Goal: Task Accomplishment & Management: Complete application form

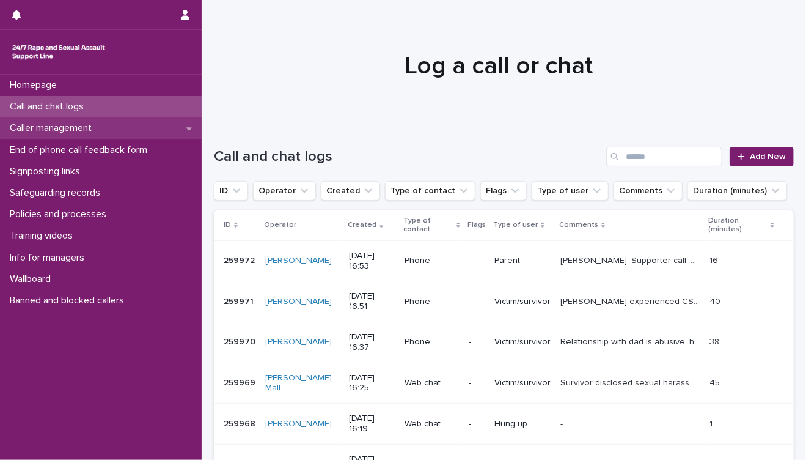
scroll to position [136, 0]
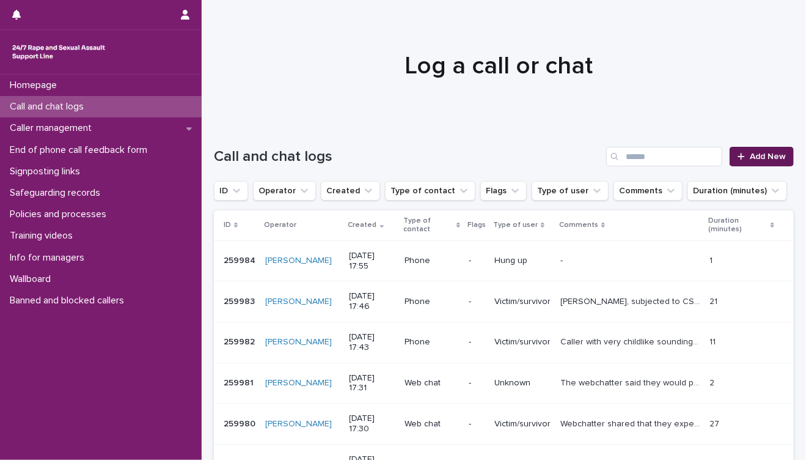
click at [738, 158] on icon at bounding box center [741, 156] width 7 height 9
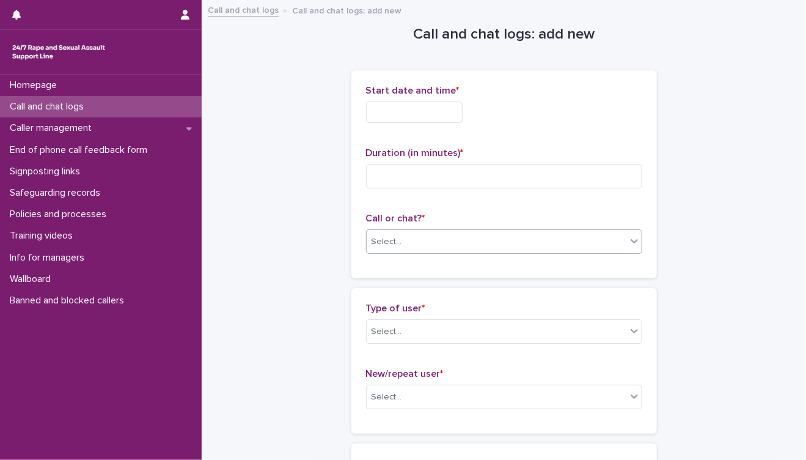
click at [384, 244] on div "Select..." at bounding box center [387, 241] width 31 height 13
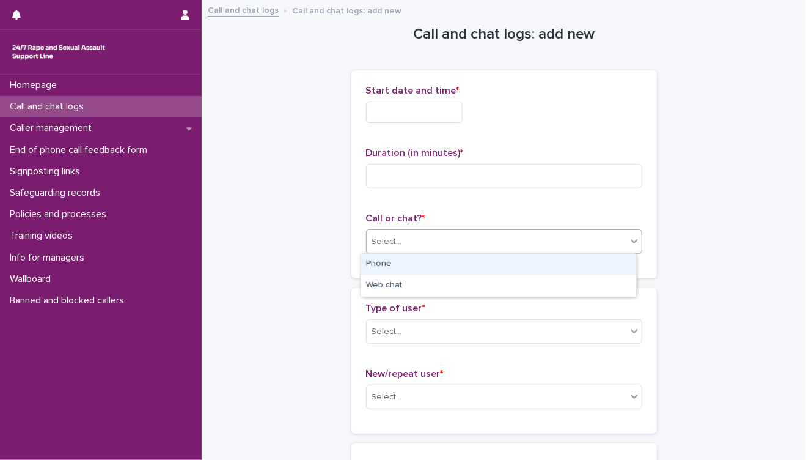
click at [386, 264] on div "Phone" at bounding box center [498, 264] width 275 height 21
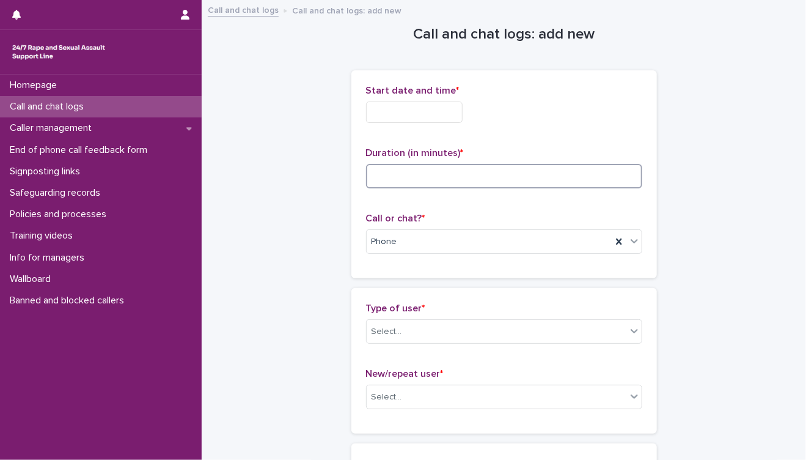
click at [391, 180] on input at bounding box center [504, 176] width 276 height 24
type input "*"
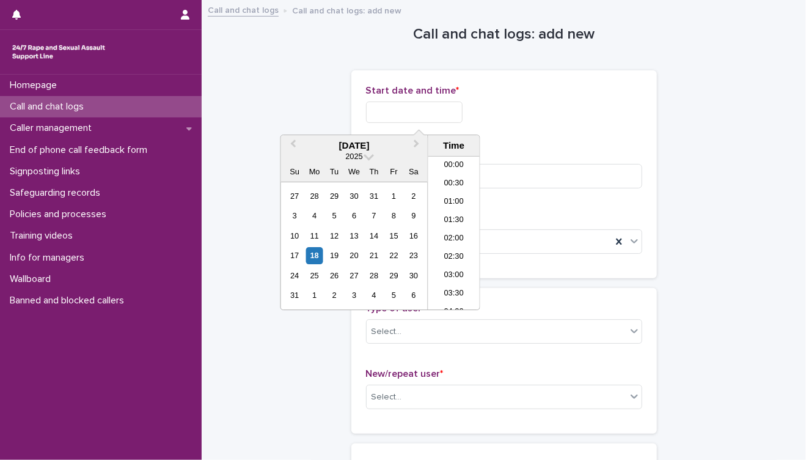
click at [407, 119] on input "text" at bounding box center [414, 111] width 97 height 21
click at [448, 232] on li "18:30" at bounding box center [455, 233] width 52 height 18
type input "**********"
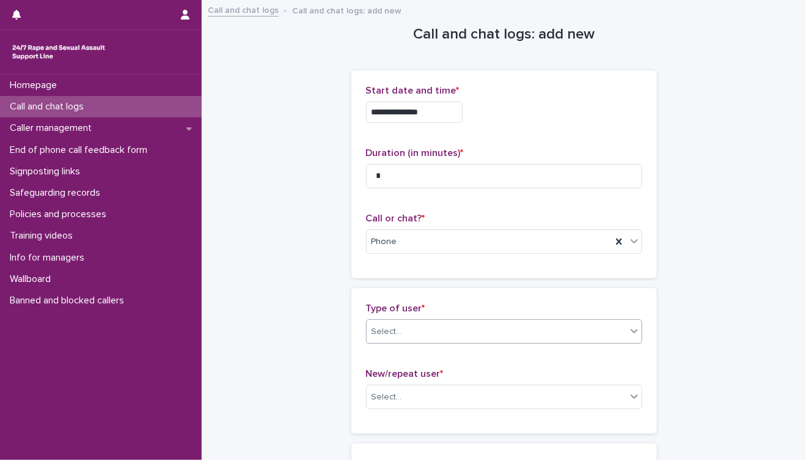
scroll to position [204, 0]
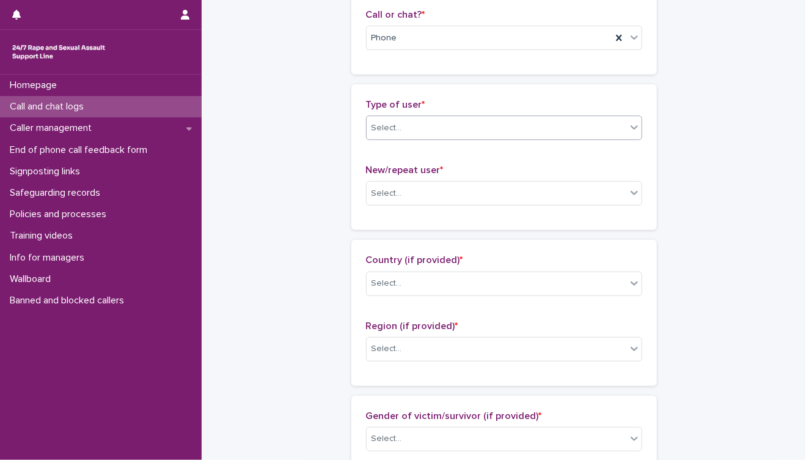
click at [448, 131] on div "Select..." at bounding box center [497, 128] width 260 height 20
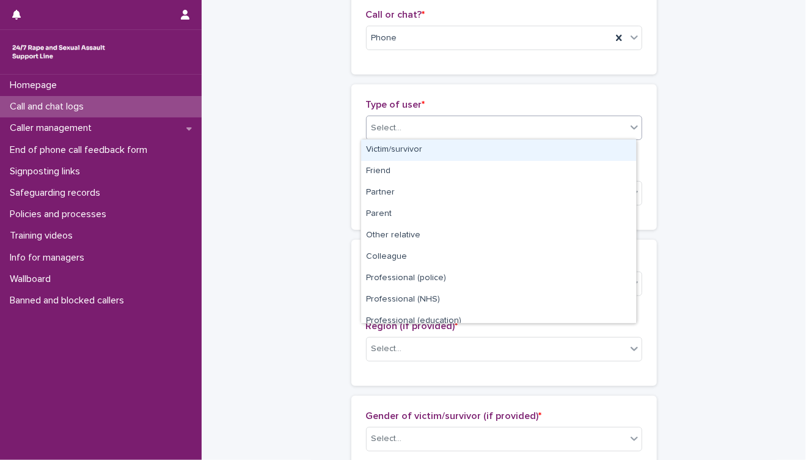
click at [434, 149] on div "Victim/survivor" at bounding box center [498, 149] width 275 height 21
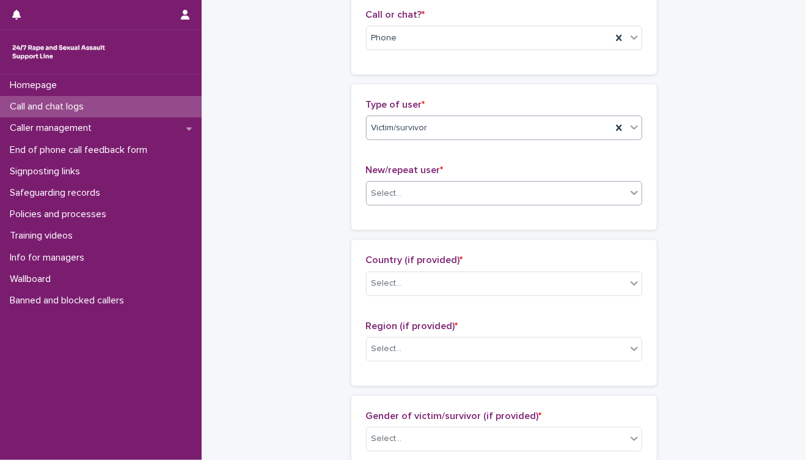
click at [457, 197] on div "Select..." at bounding box center [497, 193] width 260 height 20
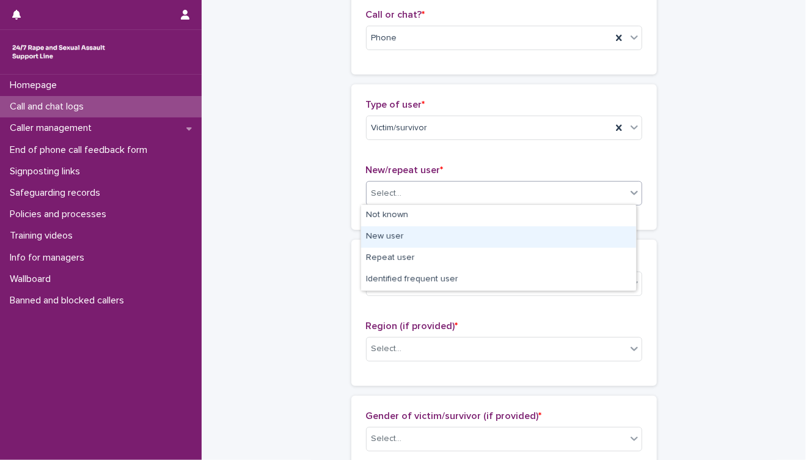
click at [428, 235] on div "New user" at bounding box center [498, 236] width 275 height 21
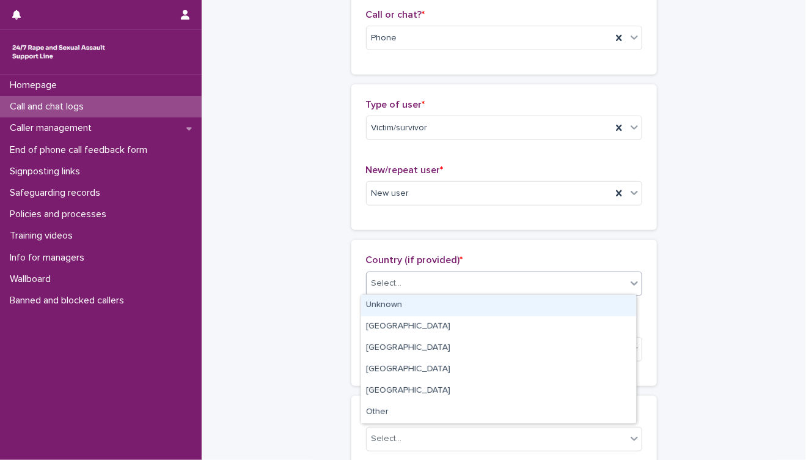
click at [448, 289] on div "Select..." at bounding box center [497, 283] width 260 height 20
click at [436, 303] on div "Unknown" at bounding box center [498, 305] width 275 height 21
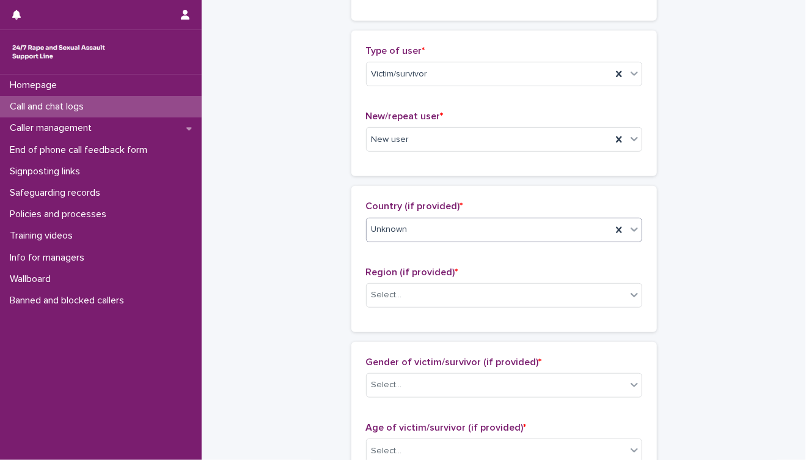
scroll to position [339, 0]
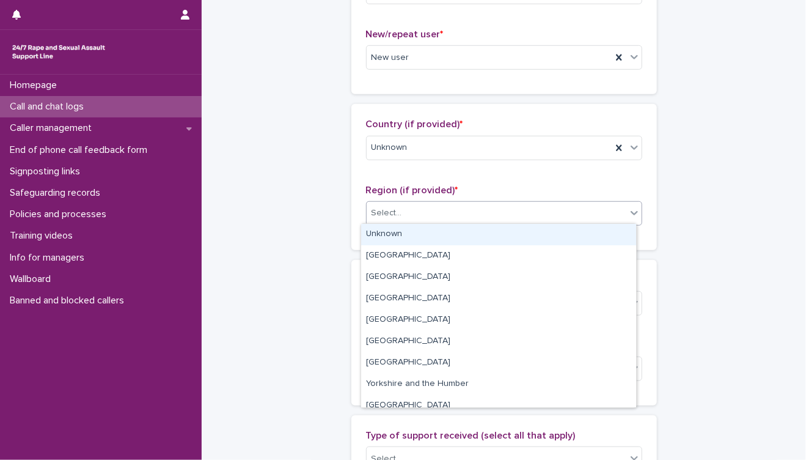
click at [485, 218] on div "Select..." at bounding box center [497, 213] width 260 height 20
click at [462, 233] on div "Unknown" at bounding box center [498, 234] width 275 height 21
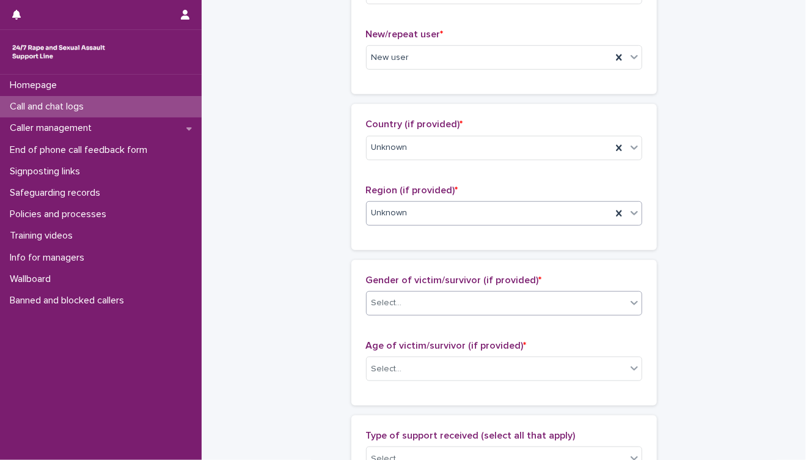
click at [426, 310] on div "Select..." at bounding box center [497, 303] width 260 height 20
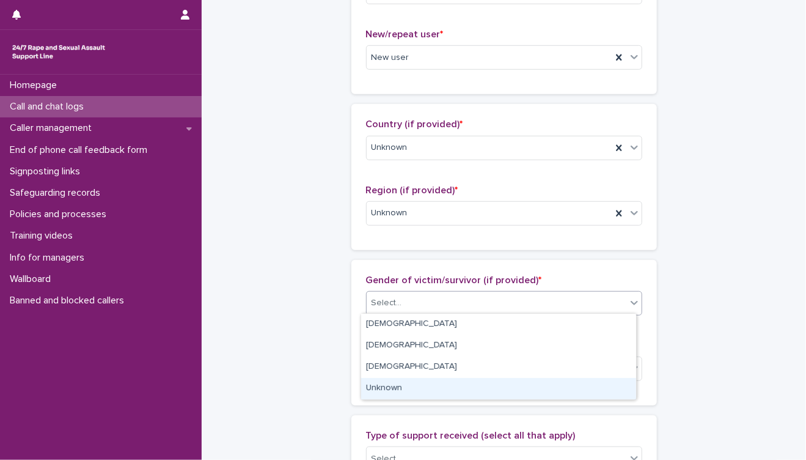
click at [443, 391] on div "Unknown" at bounding box center [498, 388] width 275 height 21
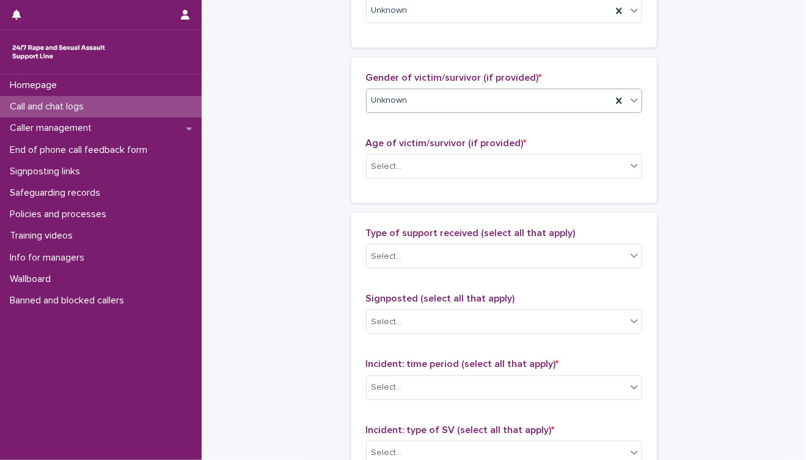
scroll to position [543, 0]
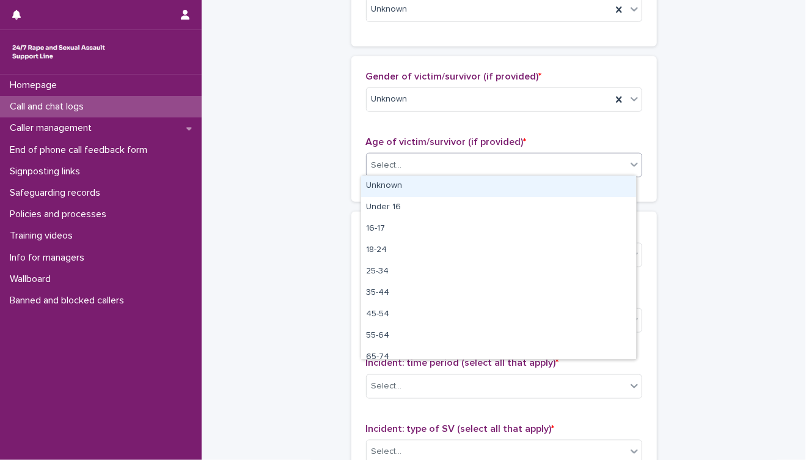
click at [432, 163] on div "Select..." at bounding box center [497, 165] width 260 height 20
click at [428, 182] on div "Unknown" at bounding box center [498, 185] width 275 height 21
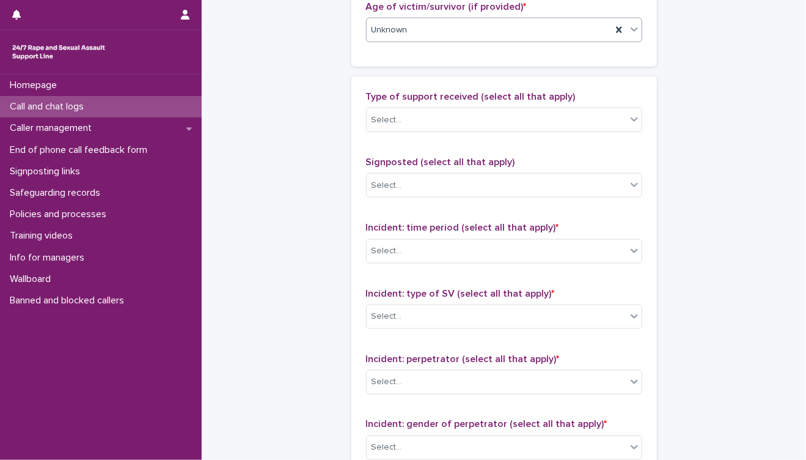
scroll to position [679, 0]
click at [428, 248] on div "Select..." at bounding box center [497, 250] width 260 height 20
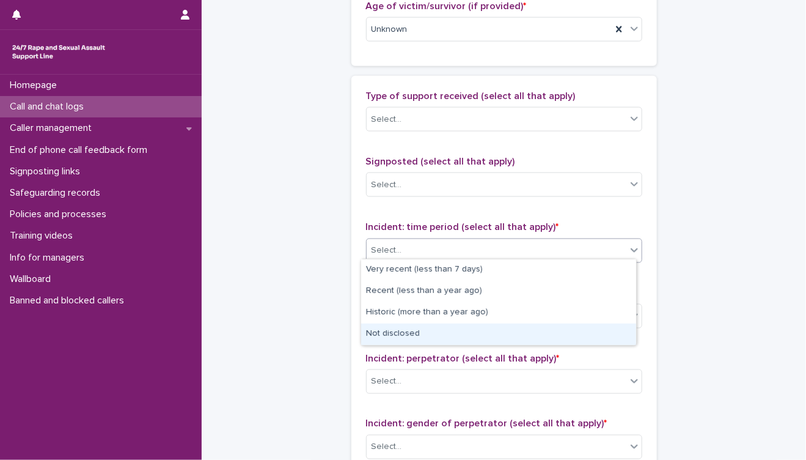
click at [449, 335] on div "Not disclosed" at bounding box center [498, 333] width 275 height 21
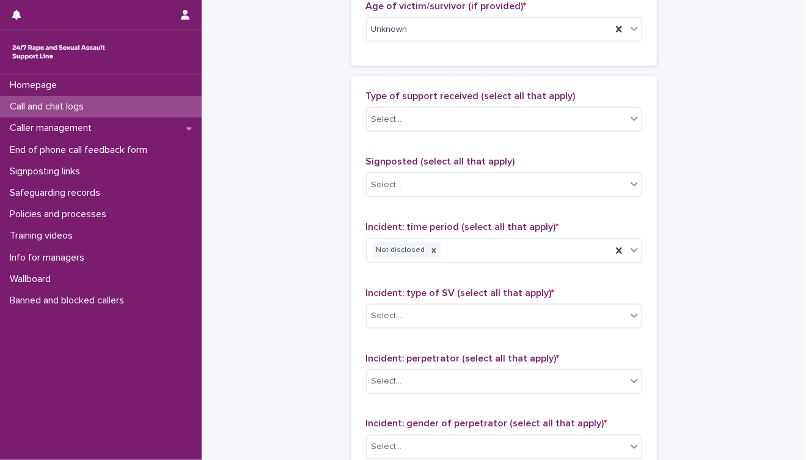
click at [419, 324] on div "Incident: type of SV (select all that apply) * Select..." at bounding box center [504, 312] width 276 height 51
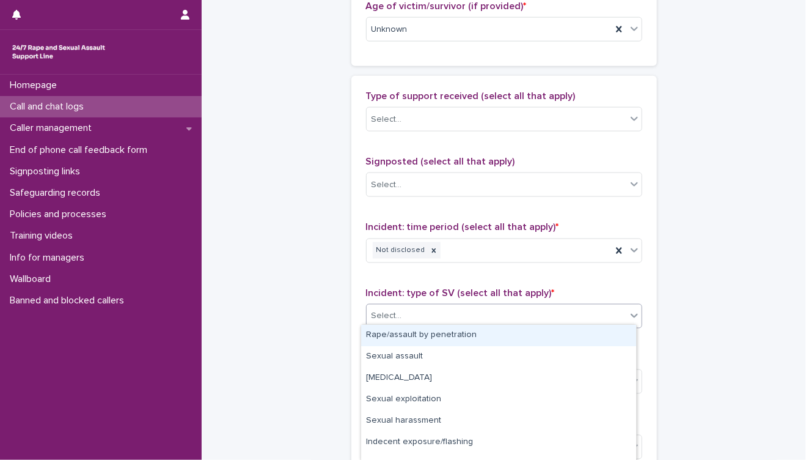
click at [419, 317] on div "Select..." at bounding box center [497, 316] width 260 height 20
click at [421, 336] on div "Rape/assault by penetration" at bounding box center [498, 335] width 275 height 21
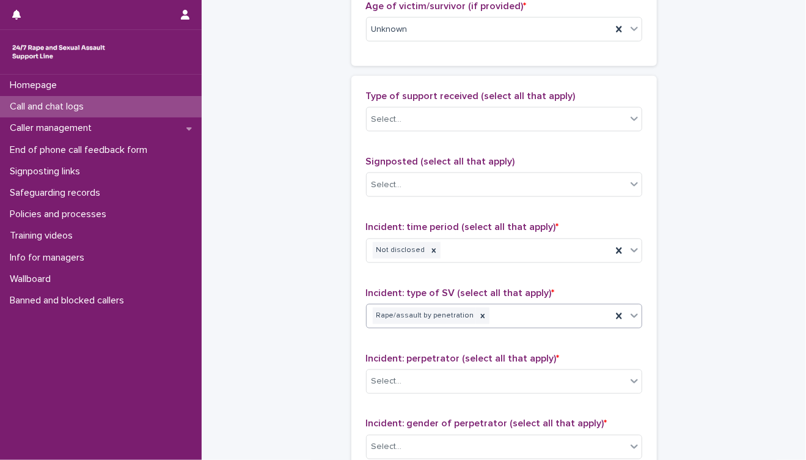
scroll to position [883, 0]
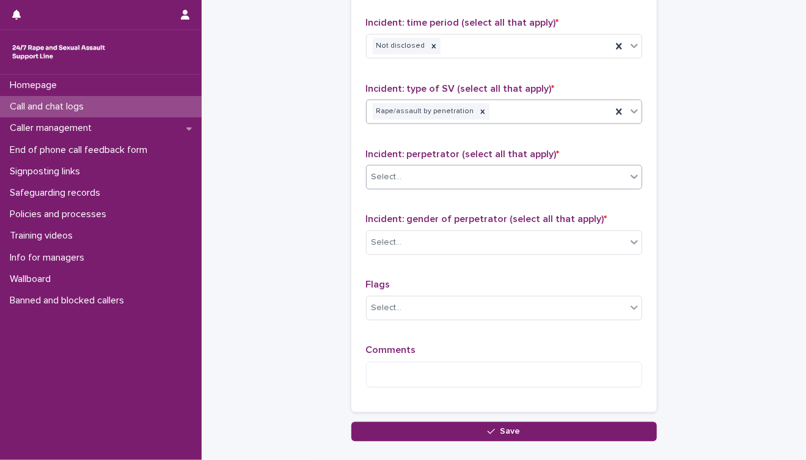
click at [462, 179] on div "Select..." at bounding box center [497, 178] width 260 height 20
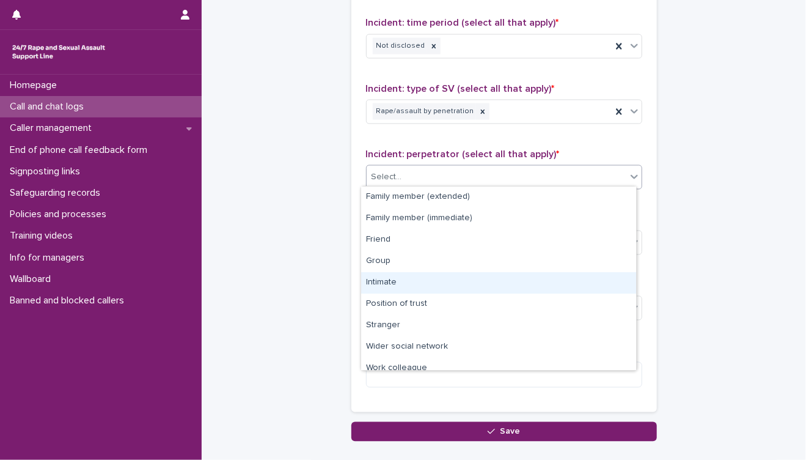
click at [413, 280] on div "Intimate" at bounding box center [498, 282] width 275 height 21
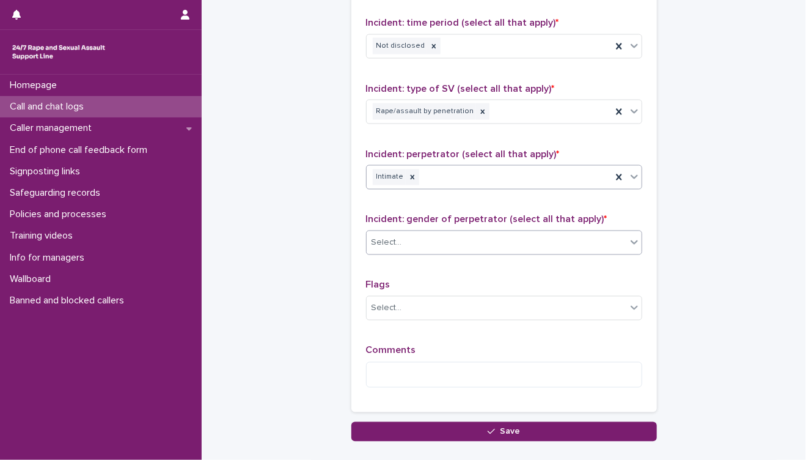
click at [457, 241] on div "Select..." at bounding box center [497, 243] width 260 height 20
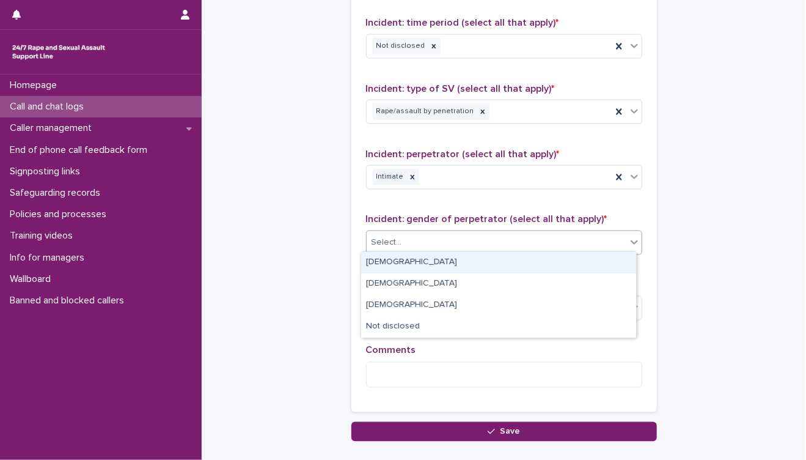
click at [408, 264] on div "Male" at bounding box center [498, 262] width 275 height 21
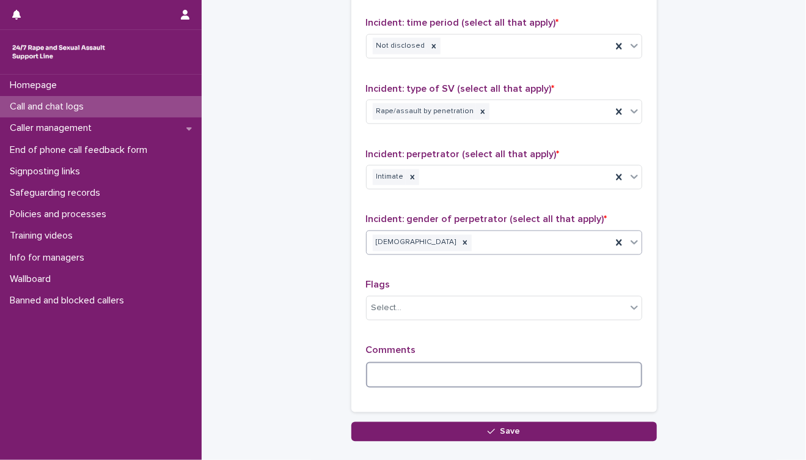
click at [420, 373] on textarea at bounding box center [504, 375] width 276 height 26
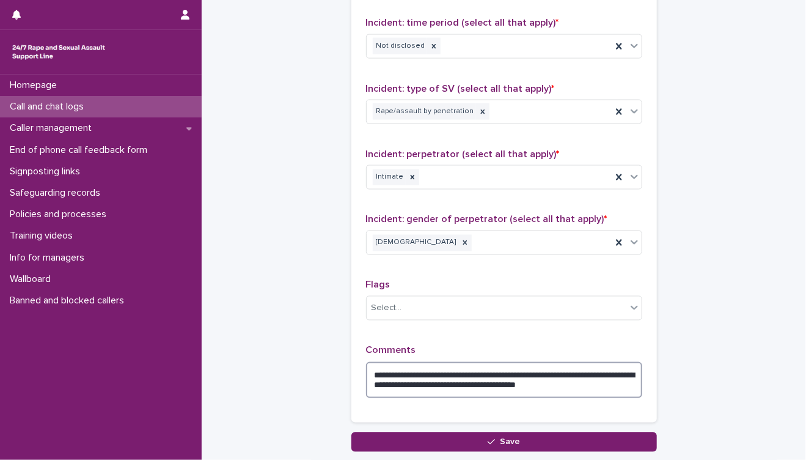
click at [549, 382] on textarea "**********" at bounding box center [504, 380] width 276 height 37
click at [618, 378] on textarea "**********" at bounding box center [504, 380] width 276 height 37
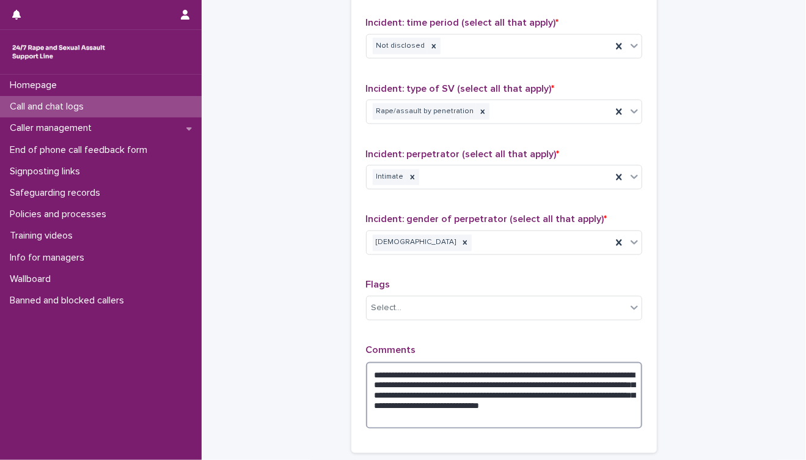
click at [429, 411] on textarea "**********" at bounding box center [504, 395] width 276 height 67
click at [474, 413] on textarea "**********" at bounding box center [504, 395] width 276 height 67
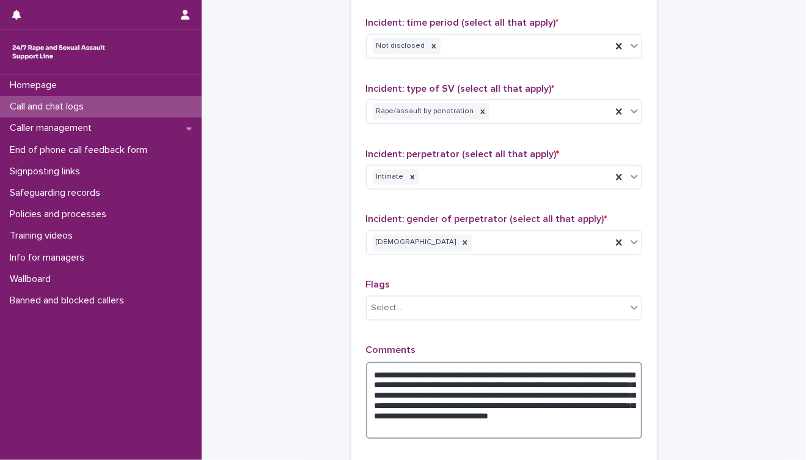
scroll to position [1007, 0]
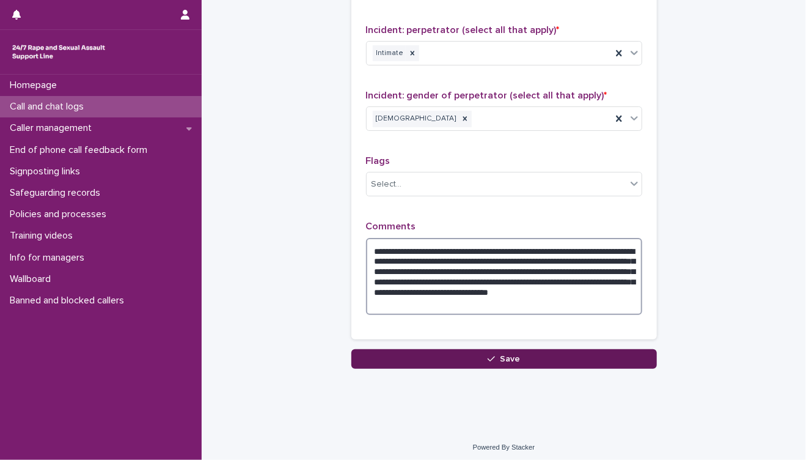
type textarea "**********"
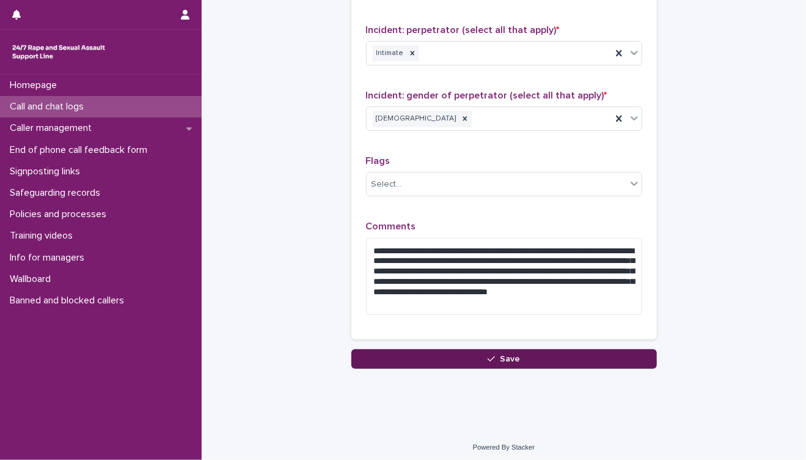
click at [496, 358] on button "Save" at bounding box center [505, 359] width 306 height 20
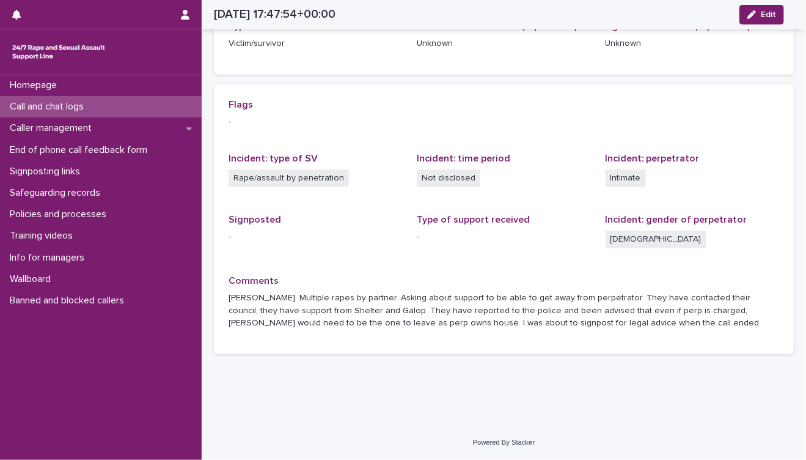
scroll to position [215, 0]
click at [60, 106] on p "Call and chat logs" at bounding box center [49, 107] width 89 height 12
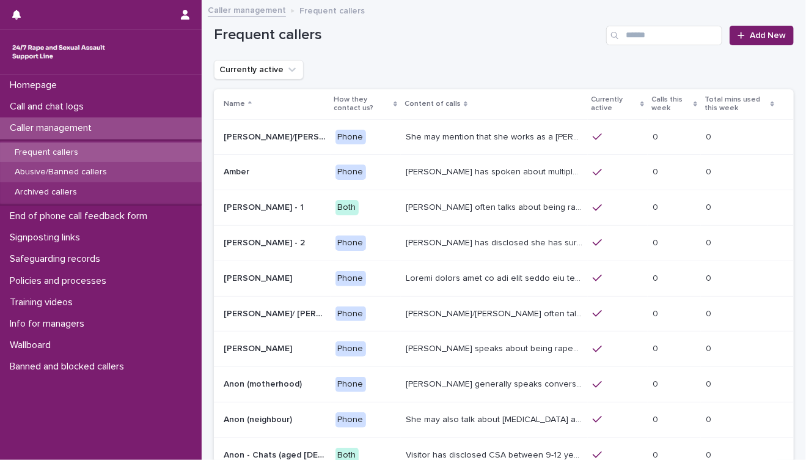
click at [65, 168] on p "Abusive/Banned callers" at bounding box center [61, 172] width 112 height 10
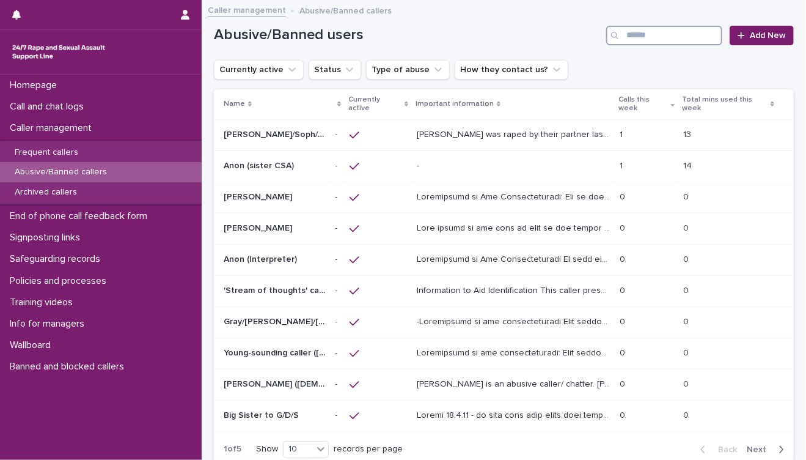
click at [660, 35] on input "Search" at bounding box center [665, 36] width 116 height 20
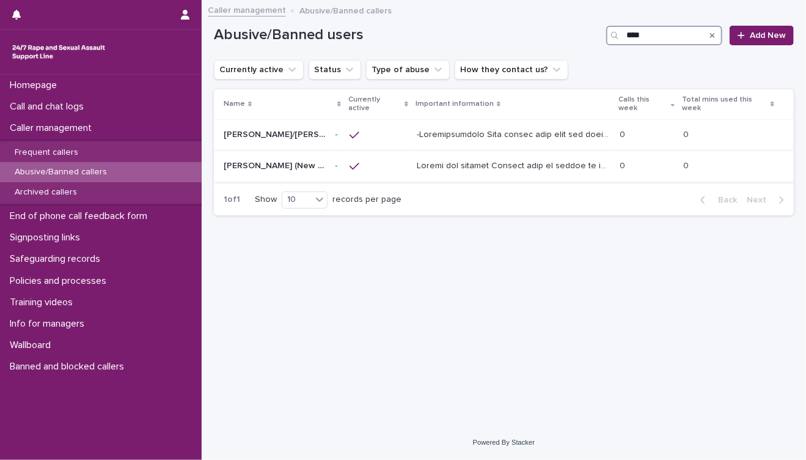
type input "****"
click at [503, 163] on p at bounding box center [515, 164] width 196 height 13
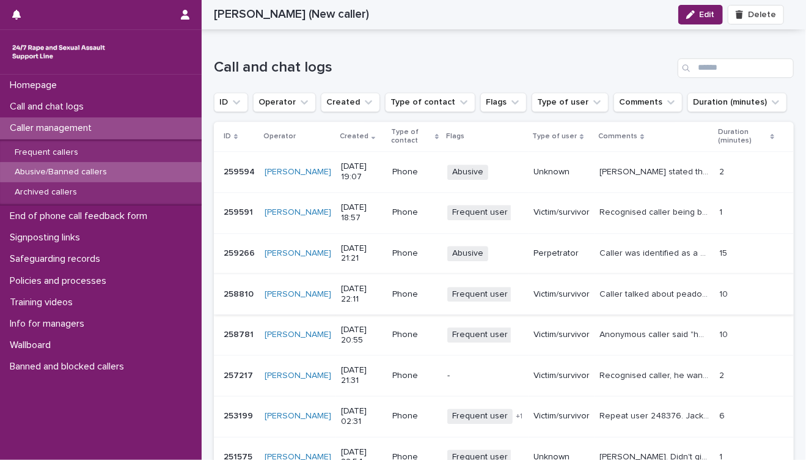
scroll to position [1291, 0]
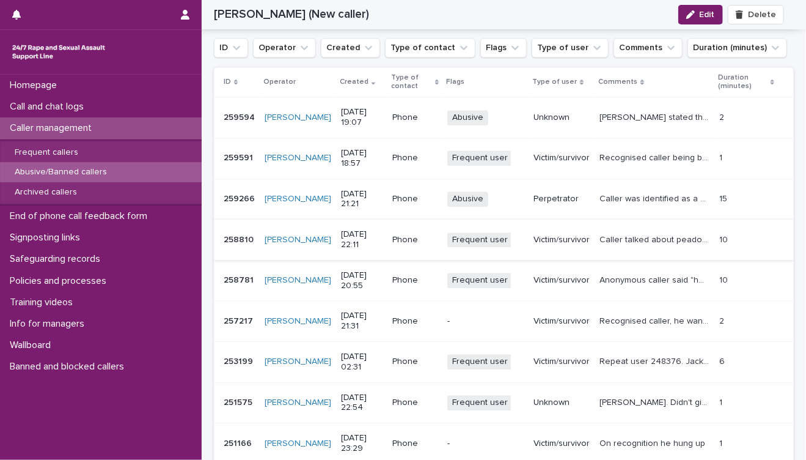
click at [65, 135] on div "Caller management" at bounding box center [101, 127] width 202 height 21
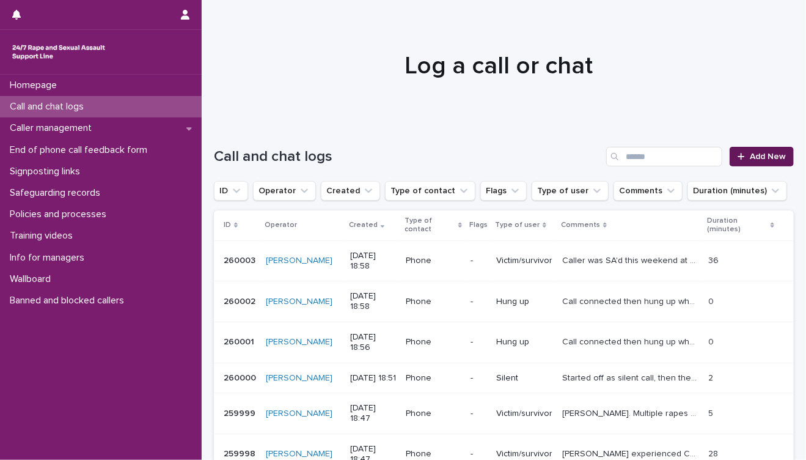
click at [758, 155] on span "Add New" at bounding box center [768, 156] width 36 height 9
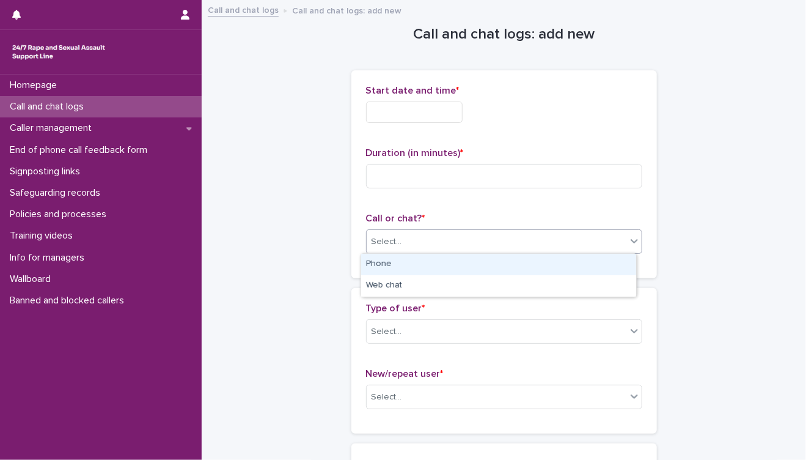
click at [504, 240] on div "Select..." at bounding box center [497, 242] width 260 height 20
click at [507, 265] on div "Phone" at bounding box center [498, 264] width 275 height 21
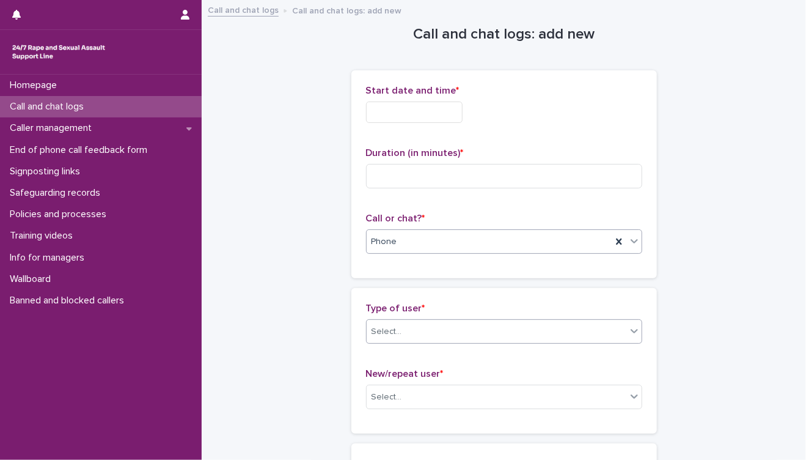
click at [460, 339] on div "Select..." at bounding box center [497, 332] width 260 height 20
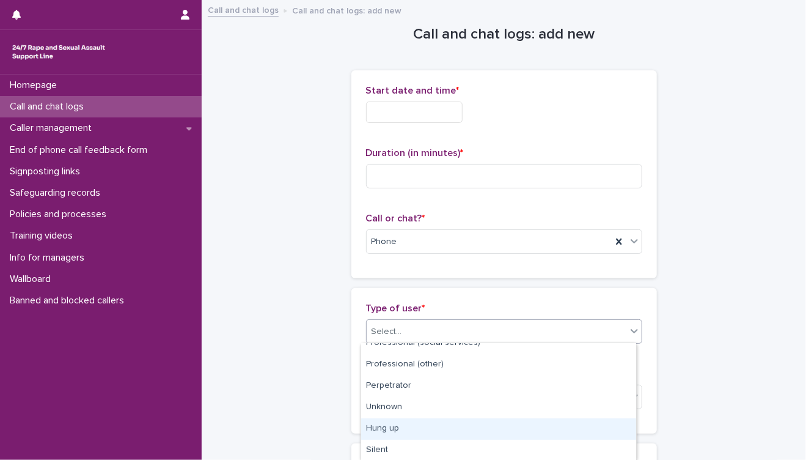
click at [443, 429] on div "Hung up" at bounding box center [498, 428] width 275 height 21
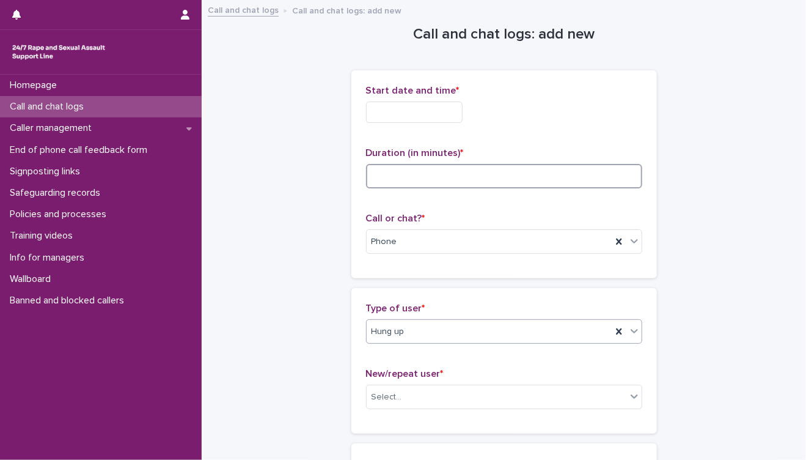
click at [430, 177] on input at bounding box center [504, 176] width 276 height 24
type input "*"
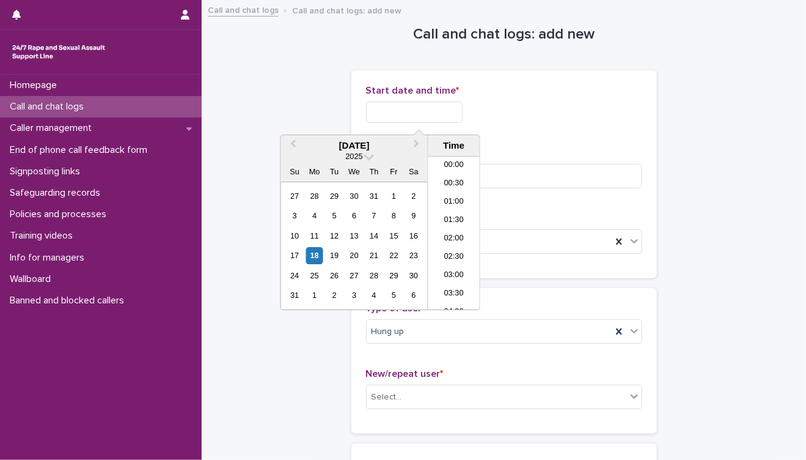
click at [426, 116] on input "text" at bounding box center [414, 111] width 97 height 21
click at [457, 215] on li "18:30" at bounding box center [455, 215] width 52 height 18
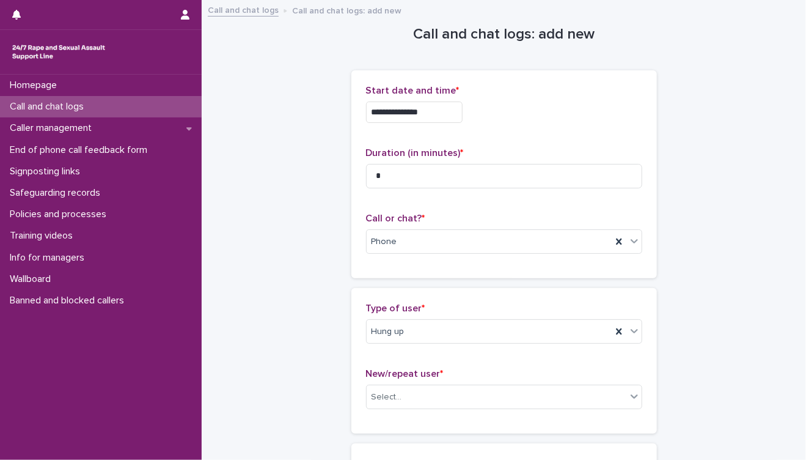
click at [452, 110] on input "**********" at bounding box center [414, 111] width 97 height 21
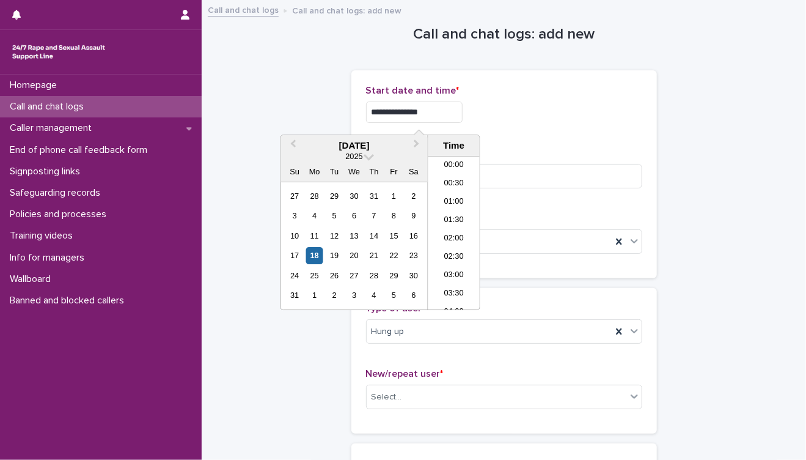
scroll to position [611, 0]
type input "**********"
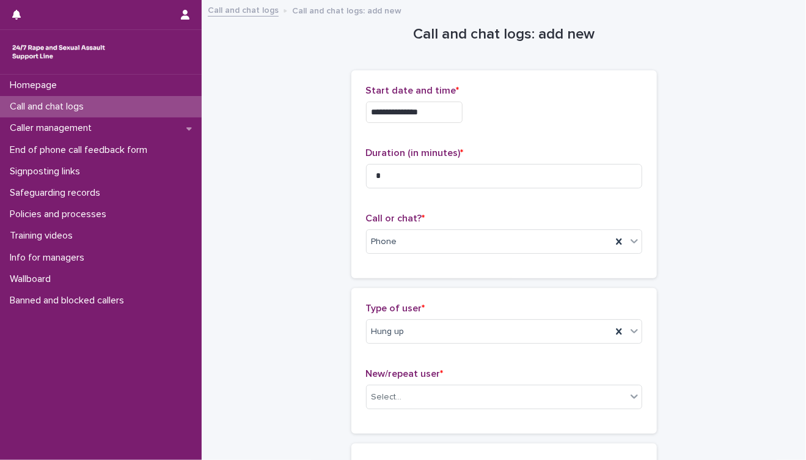
click at [660, 332] on div "**********" at bounding box center [504, 277] width 580 height 553
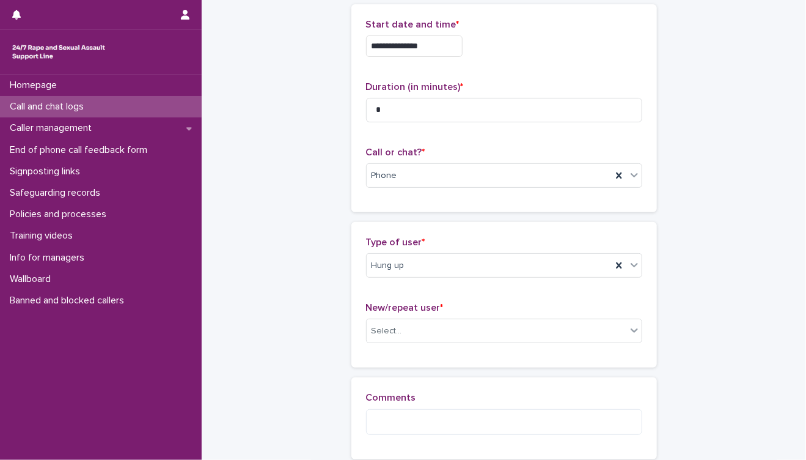
scroll to position [136, 0]
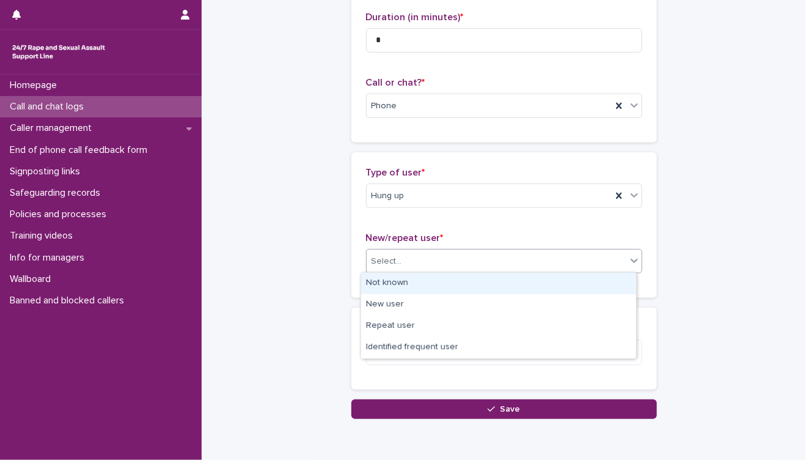
click at [465, 265] on div "Select..." at bounding box center [497, 261] width 260 height 20
click at [442, 281] on div "Not known" at bounding box center [498, 283] width 275 height 21
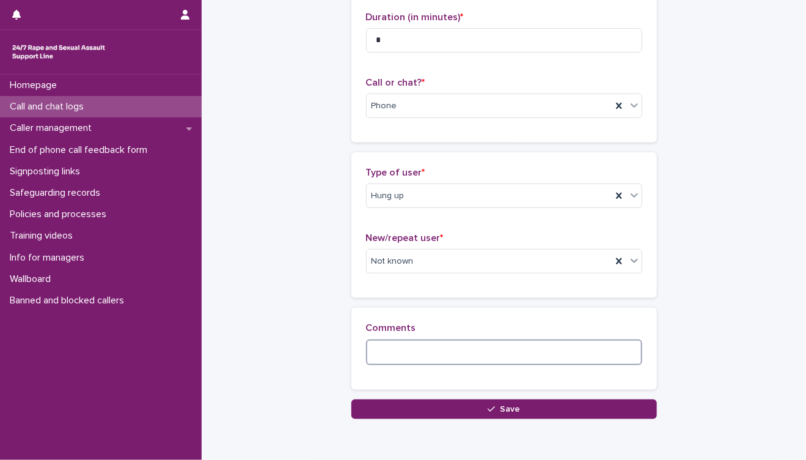
click at [460, 348] on textarea at bounding box center [504, 352] width 276 height 26
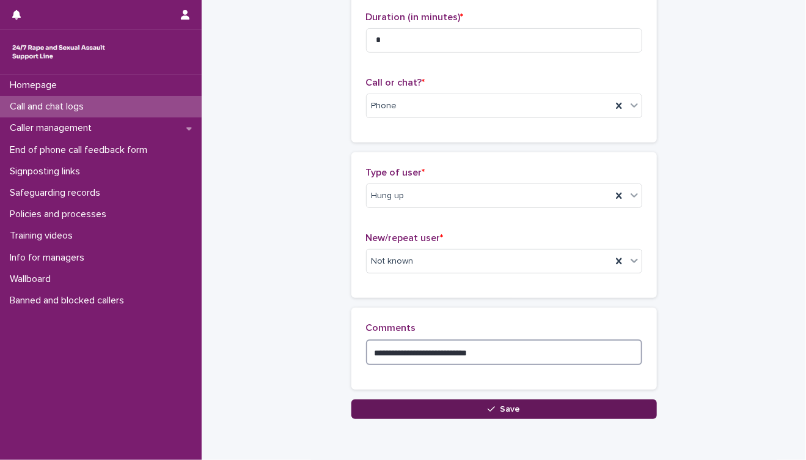
type textarea "**********"
click at [558, 405] on button "Save" at bounding box center [505, 409] width 306 height 20
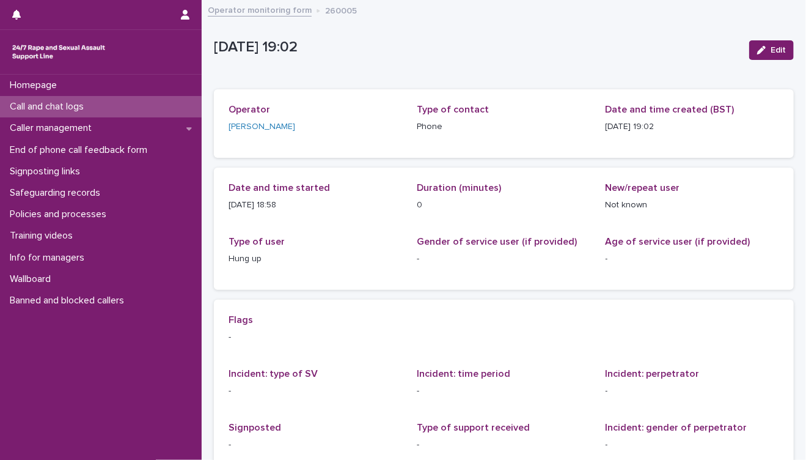
click at [101, 109] on div "Call and chat logs" at bounding box center [101, 106] width 202 height 21
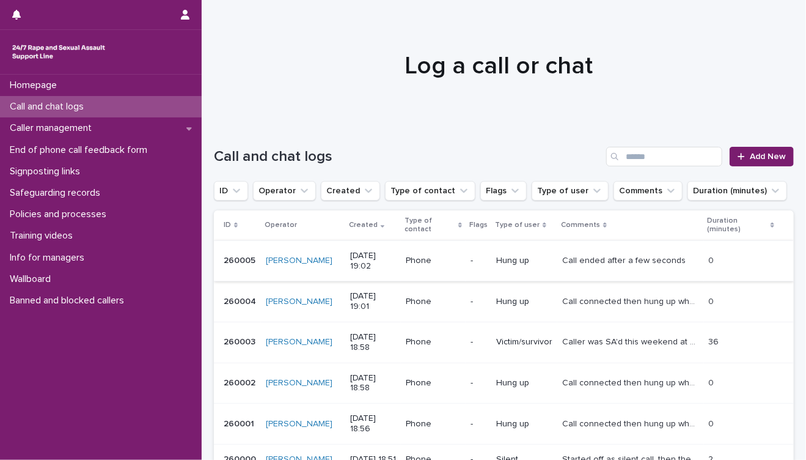
scroll to position [67, 0]
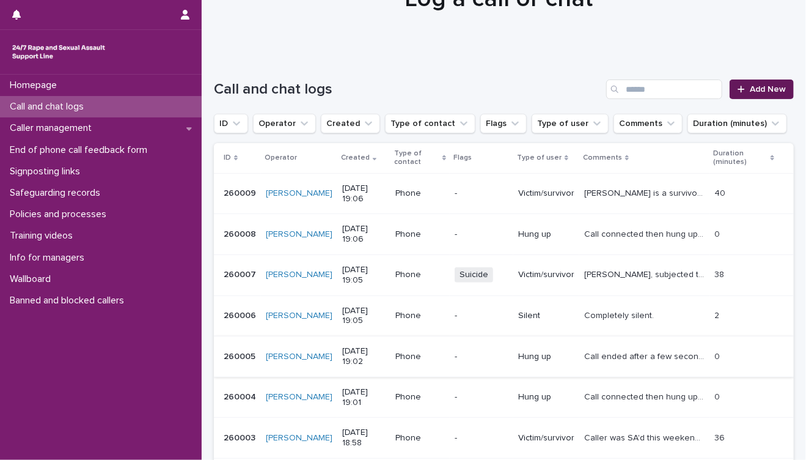
click at [750, 90] on span "Add New" at bounding box center [768, 89] width 36 height 9
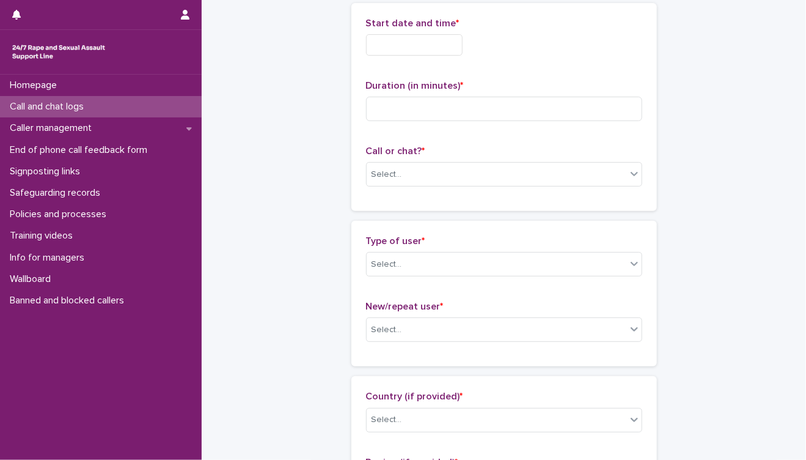
scroll to position [68, 0]
click at [477, 180] on div "Select..." at bounding box center [497, 173] width 260 height 20
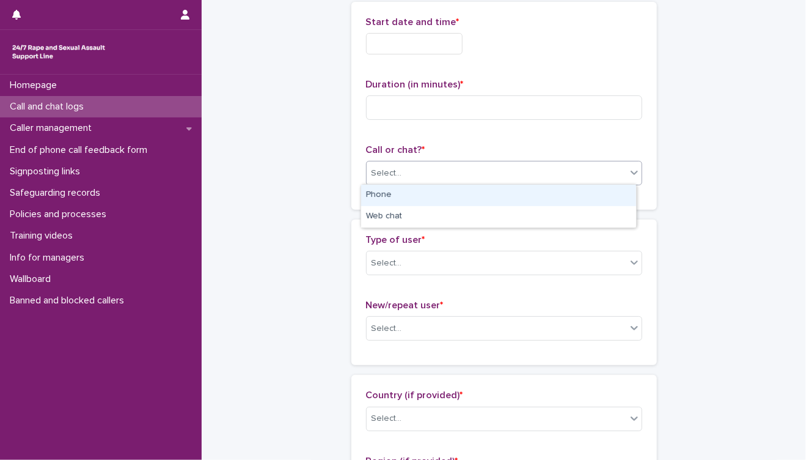
click at [457, 197] on div "Phone" at bounding box center [498, 195] width 275 height 21
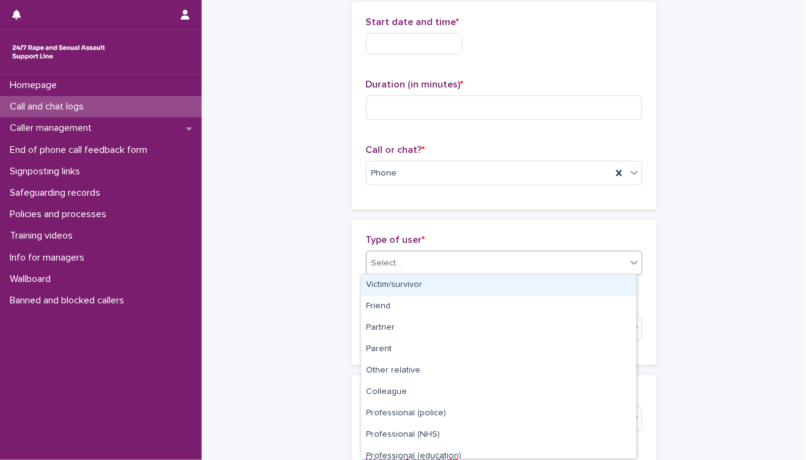
click at [461, 266] on div "Select..." at bounding box center [497, 263] width 260 height 20
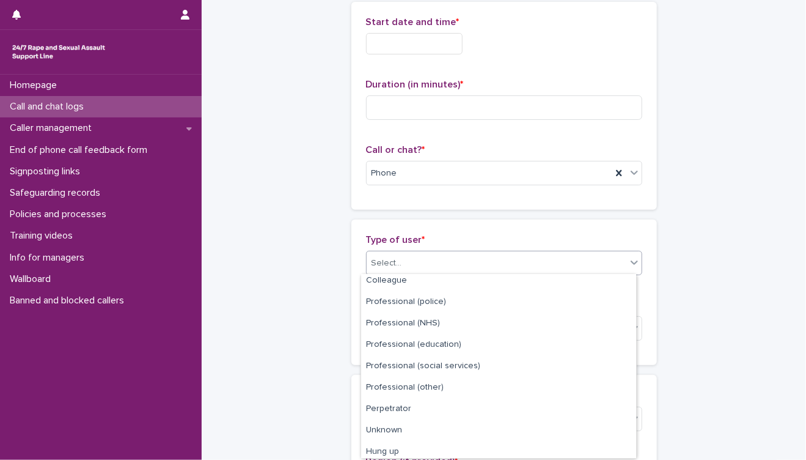
scroll to position [137, 0]
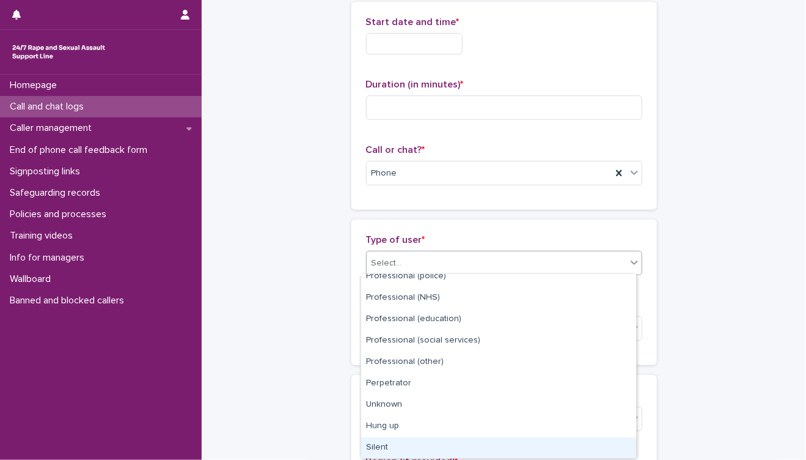
click at [431, 442] on div "Silent" at bounding box center [498, 447] width 275 height 21
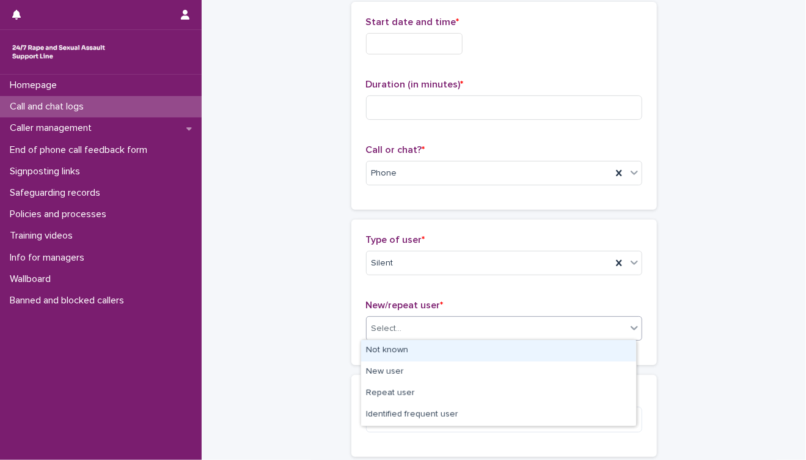
click at [430, 330] on div "Select..." at bounding box center [497, 329] width 260 height 20
click at [435, 351] on div "Not known" at bounding box center [498, 350] width 275 height 21
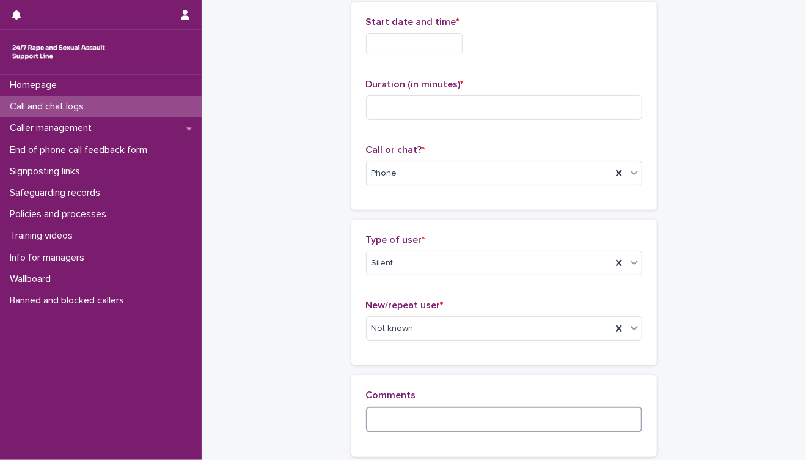
click at [450, 411] on textarea at bounding box center [504, 420] width 276 height 26
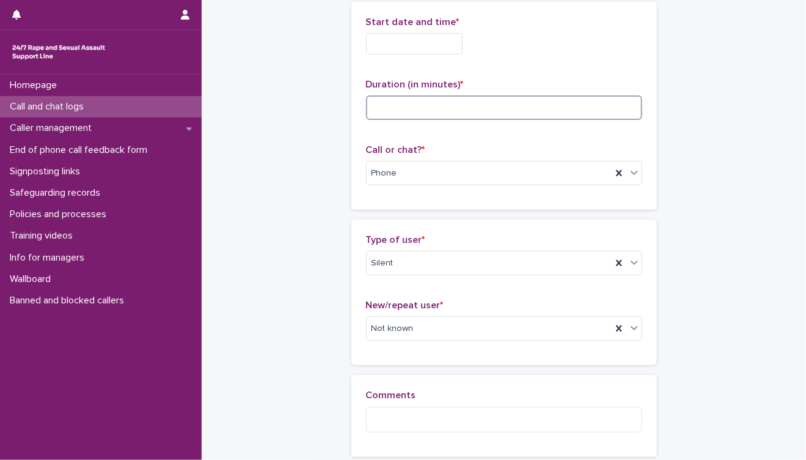
click at [496, 114] on input at bounding box center [504, 107] width 276 height 24
type input "*"
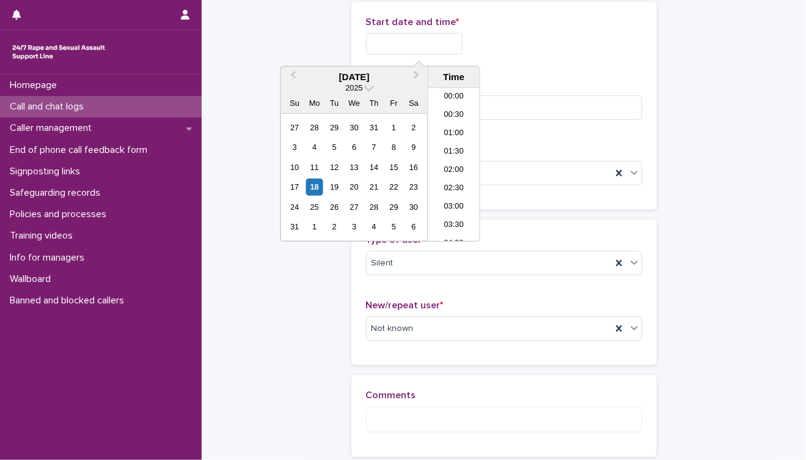
click at [420, 43] on input "text" at bounding box center [414, 43] width 97 height 21
click at [454, 164] on li "19:00" at bounding box center [455, 165] width 52 height 18
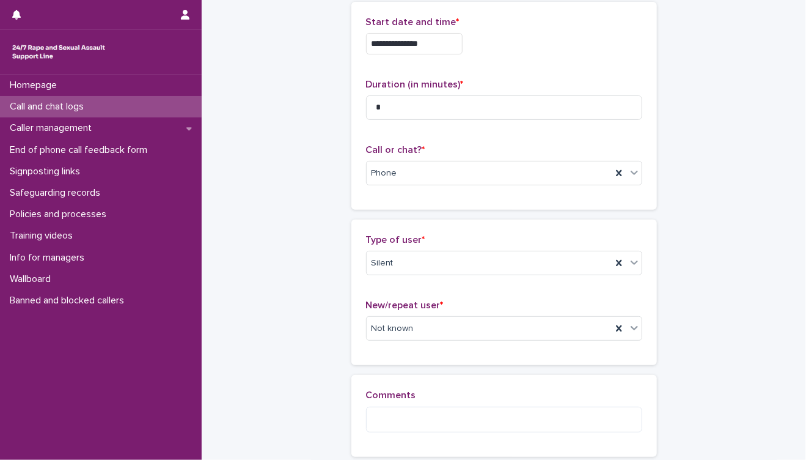
click at [450, 51] on input "**********" at bounding box center [414, 43] width 97 height 21
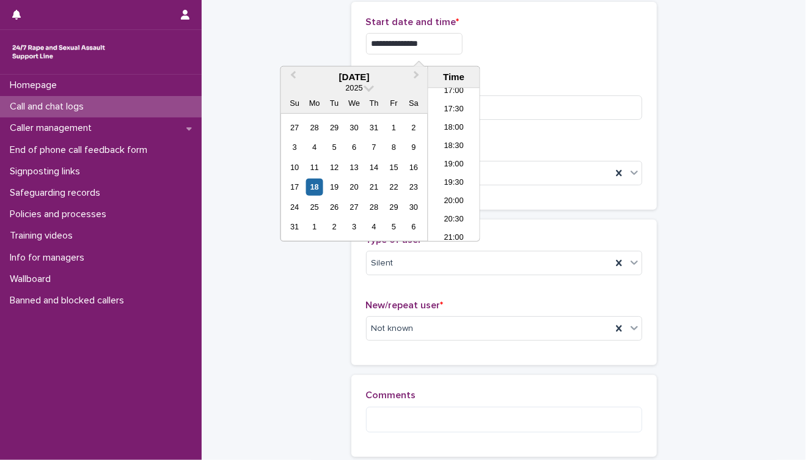
type input "**********"
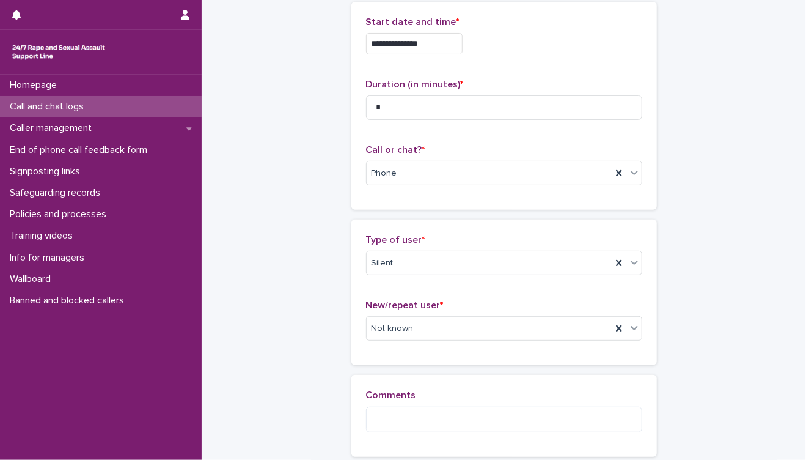
click at [750, 355] on div "**********" at bounding box center [504, 209] width 580 height 553
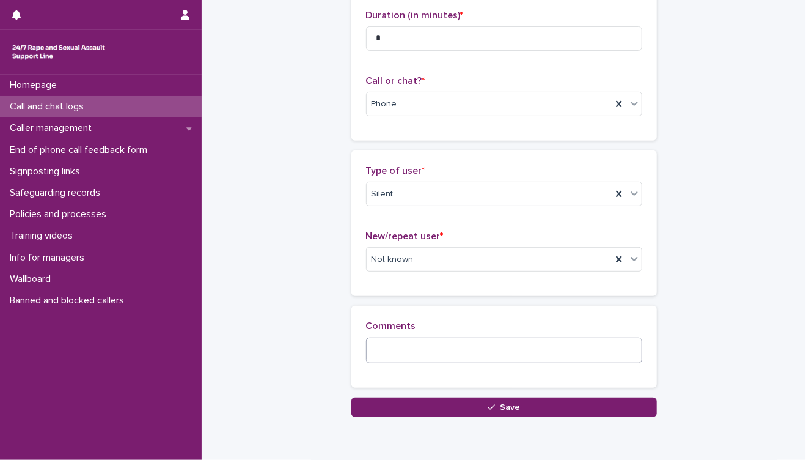
scroll to position [189, 0]
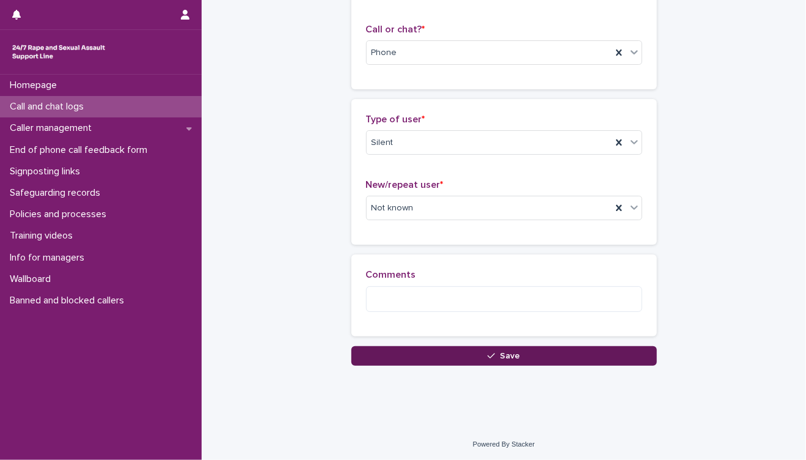
click at [517, 358] on button "Save" at bounding box center [505, 356] width 306 height 20
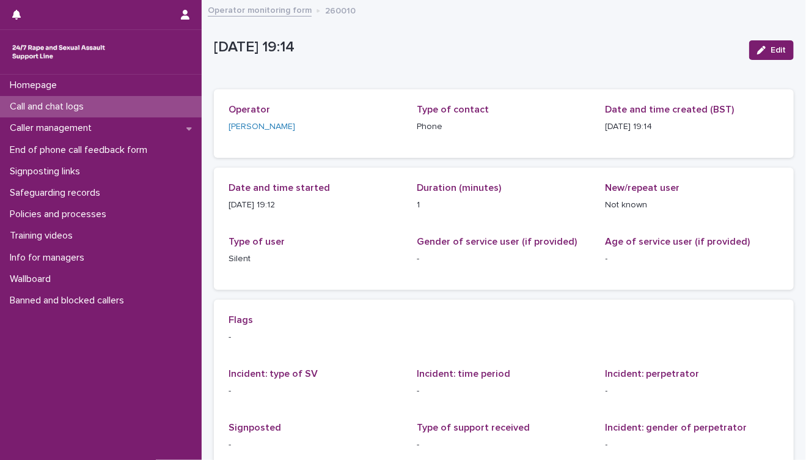
click at [105, 113] on div "Call and chat logs" at bounding box center [101, 106] width 202 height 21
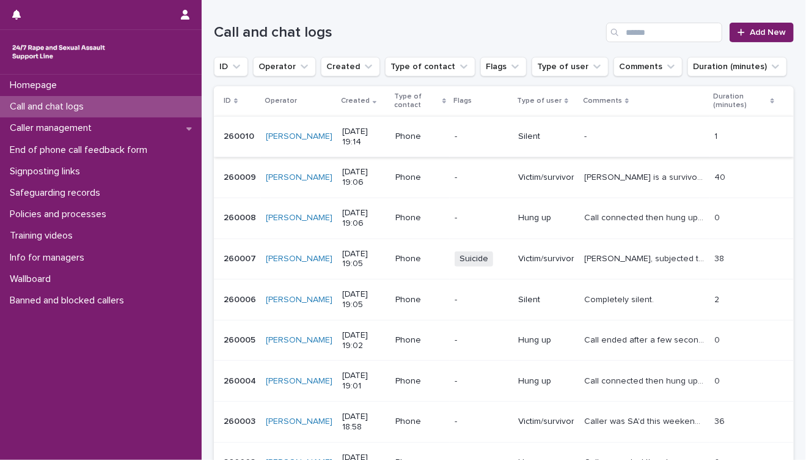
scroll to position [136, 0]
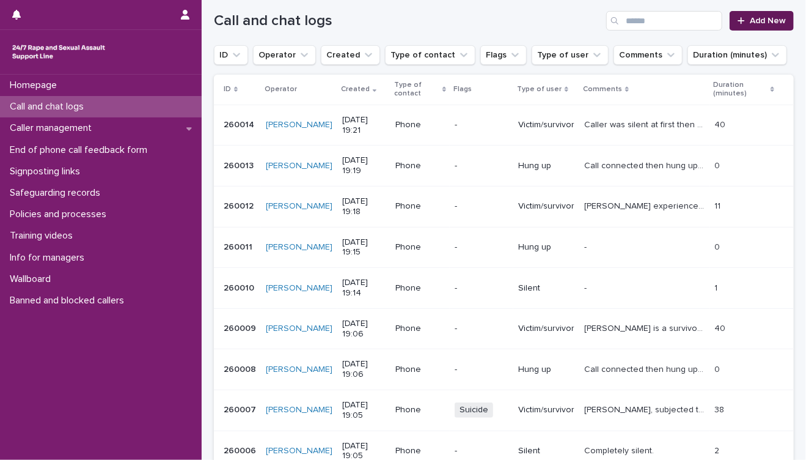
click at [772, 18] on span "Add New" at bounding box center [768, 21] width 36 height 9
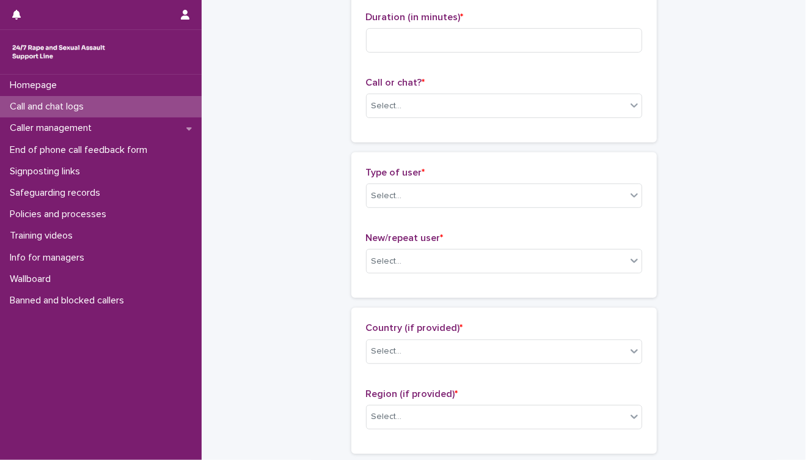
scroll to position [137, 0]
click at [451, 190] on div "Select..." at bounding box center [497, 195] width 260 height 20
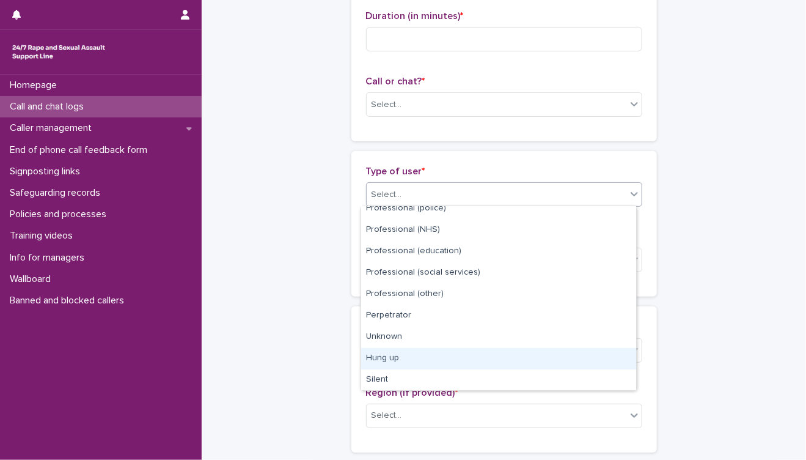
click at [434, 357] on div "Hung up" at bounding box center [498, 358] width 275 height 21
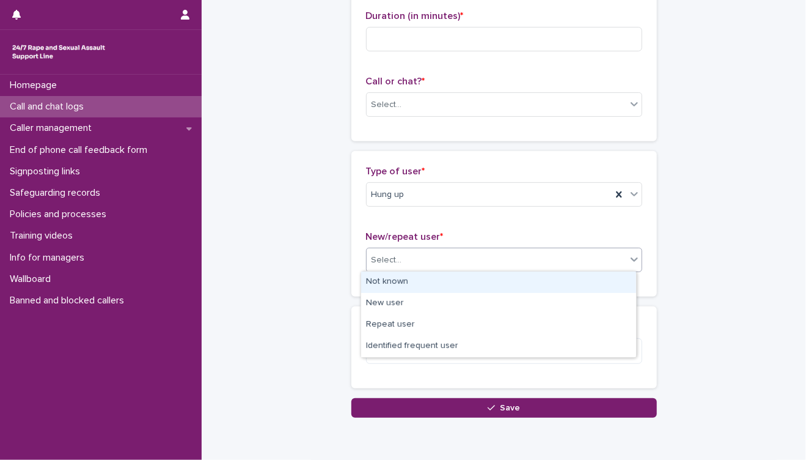
click at [478, 262] on div "Select..." at bounding box center [497, 260] width 260 height 20
click at [444, 281] on div "Not known" at bounding box center [498, 281] width 275 height 21
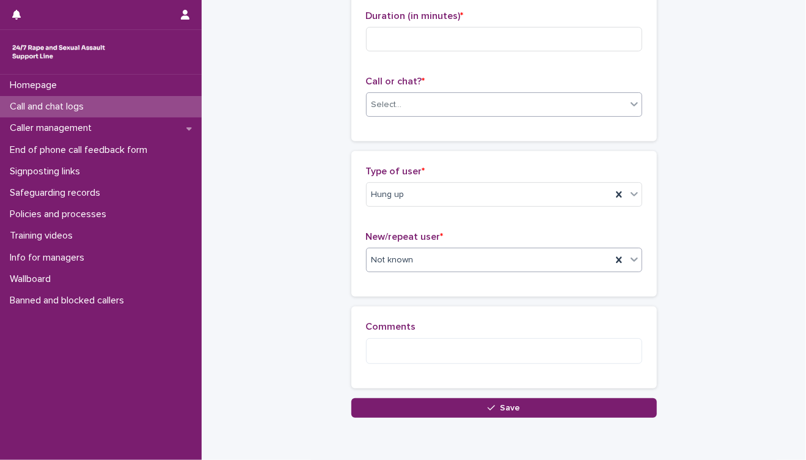
click at [472, 111] on div "Select..." at bounding box center [497, 105] width 260 height 20
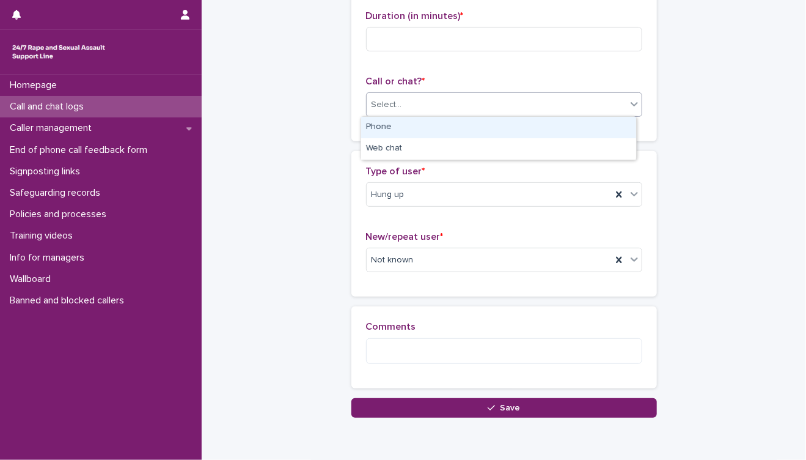
click at [451, 124] on div "Phone" at bounding box center [498, 127] width 275 height 21
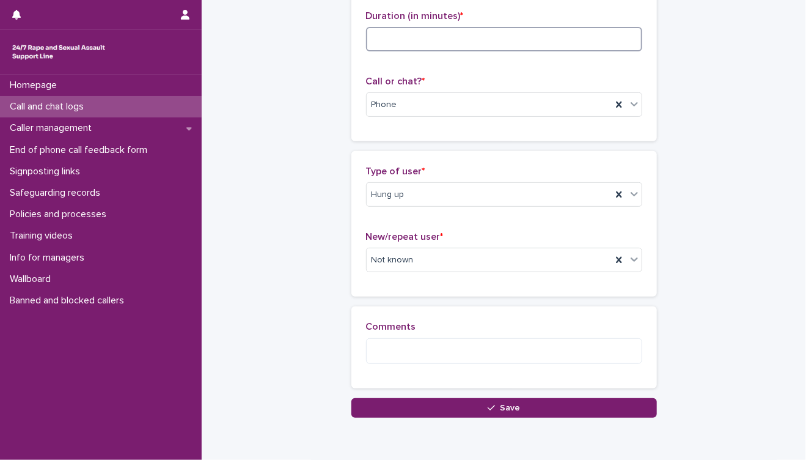
click at [471, 48] on input at bounding box center [504, 39] width 276 height 24
type input "*"
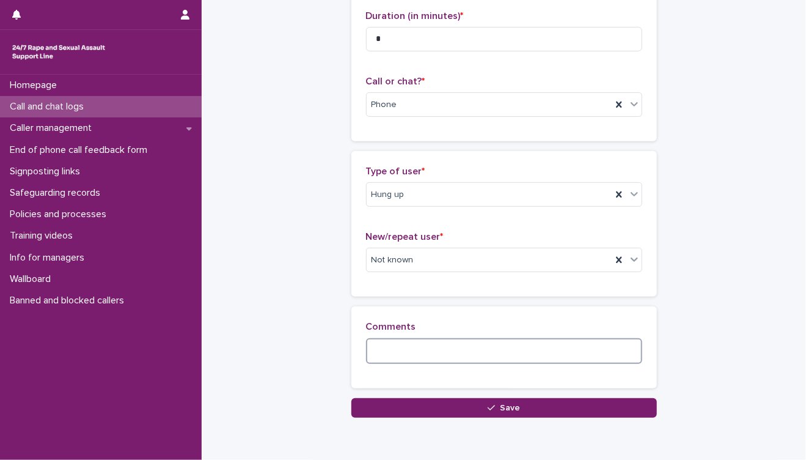
click at [415, 344] on textarea at bounding box center [504, 351] width 276 height 26
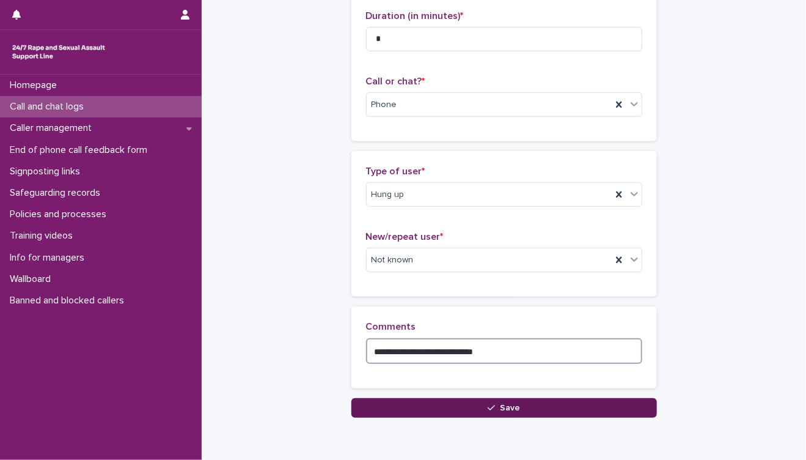
type textarea "**********"
click at [500, 407] on span "Save" at bounding box center [510, 408] width 20 height 9
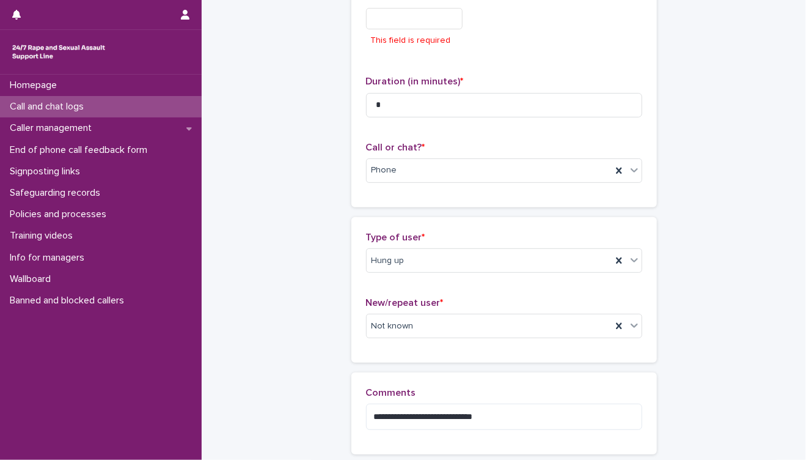
scroll to position [25, 0]
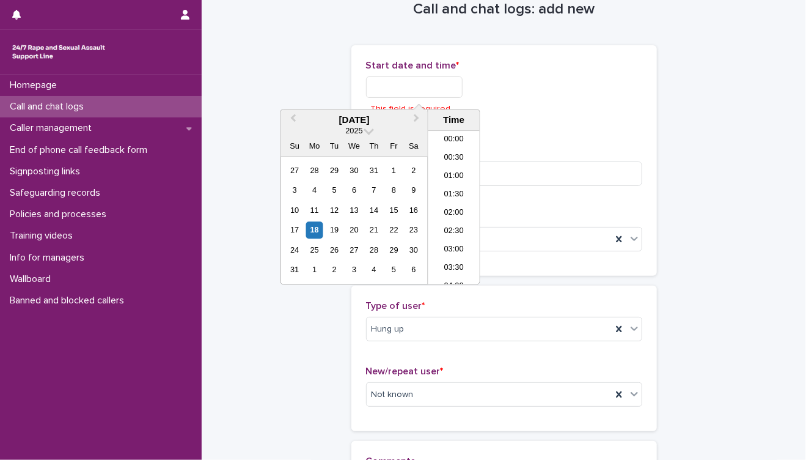
click at [415, 89] on input "text" at bounding box center [414, 86] width 97 height 21
click at [451, 210] on li "19:00" at bounding box center [455, 208] width 52 height 18
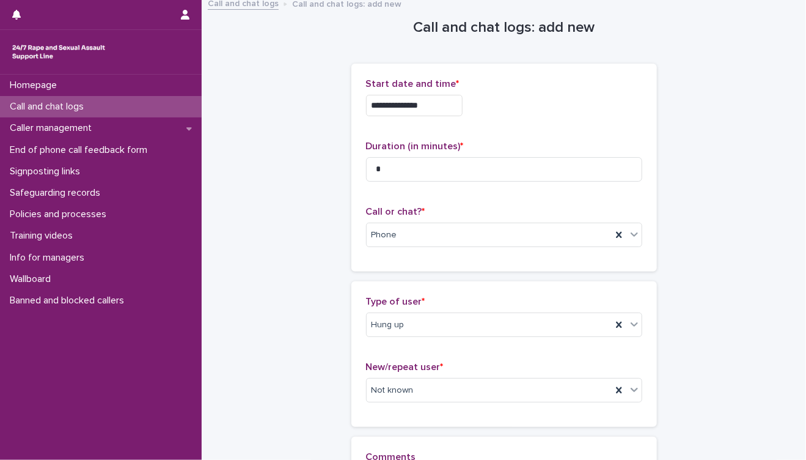
scroll to position [6, 0]
click at [443, 107] on input "**********" at bounding box center [414, 106] width 97 height 21
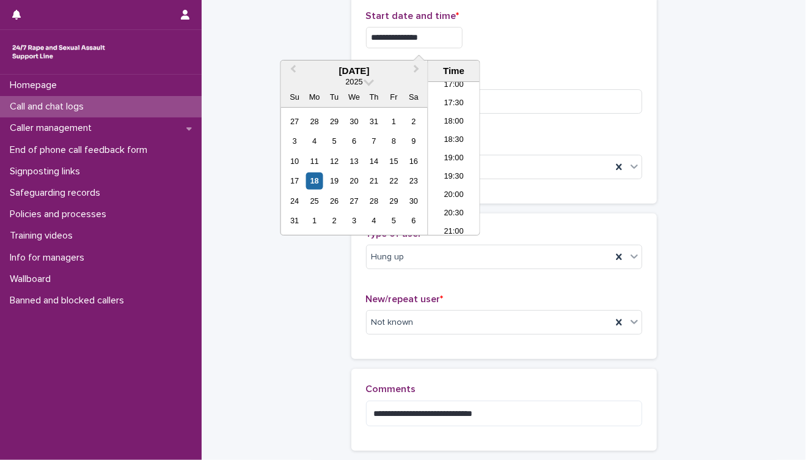
scroll to position [189, 0]
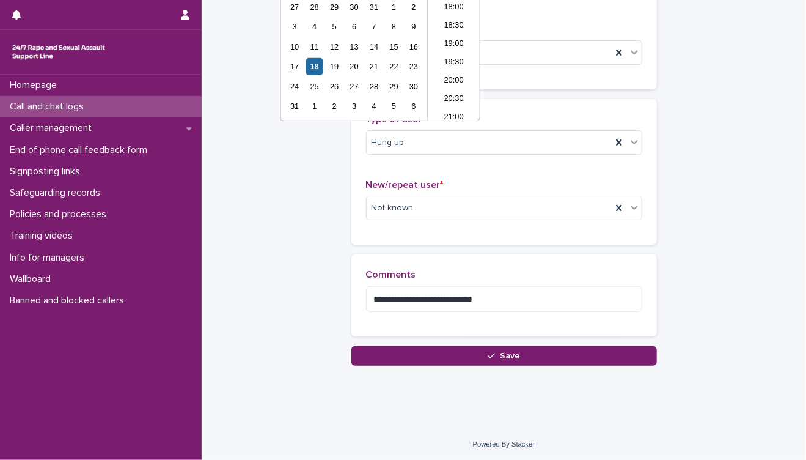
type input "**********"
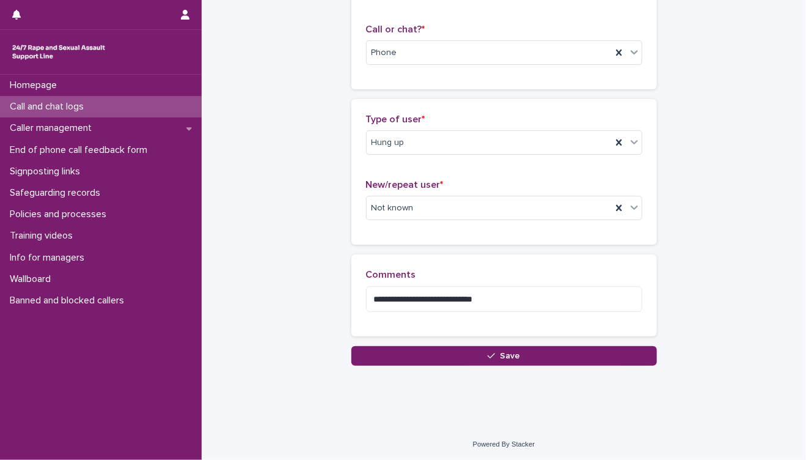
click at [657, 169] on div "**********" at bounding box center [504, 88] width 580 height 553
click at [546, 351] on button "Save" at bounding box center [505, 356] width 306 height 20
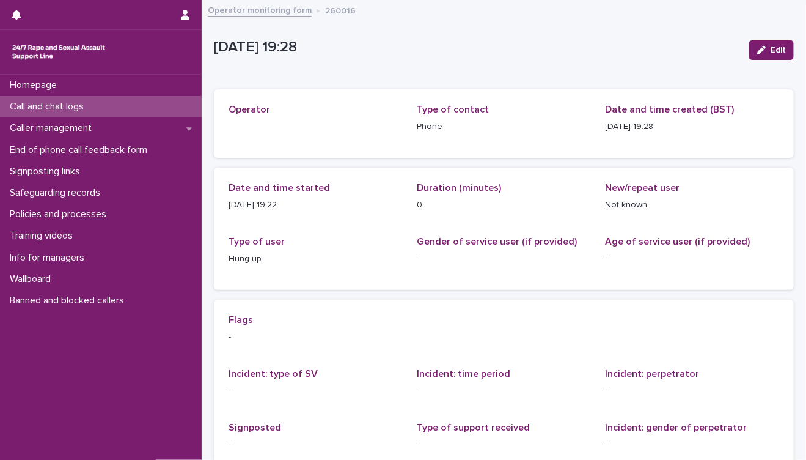
click at [79, 101] on p "Call and chat logs" at bounding box center [49, 107] width 89 height 12
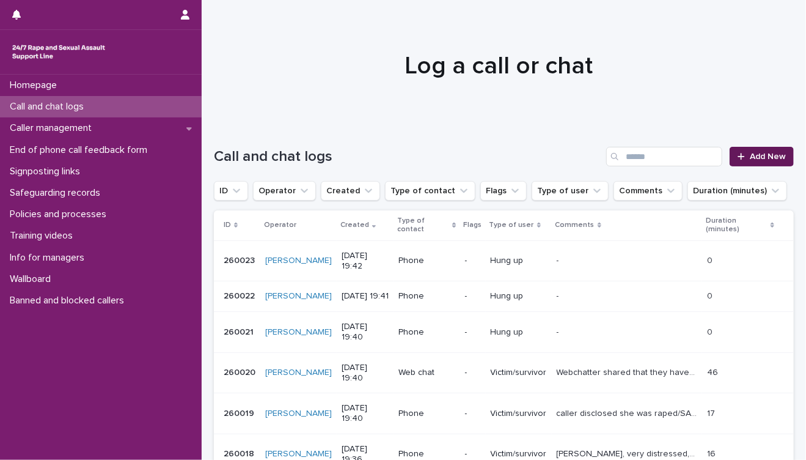
click at [753, 158] on span "Add New" at bounding box center [768, 156] width 36 height 9
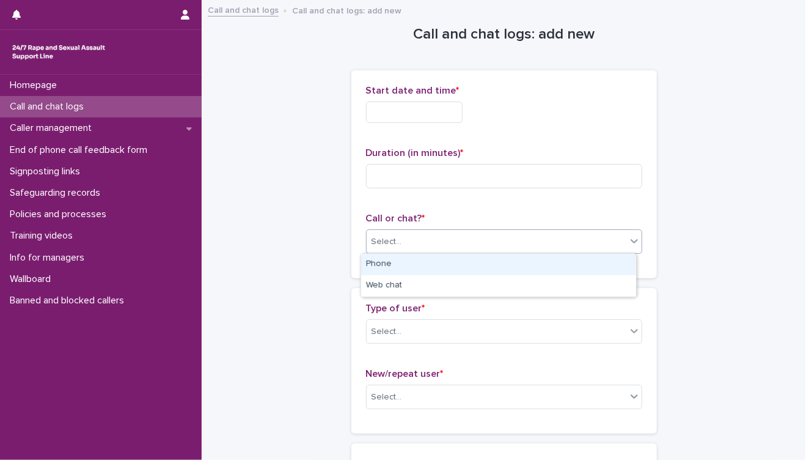
click at [446, 236] on div "Select..." at bounding box center [497, 242] width 260 height 20
click at [446, 268] on div "Phone" at bounding box center [498, 264] width 275 height 21
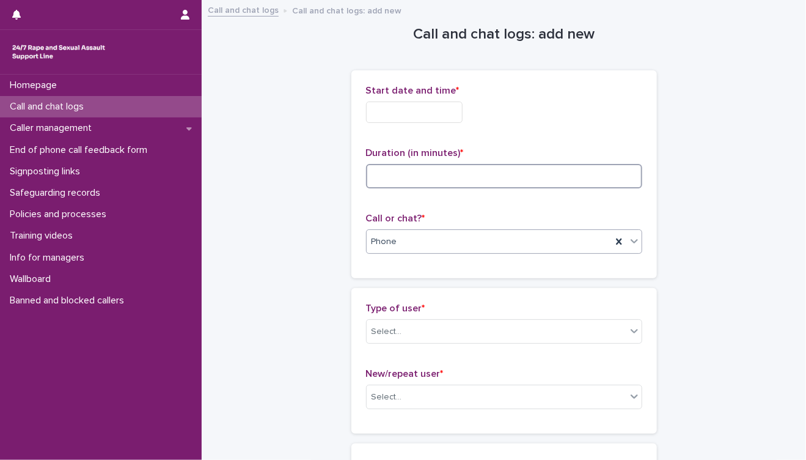
click at [429, 182] on input at bounding box center [504, 176] width 276 height 24
type input "*"
click at [424, 112] on input "text" at bounding box center [414, 111] width 97 height 21
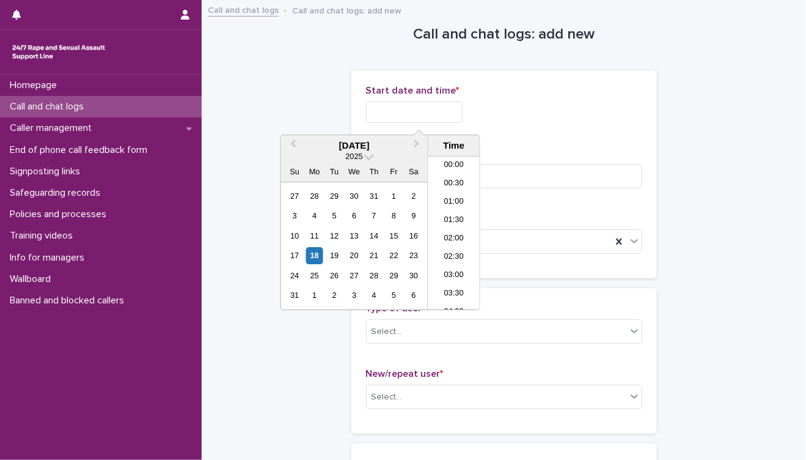
scroll to position [648, 0]
click at [452, 232] on li "19:30" at bounding box center [455, 233] width 52 height 18
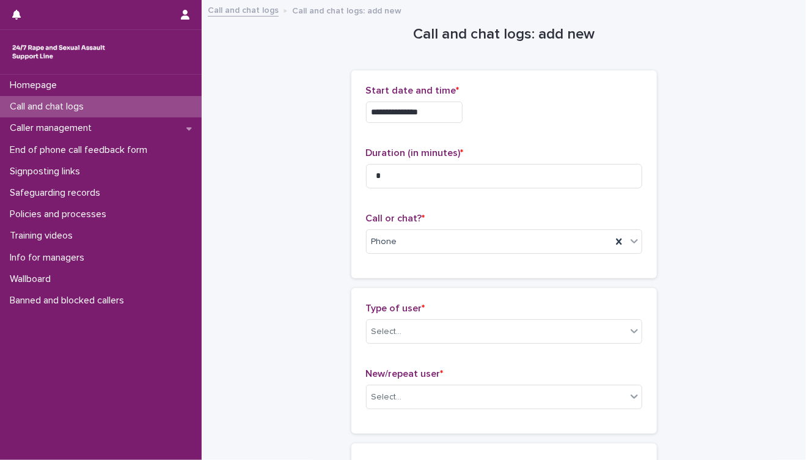
click at [451, 117] on input "**********" at bounding box center [414, 111] width 97 height 21
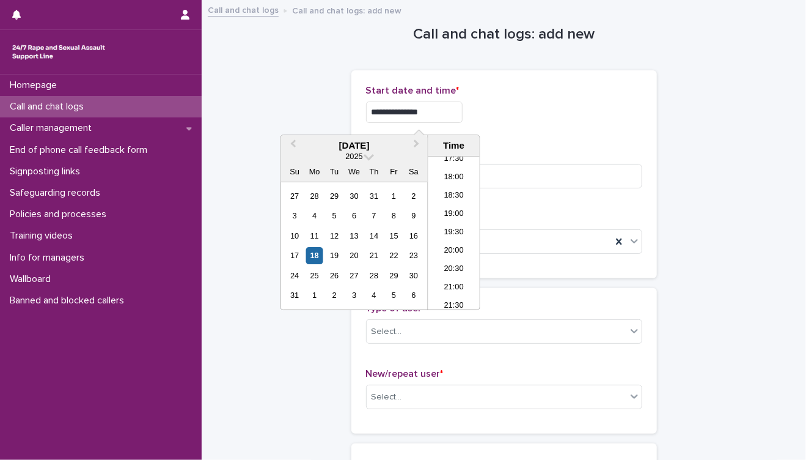
type input "**********"
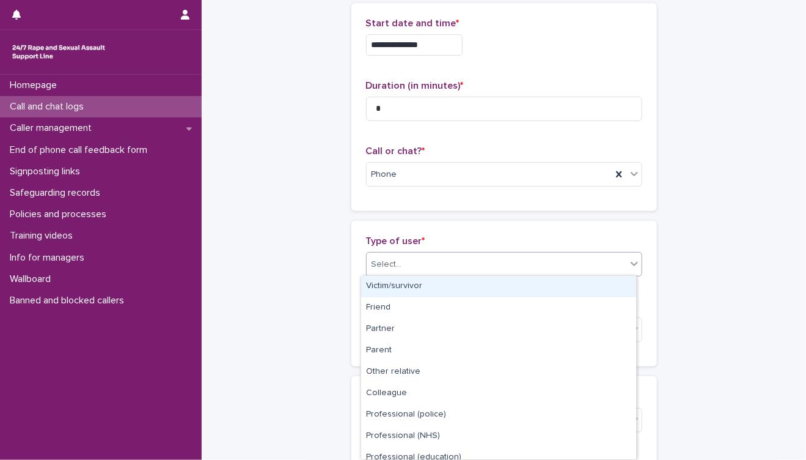
click at [471, 262] on div "Select..." at bounding box center [497, 264] width 260 height 20
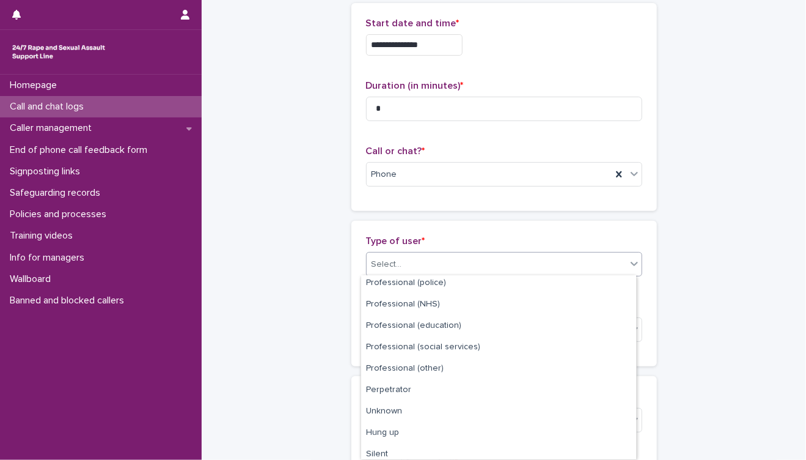
scroll to position [137, 0]
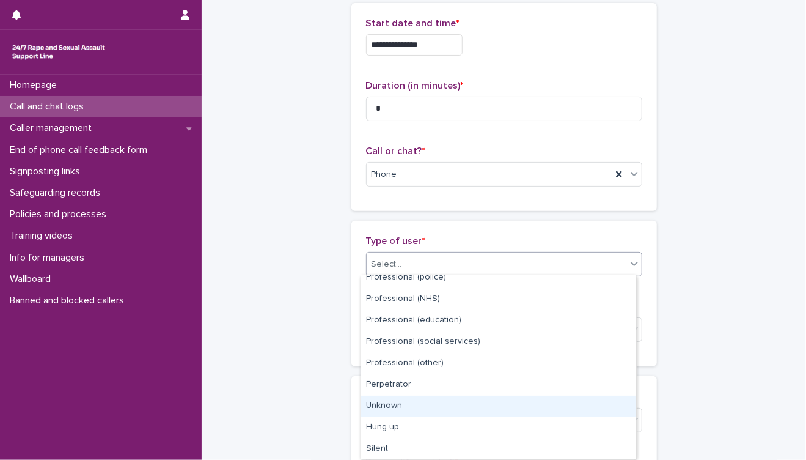
click at [421, 409] on div "Unknown" at bounding box center [498, 406] width 275 height 21
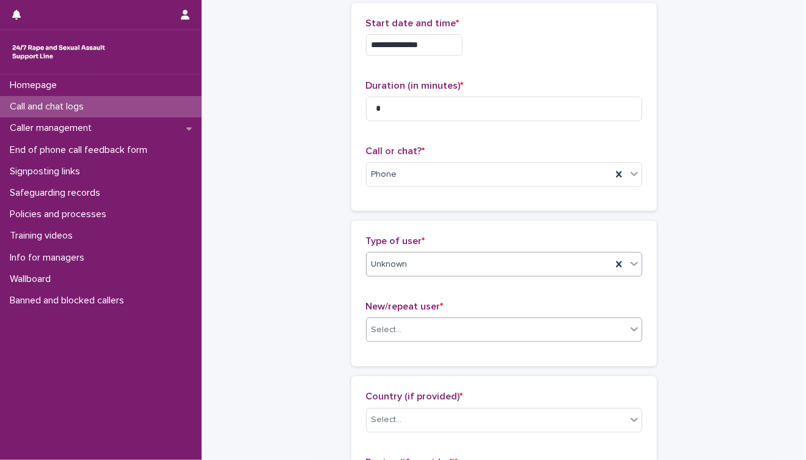
click at [454, 331] on div "Select..." at bounding box center [497, 330] width 260 height 20
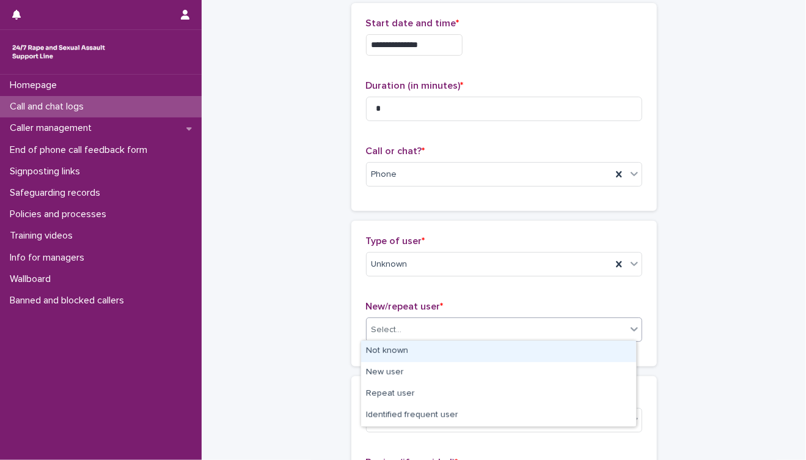
click at [446, 353] on div "Not known" at bounding box center [498, 351] width 275 height 21
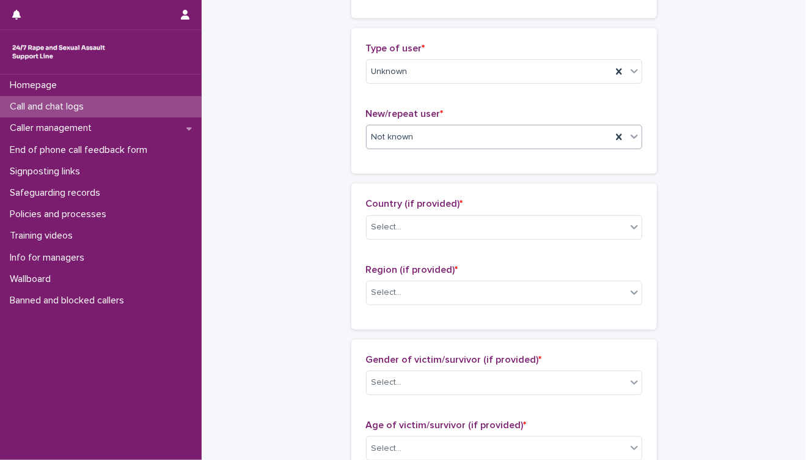
scroll to position [271, 0]
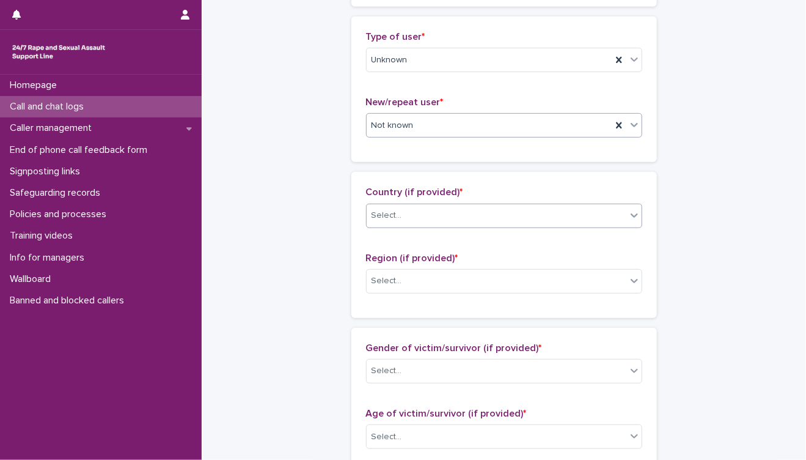
click at [471, 219] on div "Select..." at bounding box center [497, 215] width 260 height 20
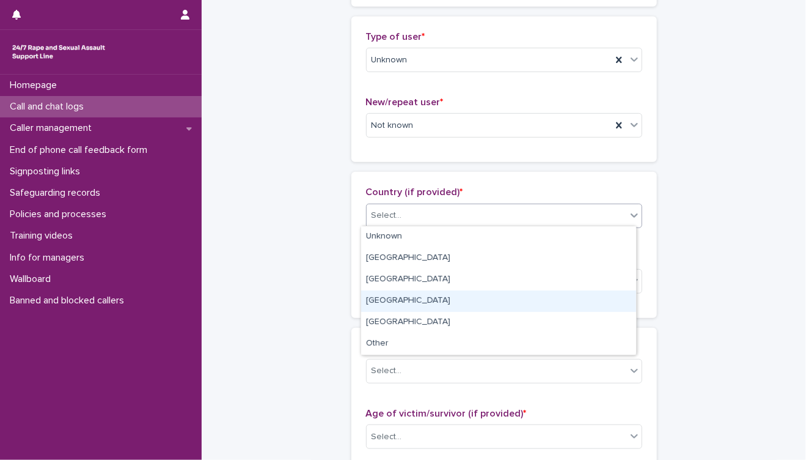
click at [414, 302] on div "Scotland" at bounding box center [498, 300] width 275 height 21
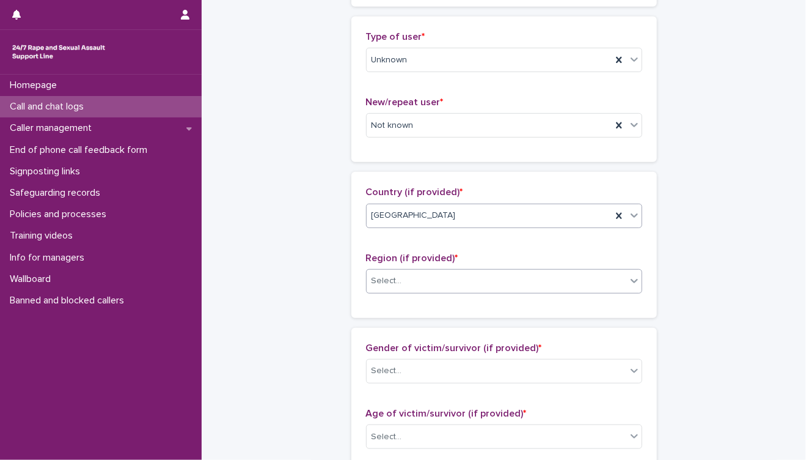
click at [462, 282] on div "Select..." at bounding box center [497, 281] width 260 height 20
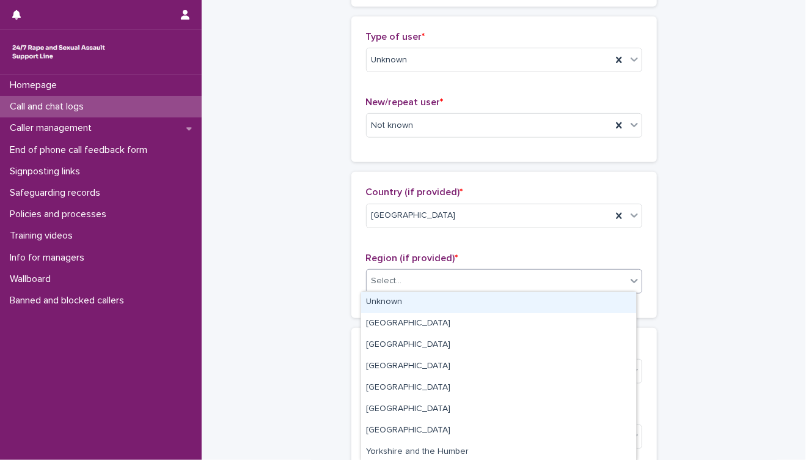
click at [432, 303] on div "Unknown" at bounding box center [498, 302] width 275 height 21
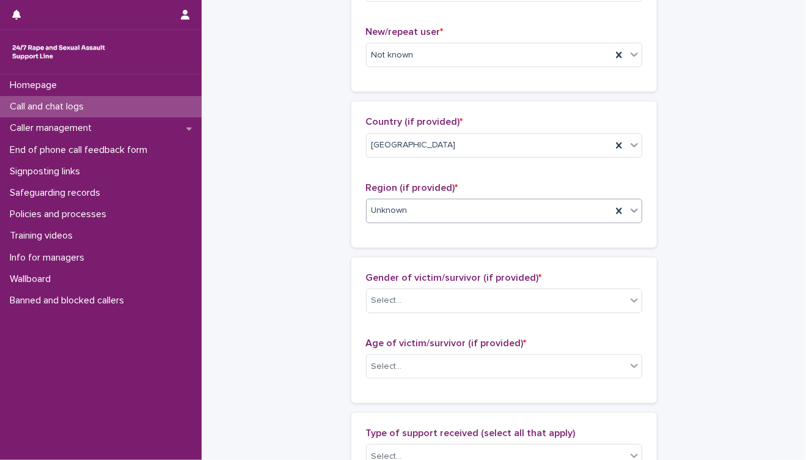
scroll to position [407, 0]
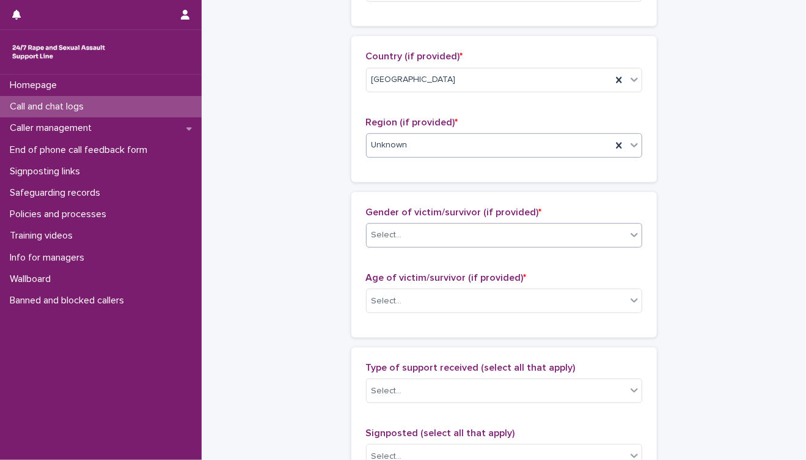
click at [449, 235] on div "Select..." at bounding box center [497, 235] width 260 height 20
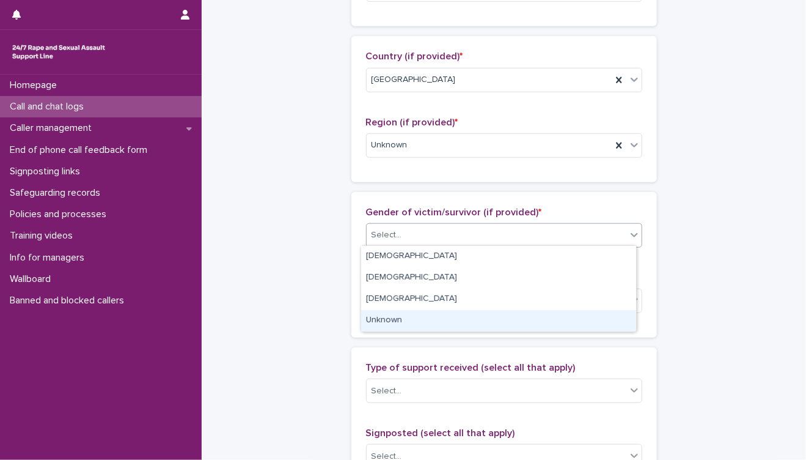
click at [446, 315] on div "Unknown" at bounding box center [498, 320] width 275 height 21
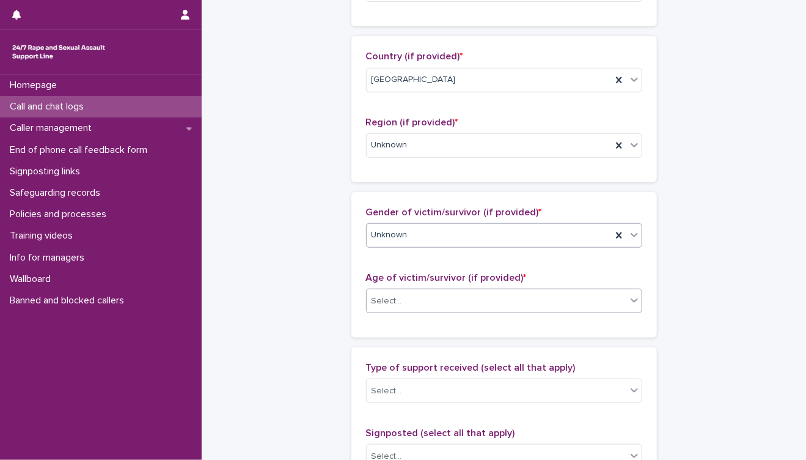
click at [429, 309] on div "Select..." at bounding box center [504, 301] width 276 height 24
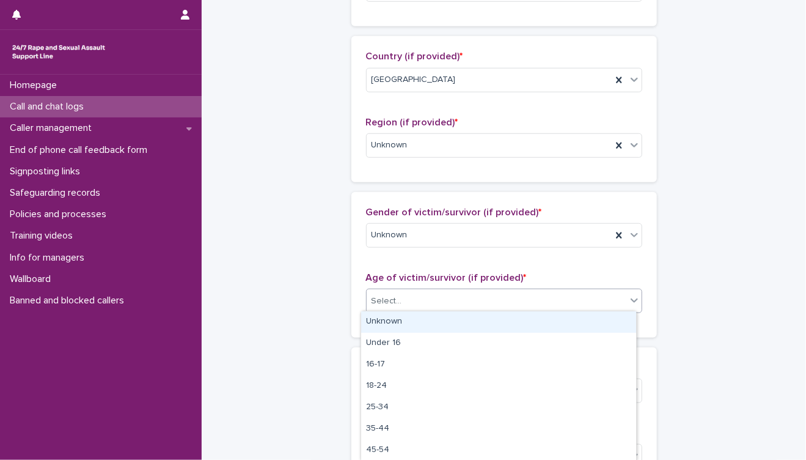
click at [427, 323] on div "Unknown" at bounding box center [498, 321] width 275 height 21
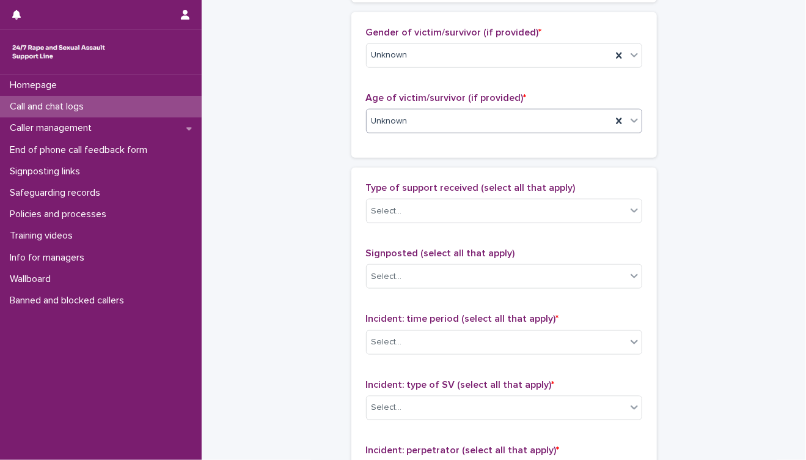
scroll to position [611, 0]
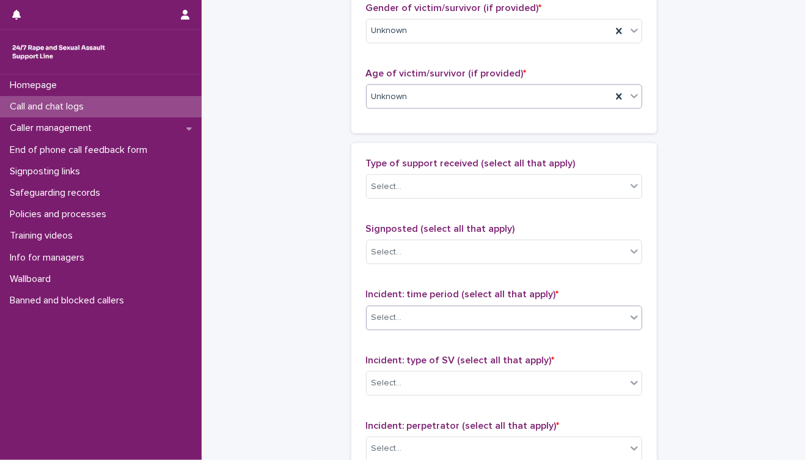
click at [434, 317] on div "Select..." at bounding box center [497, 318] width 260 height 20
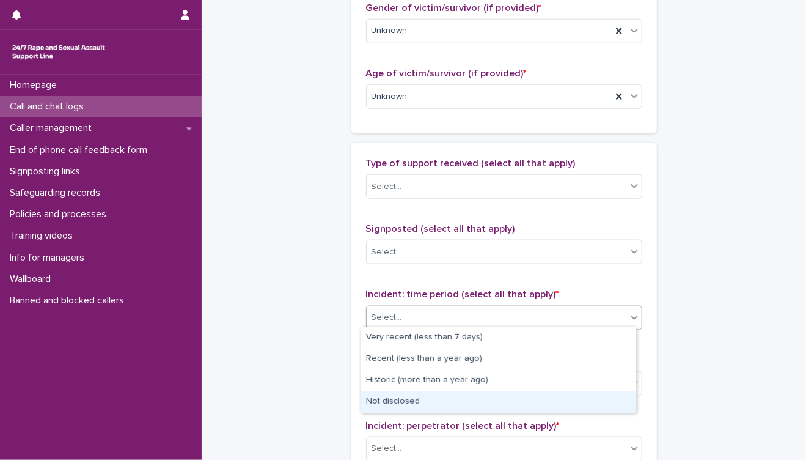
click at [449, 403] on div "Not disclosed" at bounding box center [498, 401] width 275 height 21
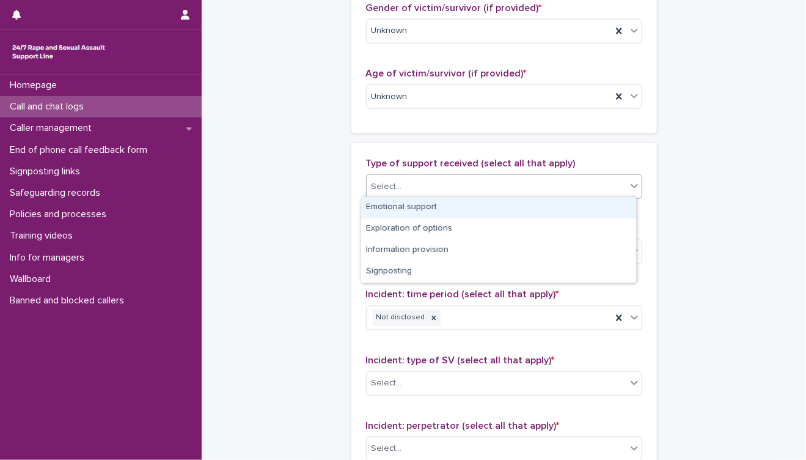
click at [476, 185] on div "Select..." at bounding box center [497, 187] width 260 height 20
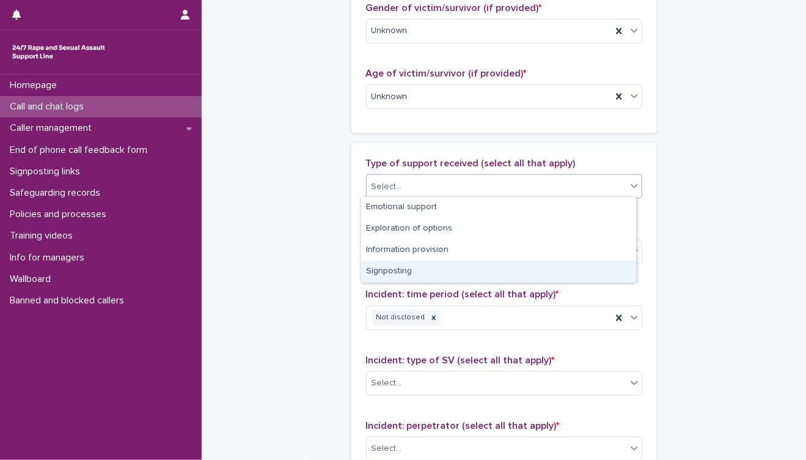
click at [443, 266] on div "Signposting" at bounding box center [498, 271] width 275 height 21
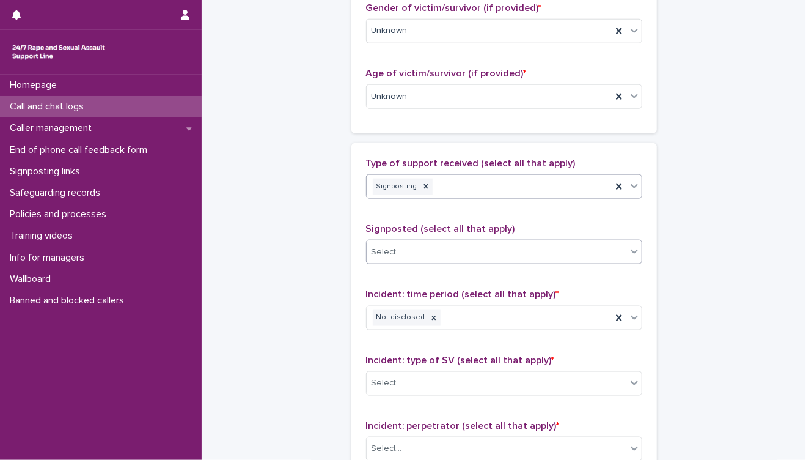
click at [458, 249] on div "Select..." at bounding box center [497, 252] width 260 height 20
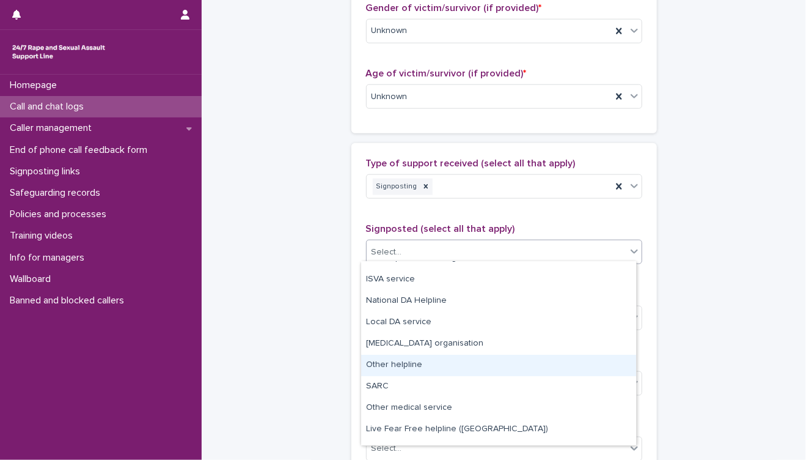
scroll to position [6, 0]
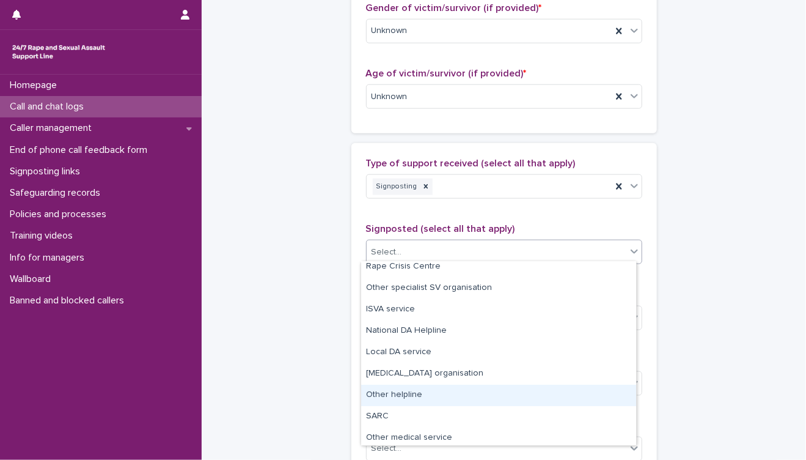
click at [449, 389] on div "Other helpline" at bounding box center [498, 395] width 275 height 21
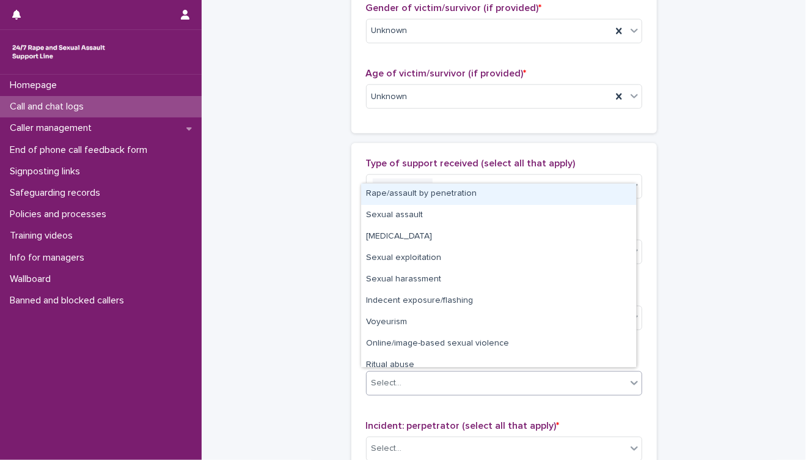
click at [529, 382] on div "Select..." at bounding box center [497, 383] width 260 height 20
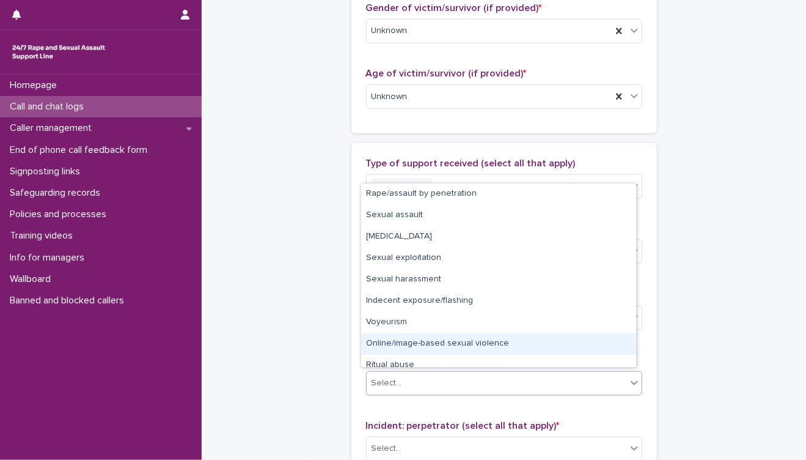
scroll to position [31, 0]
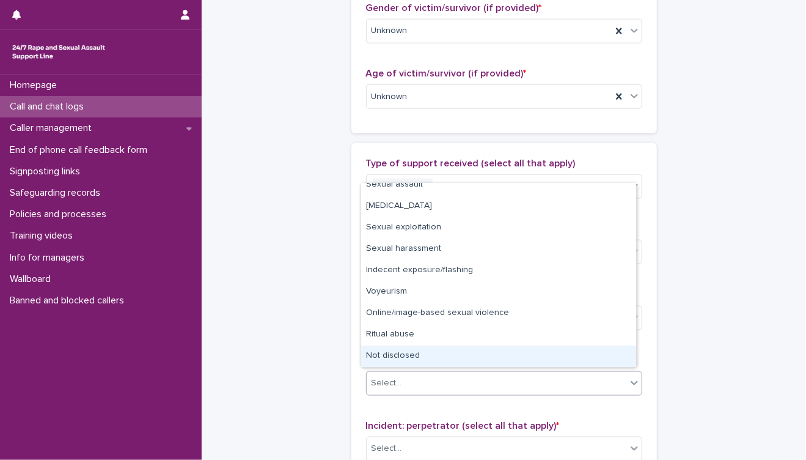
click at [462, 355] on div "Not disclosed" at bounding box center [498, 355] width 275 height 21
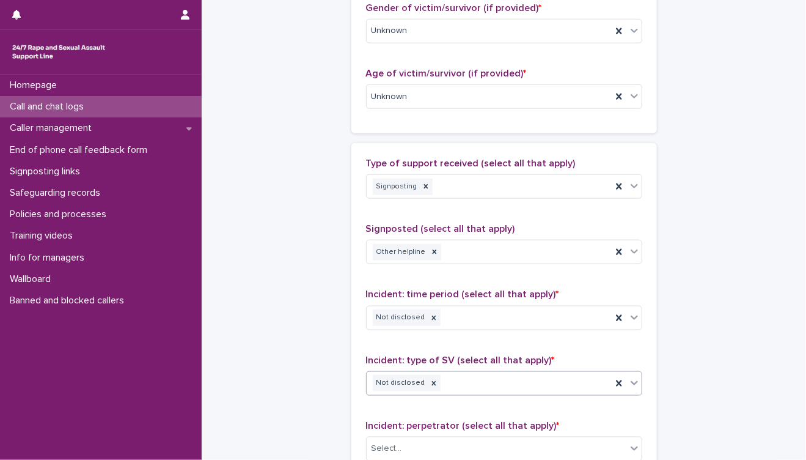
scroll to position [815, 0]
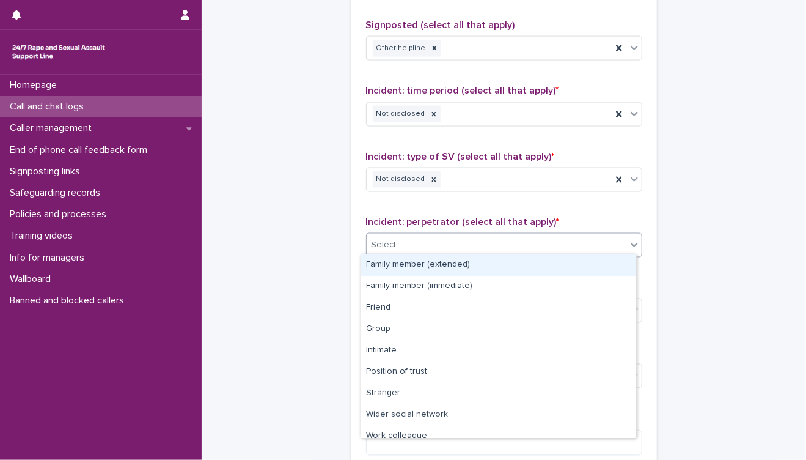
click at [503, 249] on div "Select..." at bounding box center [497, 245] width 260 height 20
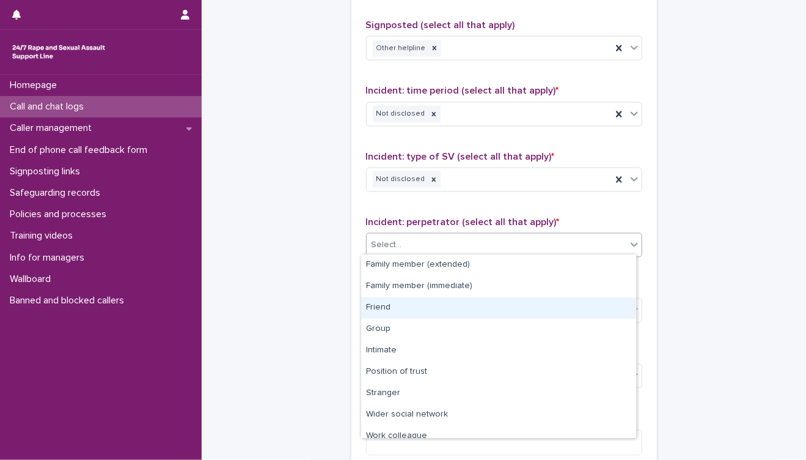
scroll to position [51, 0]
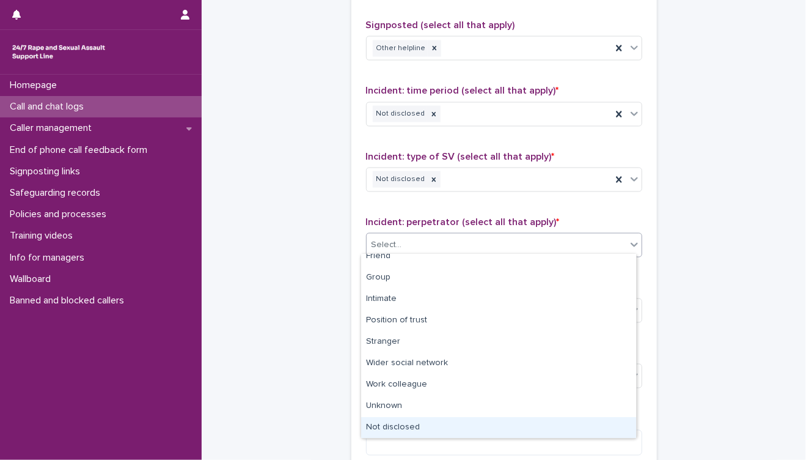
click at [446, 425] on div "Not disclosed" at bounding box center [498, 427] width 275 height 21
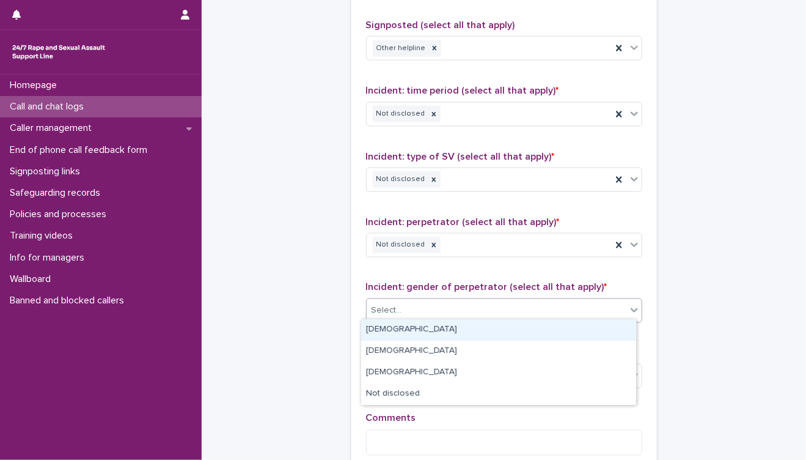
click at [446, 310] on div "Select..." at bounding box center [497, 311] width 260 height 20
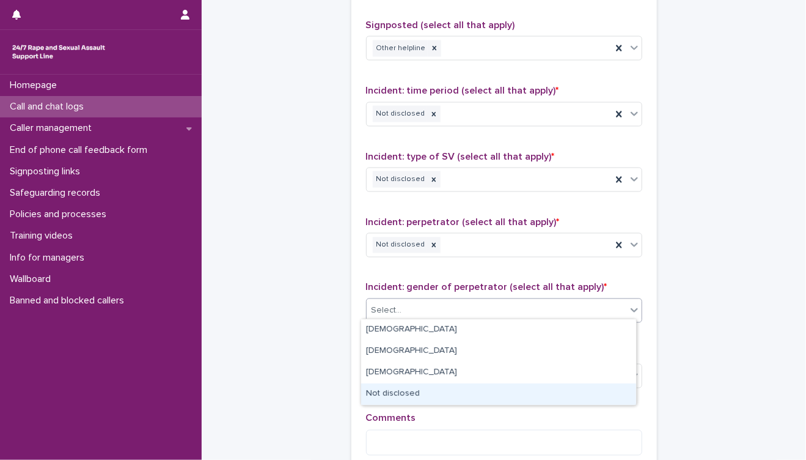
click at [382, 395] on div "Not disclosed" at bounding box center [498, 393] width 275 height 21
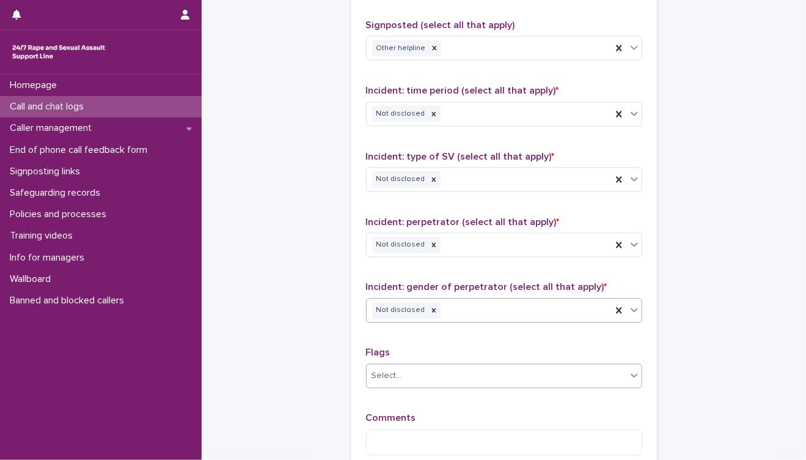
scroll to position [883, 0]
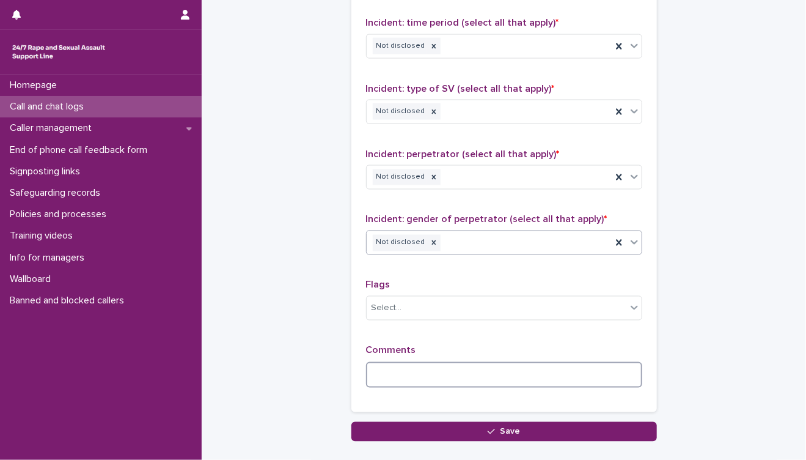
click at [411, 367] on textarea at bounding box center [504, 375] width 276 height 26
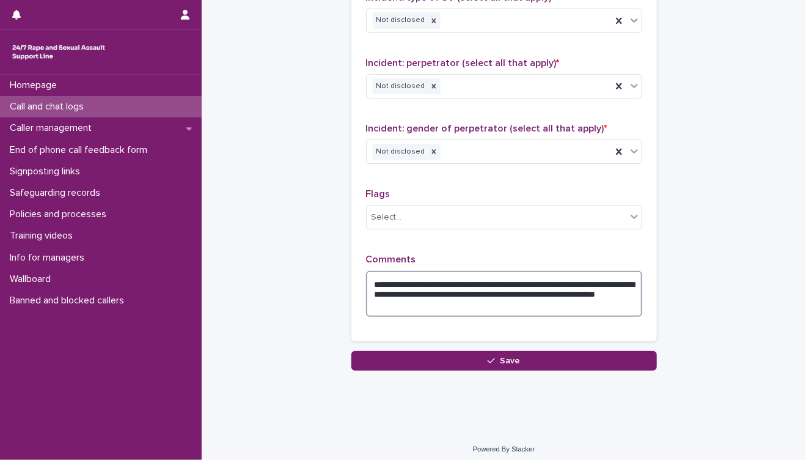
scroll to position [976, 0]
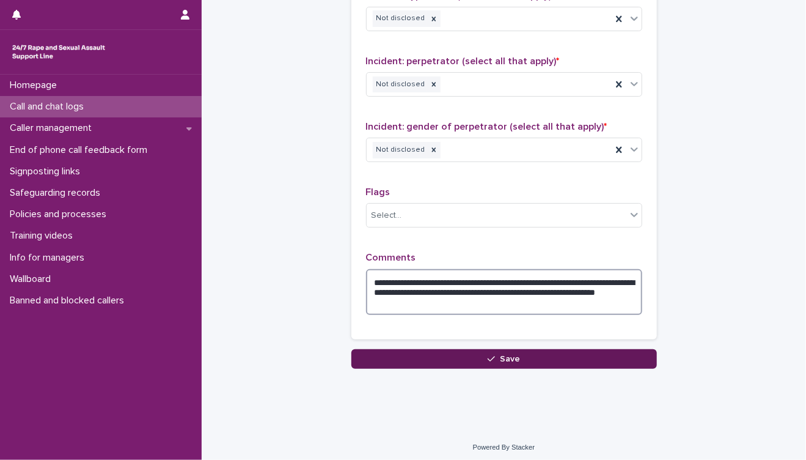
type textarea "**********"
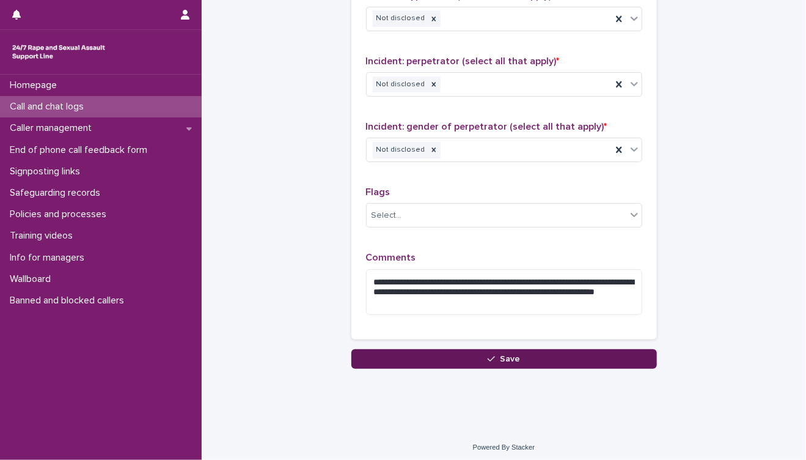
click at [533, 360] on button "Save" at bounding box center [505, 359] width 306 height 20
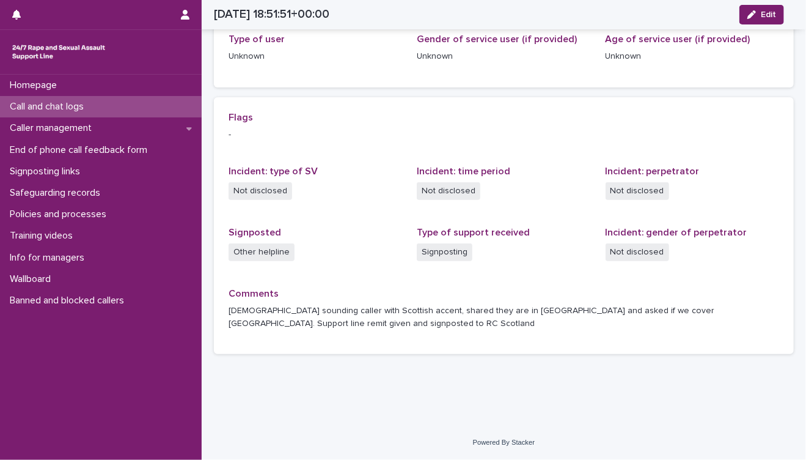
scroll to position [201, 0]
click at [83, 108] on p "Call and chat logs" at bounding box center [49, 107] width 89 height 12
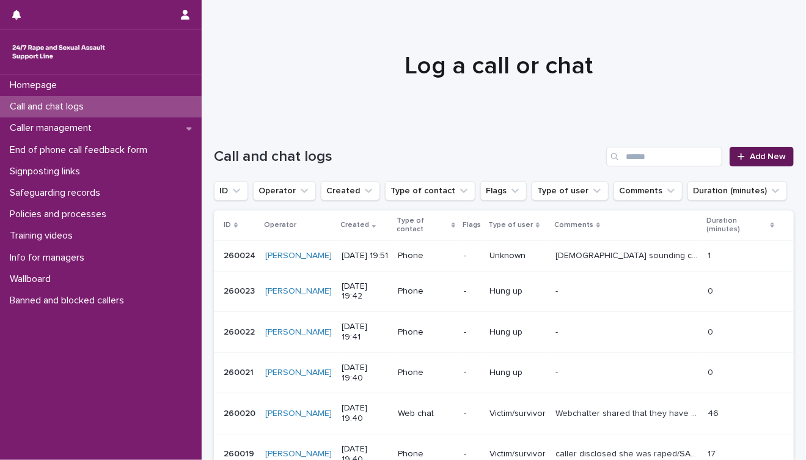
click at [769, 157] on span "Add New" at bounding box center [768, 156] width 36 height 9
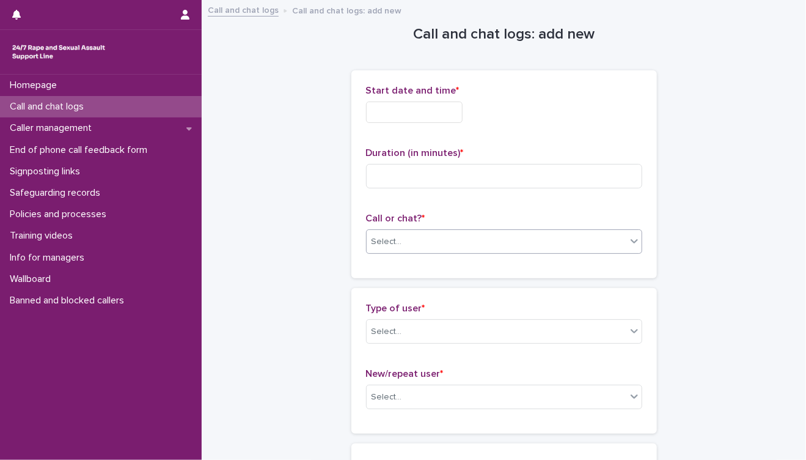
click at [468, 246] on div "Select..." at bounding box center [497, 242] width 260 height 20
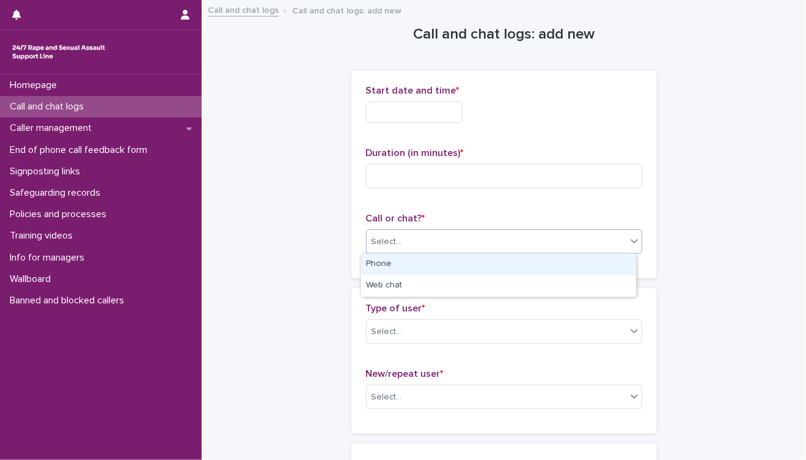
click at [456, 267] on div "Phone" at bounding box center [498, 264] width 275 height 21
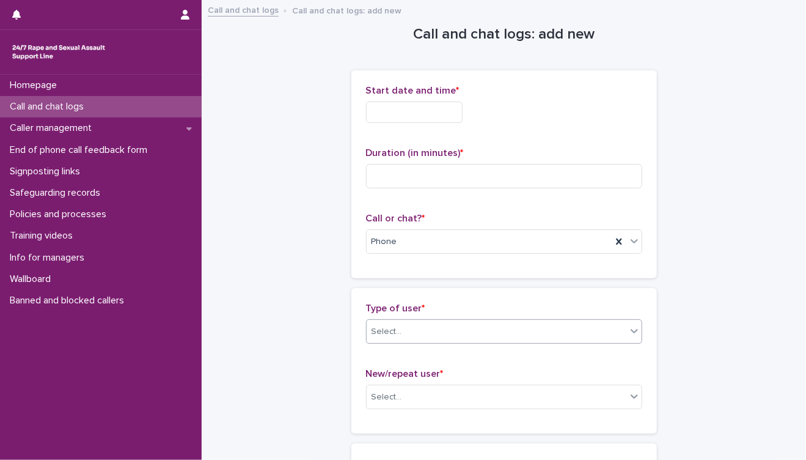
click at [517, 339] on div "Select..." at bounding box center [497, 332] width 260 height 20
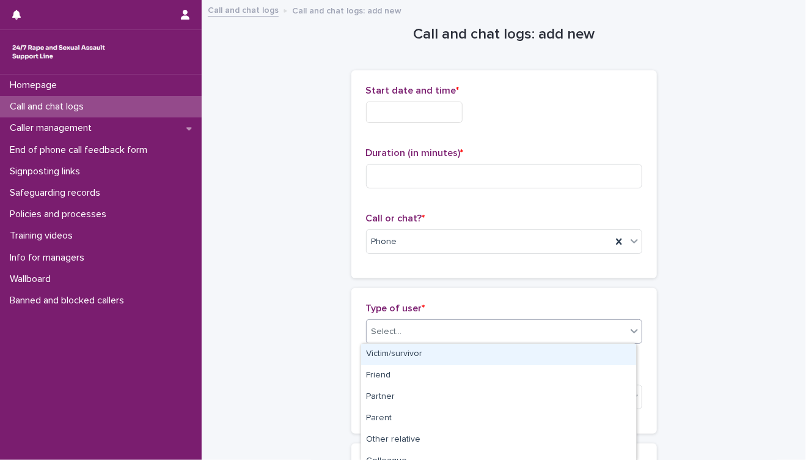
click at [509, 358] on div "Victim/survivor" at bounding box center [498, 354] width 275 height 21
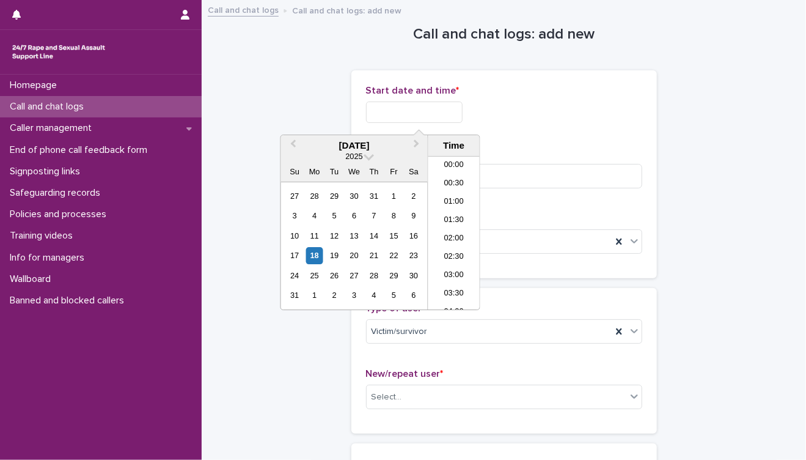
scroll to position [665, 0]
click at [419, 109] on input "text" at bounding box center [414, 111] width 97 height 21
click at [454, 217] on li "19:30" at bounding box center [455, 216] width 52 height 18
click at [442, 112] on input "**********" at bounding box center [414, 111] width 97 height 21
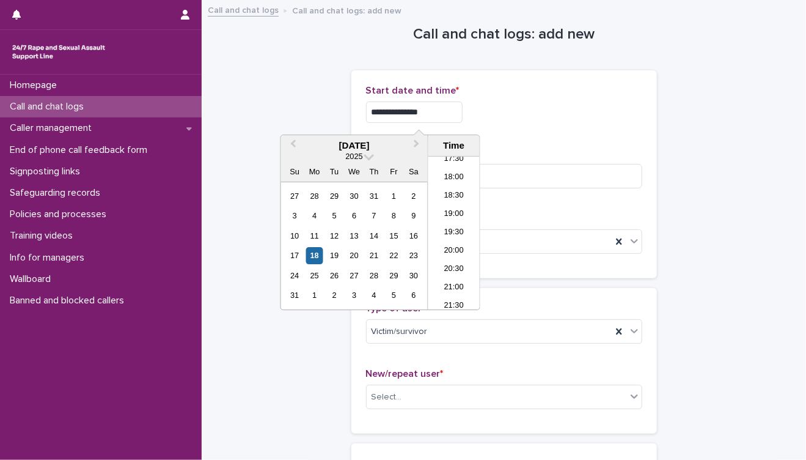
type input "**********"
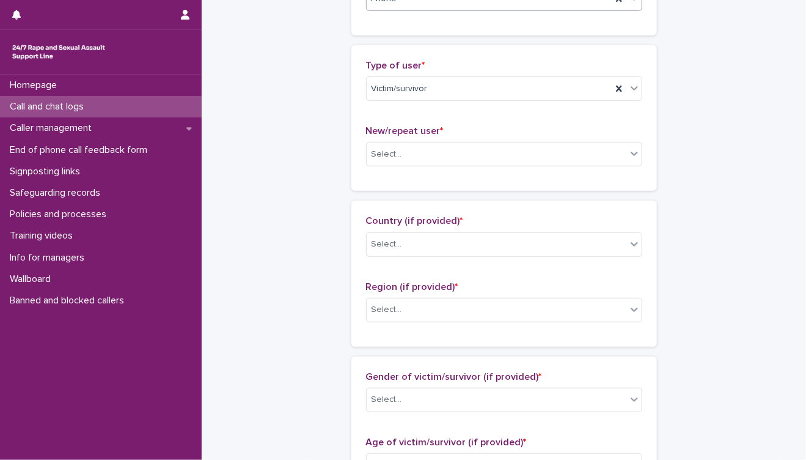
scroll to position [271, 0]
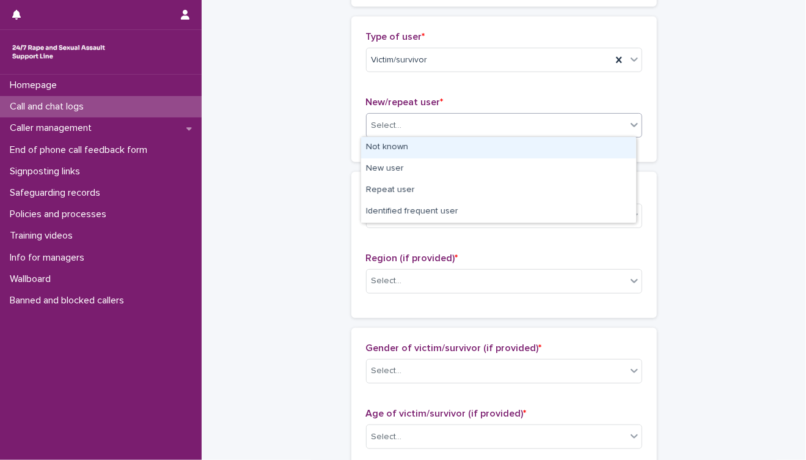
click at [561, 127] on div "Select..." at bounding box center [497, 126] width 260 height 20
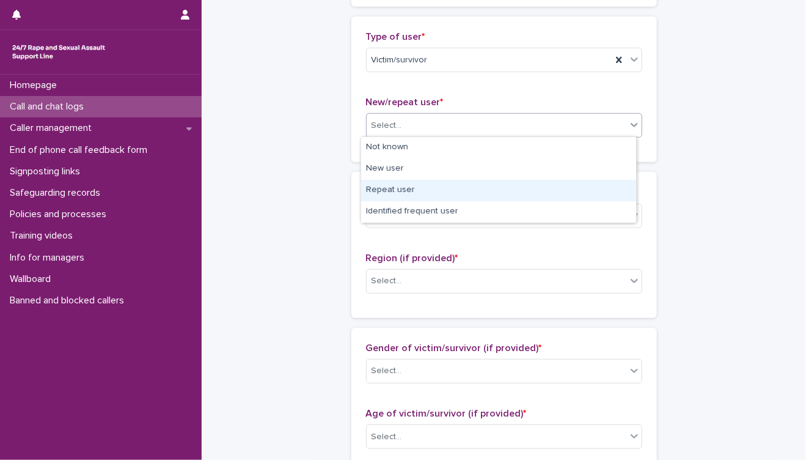
drag, startPoint x: 534, startPoint y: 178, endPoint x: 533, endPoint y: 189, distance: 11.2
click at [533, 189] on div "Repeat user" at bounding box center [498, 190] width 275 height 21
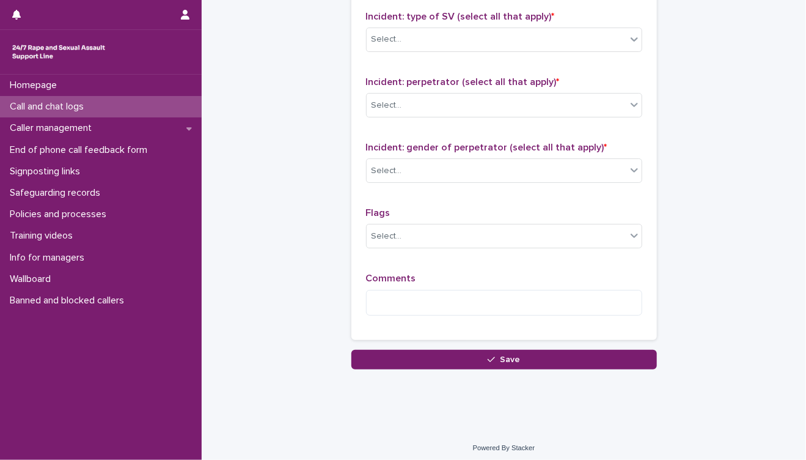
scroll to position [956, 0]
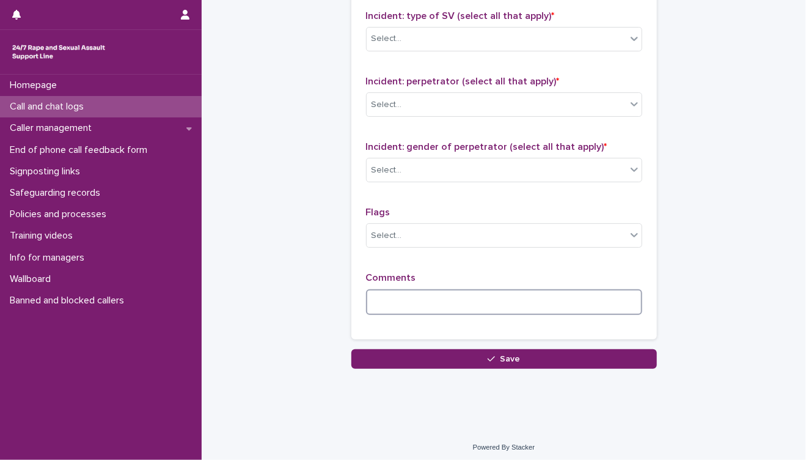
click at [583, 293] on textarea at bounding box center [504, 302] width 276 height 26
type textarea "****"
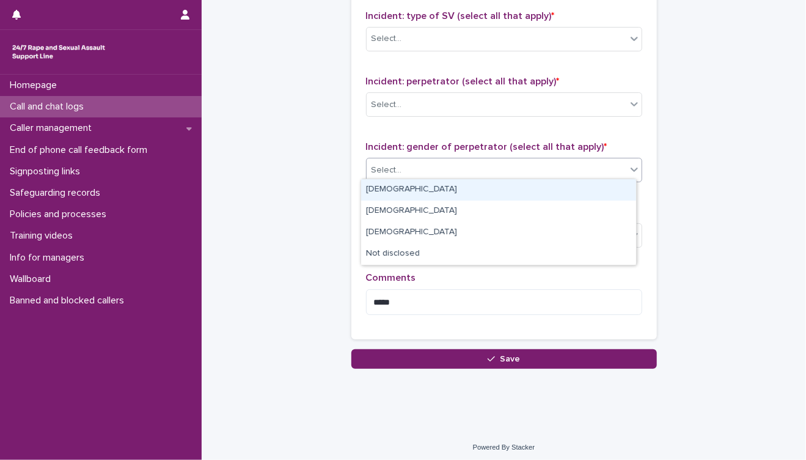
click at [578, 165] on div "Select..." at bounding box center [497, 170] width 260 height 20
click at [561, 186] on div "Male" at bounding box center [498, 189] width 275 height 21
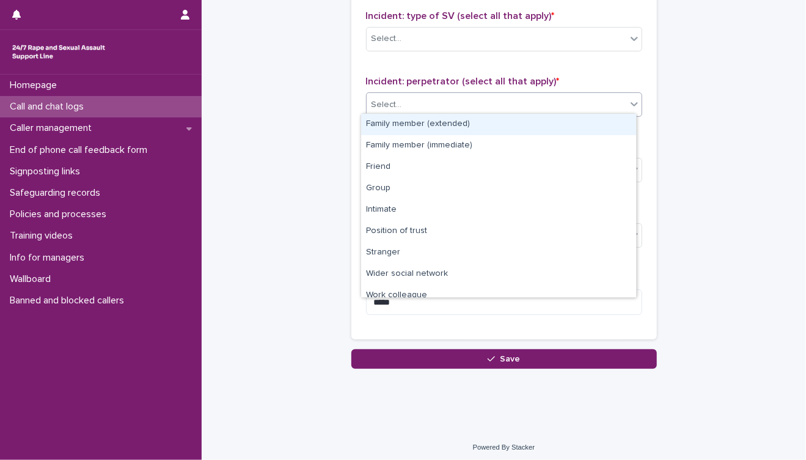
click at [547, 105] on div "Select..." at bounding box center [497, 105] width 260 height 20
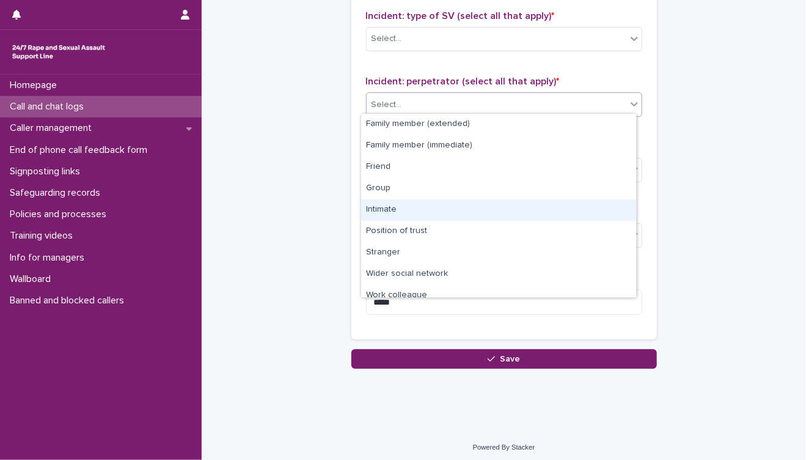
click at [498, 205] on div "Intimate" at bounding box center [498, 209] width 275 height 21
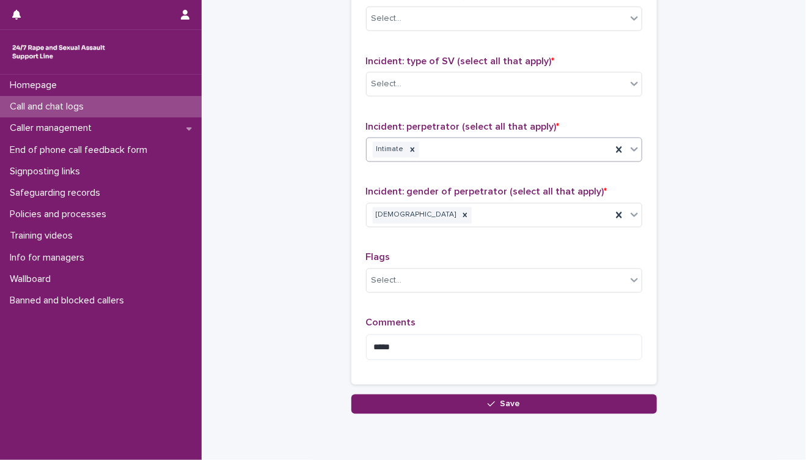
scroll to position [888, 0]
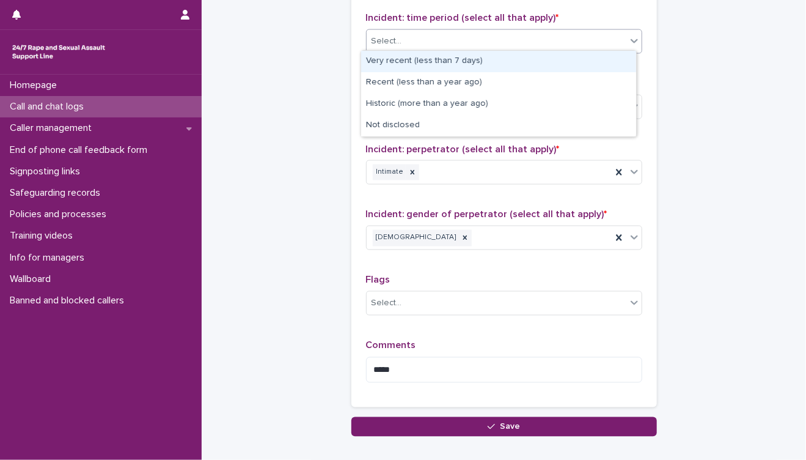
click at [473, 40] on div "Select..." at bounding box center [497, 41] width 260 height 20
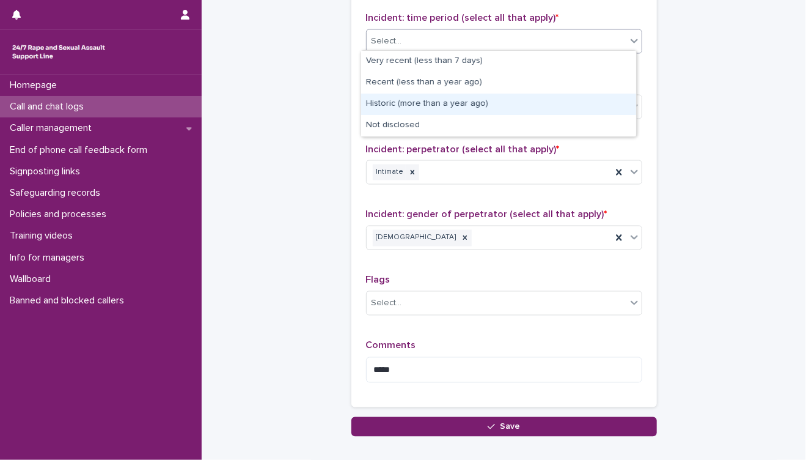
click at [484, 106] on div "Historic (more than a year ago)" at bounding box center [498, 104] width 275 height 21
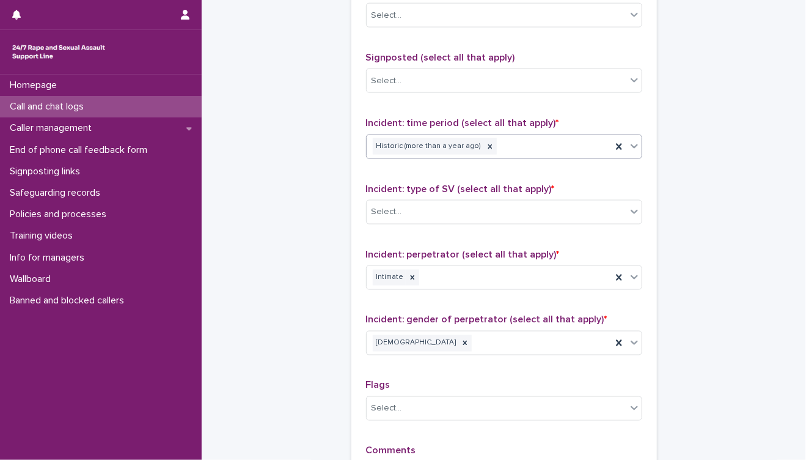
scroll to position [751, 0]
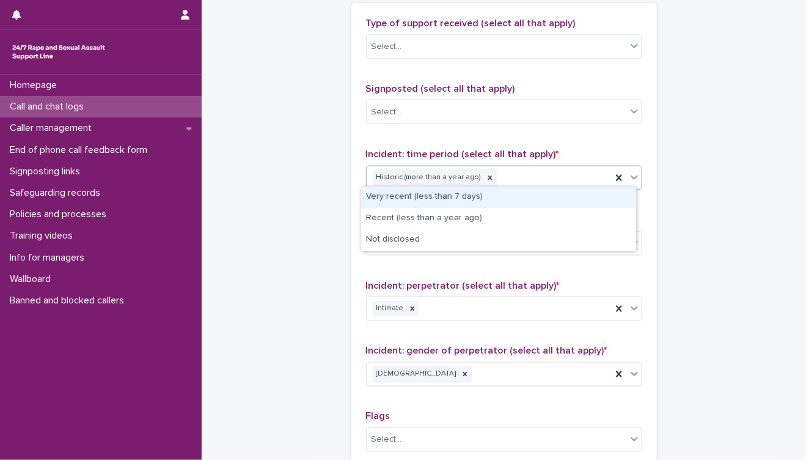
click at [527, 176] on div "Historic (more than a year ago)" at bounding box center [489, 177] width 245 height 21
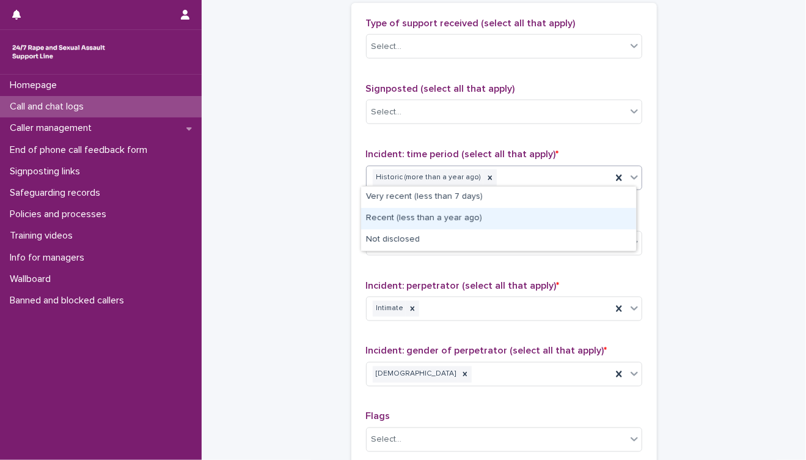
click at [486, 221] on div "Recent (less than a year ago)" at bounding box center [498, 218] width 275 height 21
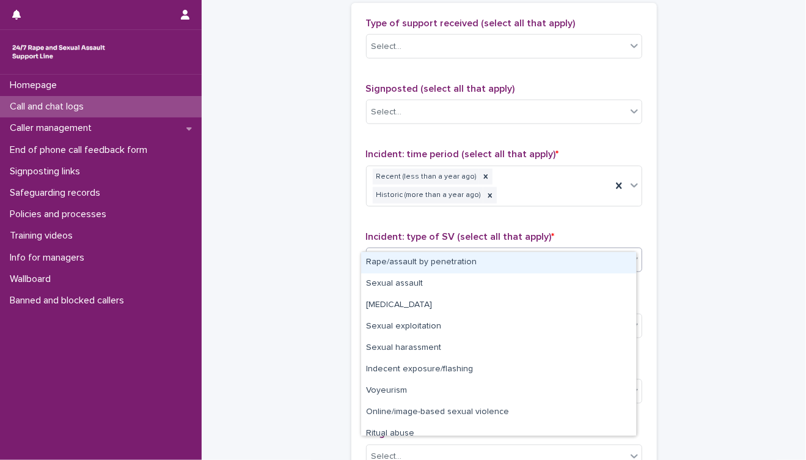
click at [477, 250] on div "Select..." at bounding box center [497, 260] width 260 height 20
click at [465, 268] on div "Rape/assault by penetration" at bounding box center [498, 262] width 275 height 21
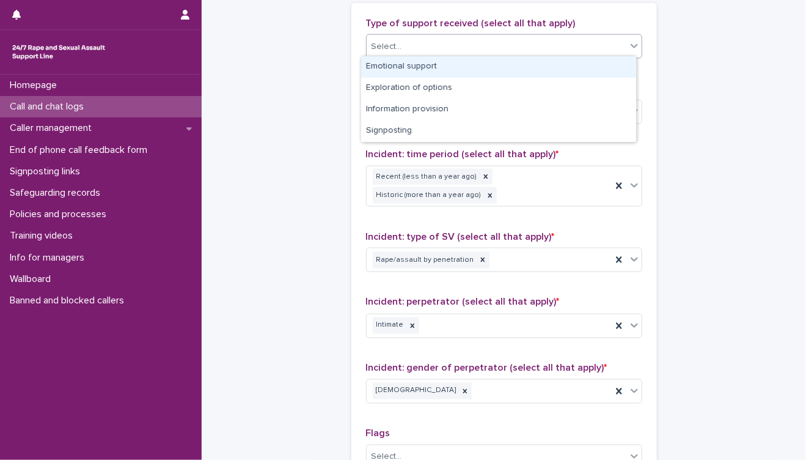
click at [514, 46] on div "Select..." at bounding box center [497, 47] width 260 height 20
click at [499, 66] on div "Emotional support" at bounding box center [498, 66] width 275 height 21
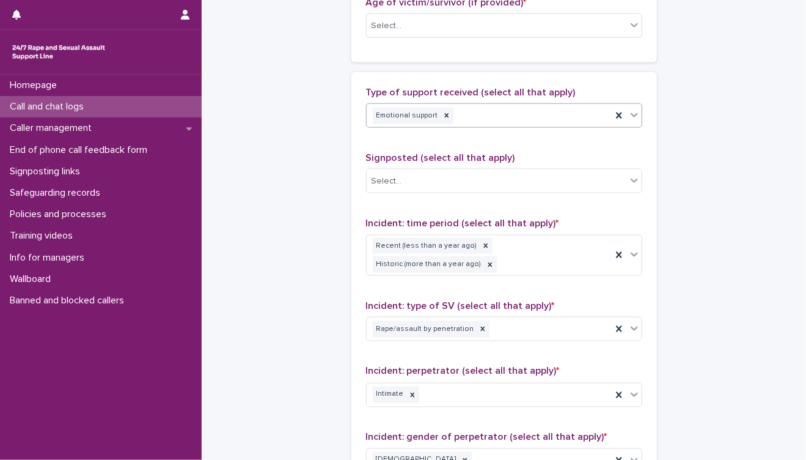
scroll to position [616, 0]
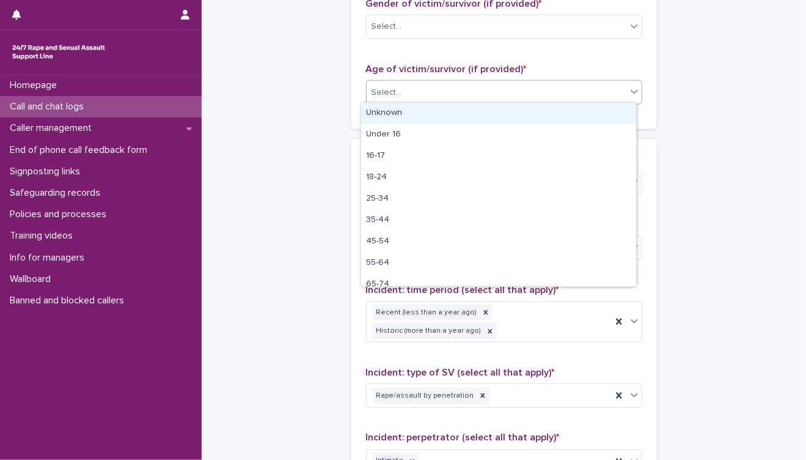
click at [553, 91] on div "Select..." at bounding box center [497, 93] width 260 height 20
click at [521, 116] on div "Unknown" at bounding box center [498, 113] width 275 height 21
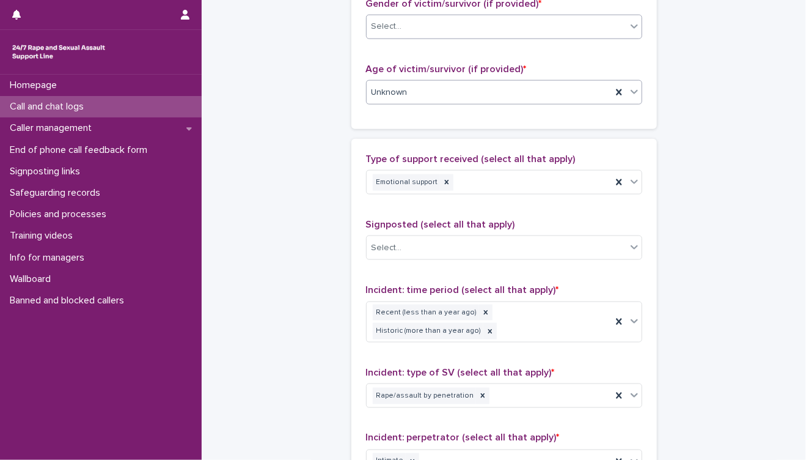
click at [567, 28] on div "Select..." at bounding box center [497, 27] width 260 height 20
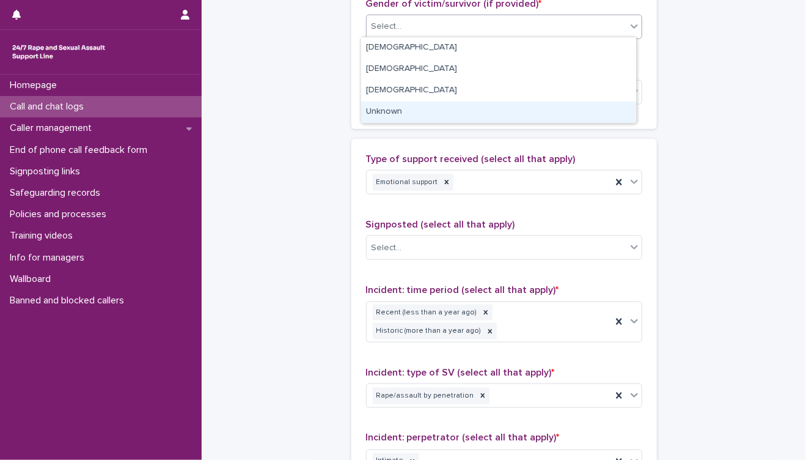
click at [527, 109] on div "Unknown" at bounding box center [498, 111] width 275 height 21
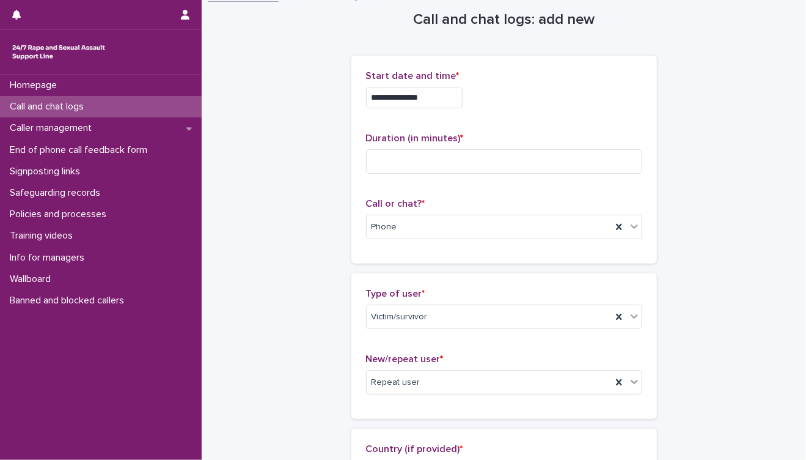
scroll to position [4, 0]
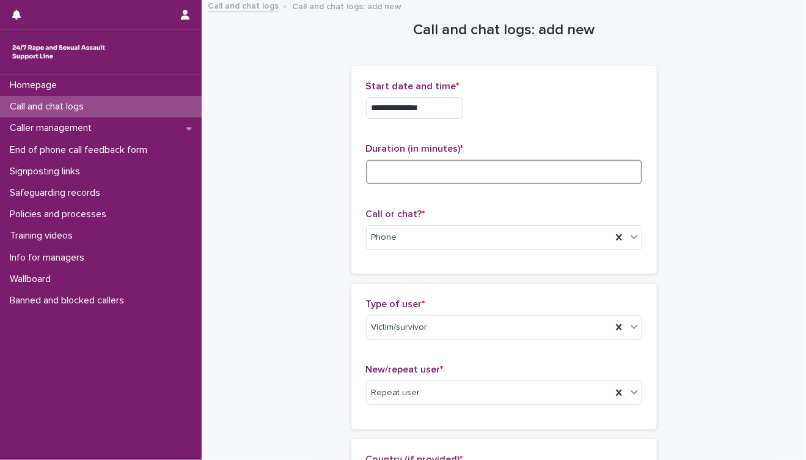
click at [405, 164] on input at bounding box center [504, 172] width 276 height 24
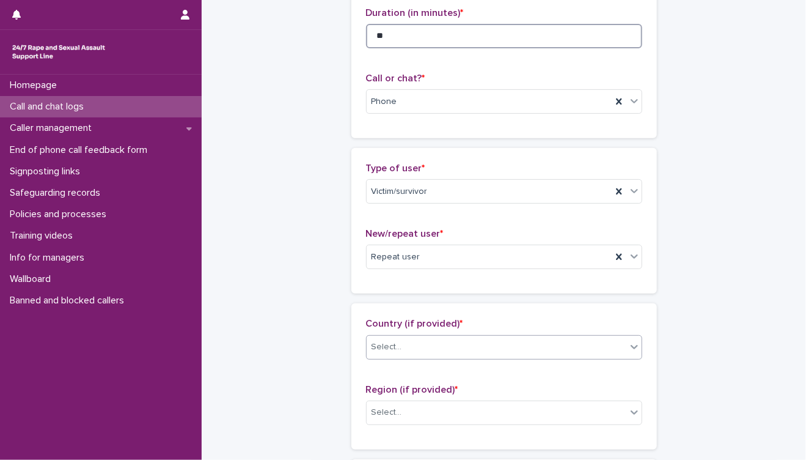
type input "**"
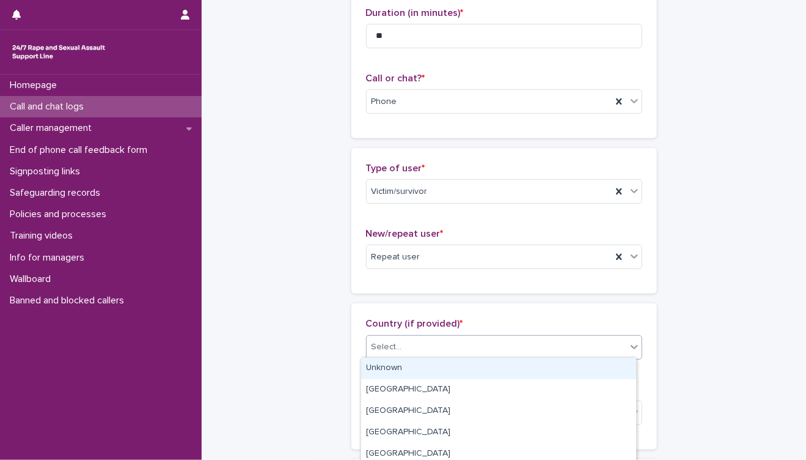
click at [443, 352] on div "Select..." at bounding box center [497, 347] width 260 height 20
click at [444, 370] on div "Unknown" at bounding box center [498, 368] width 275 height 21
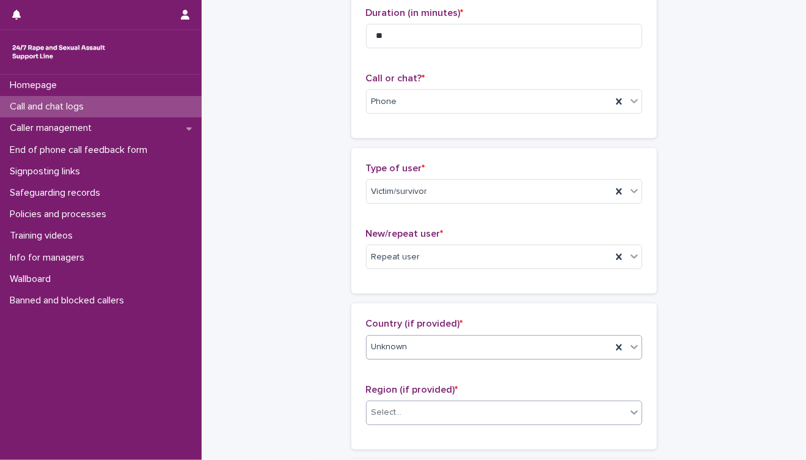
click at [451, 406] on div "Select..." at bounding box center [497, 412] width 260 height 20
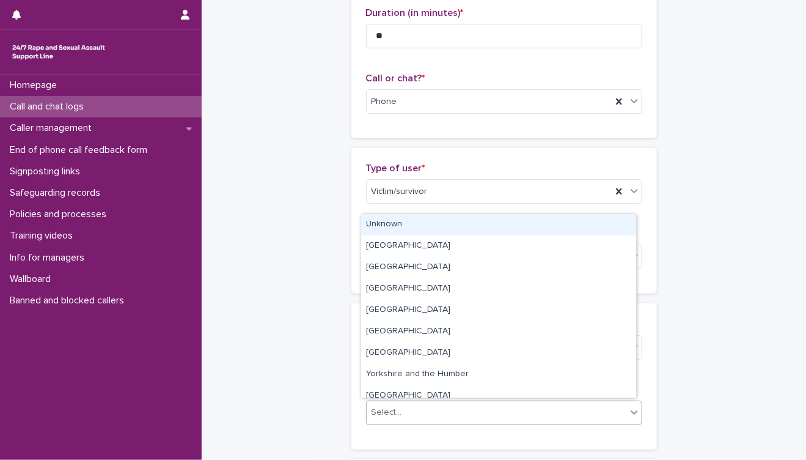
click at [461, 224] on div "Unknown" at bounding box center [498, 224] width 275 height 21
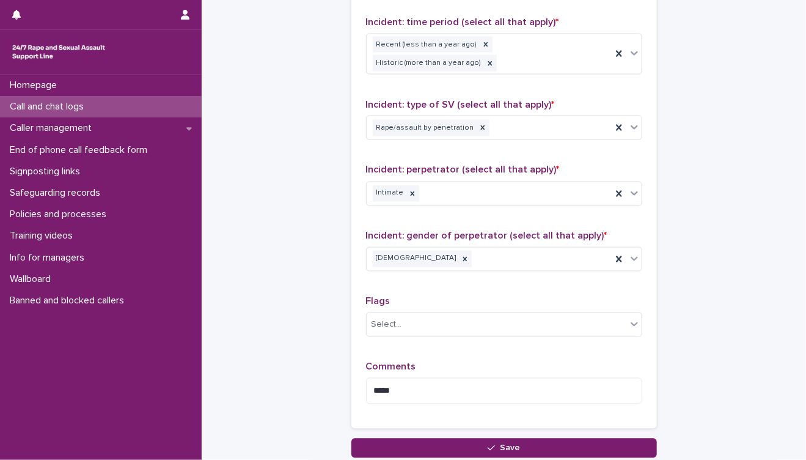
scroll to position [888, 0]
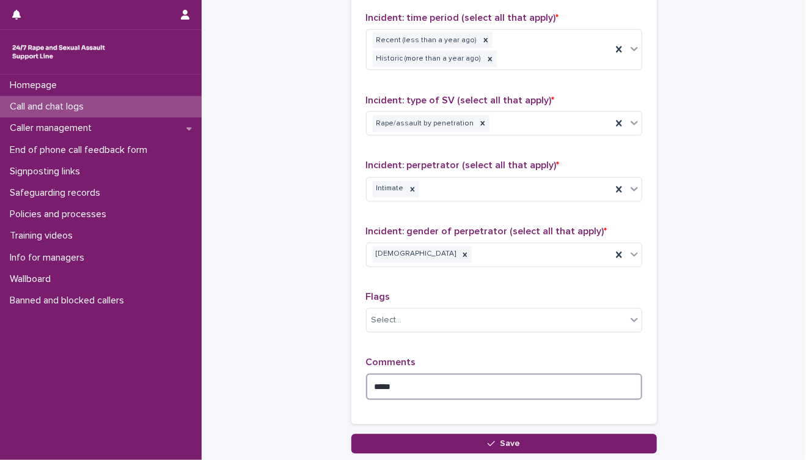
click at [421, 374] on textarea "****" at bounding box center [504, 387] width 276 height 26
click at [496, 374] on textarea "**********" at bounding box center [504, 387] width 276 height 26
click at [630, 374] on textarea "**********" at bounding box center [504, 387] width 276 height 26
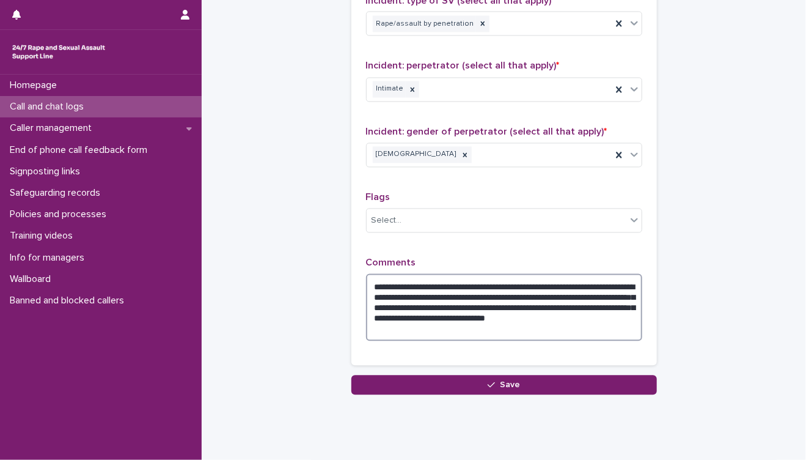
scroll to position [997, 0]
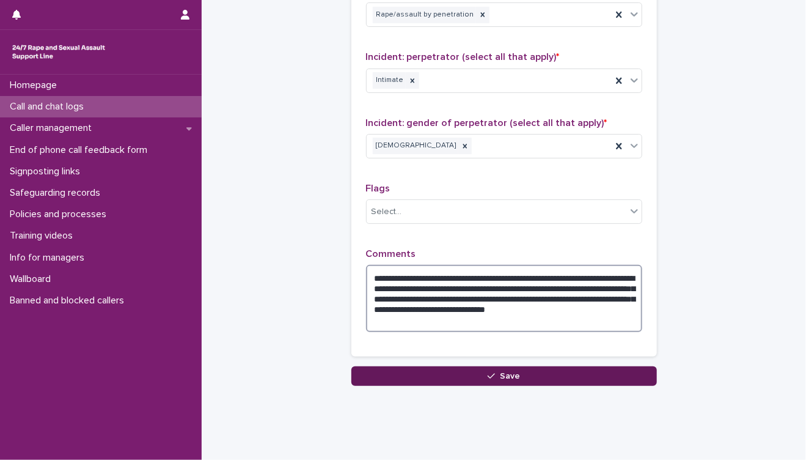
type textarea "**********"
click at [540, 366] on button "Save" at bounding box center [505, 376] width 306 height 20
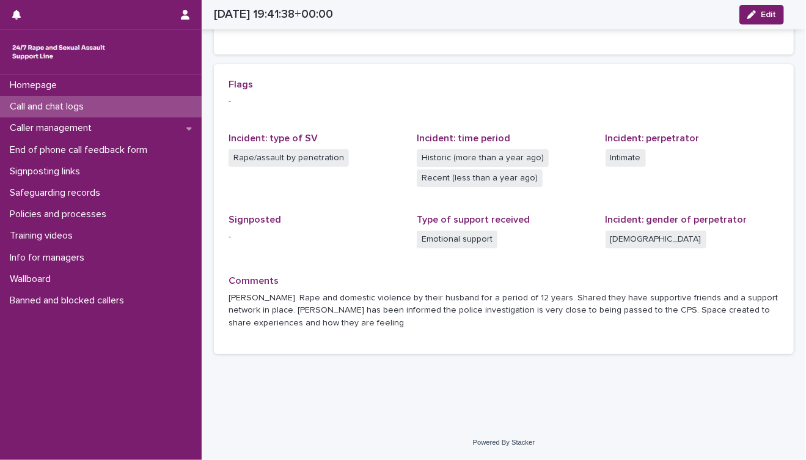
scroll to position [235, 0]
click at [77, 109] on p "Call and chat logs" at bounding box center [49, 107] width 89 height 12
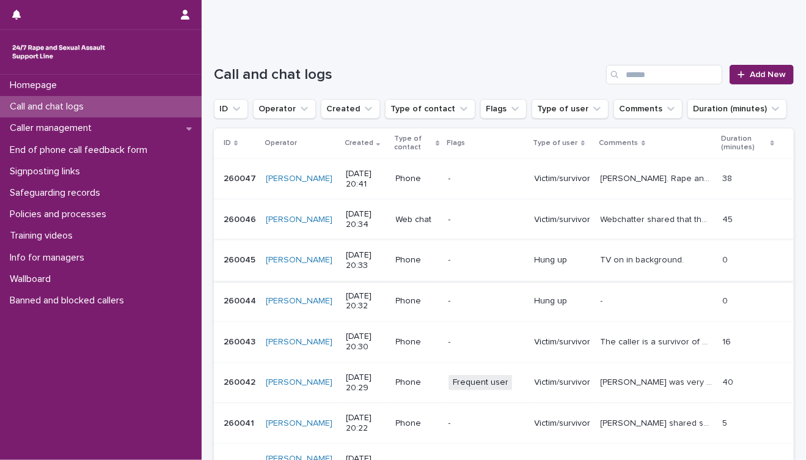
scroll to position [67, 0]
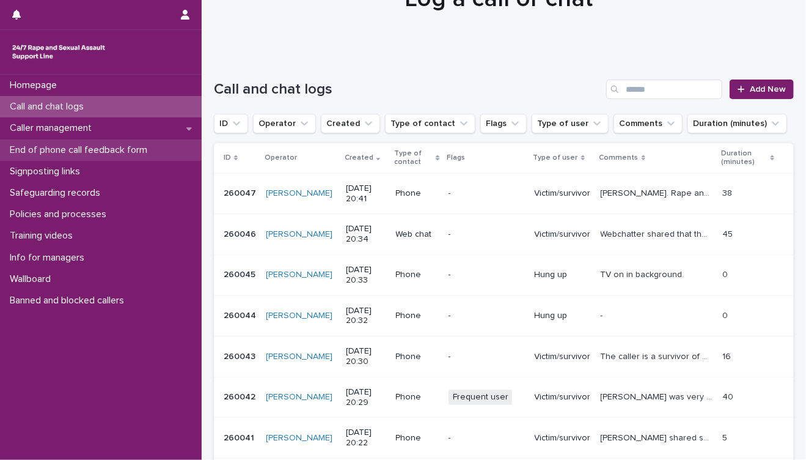
click at [138, 153] on p "End of phone call feedback form" at bounding box center [81, 150] width 152 height 12
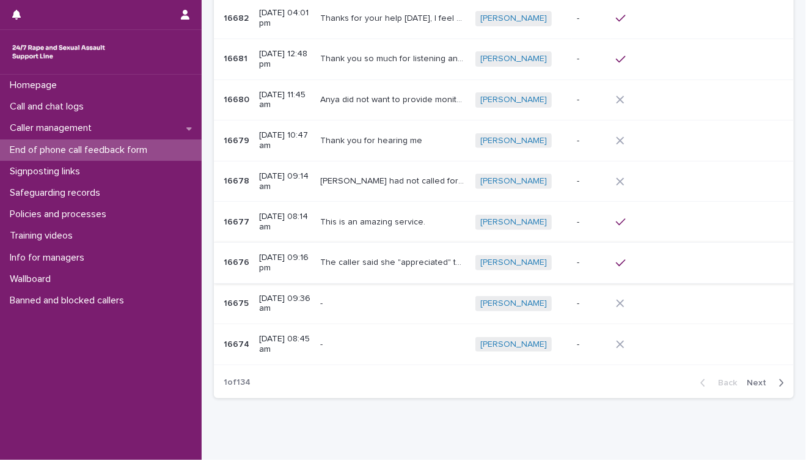
scroll to position [136, 0]
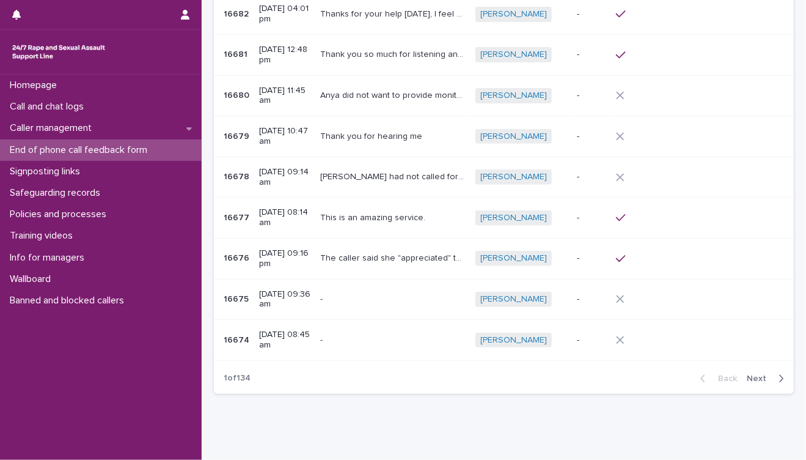
click at [751, 375] on span "Next" at bounding box center [760, 378] width 27 height 9
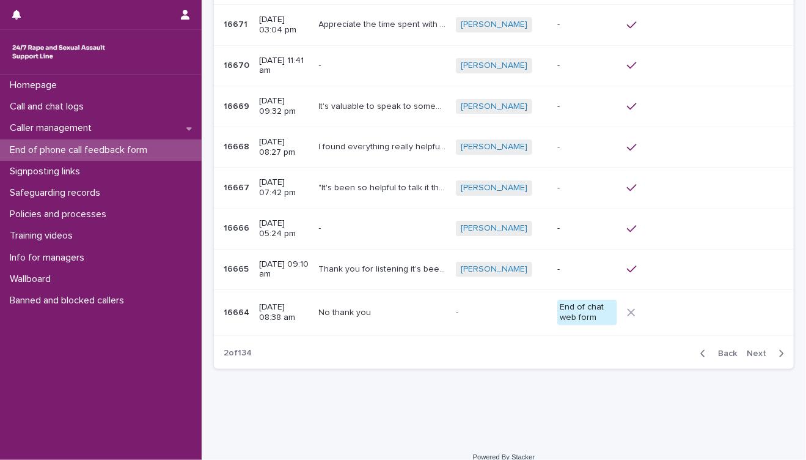
scroll to position [178, 0]
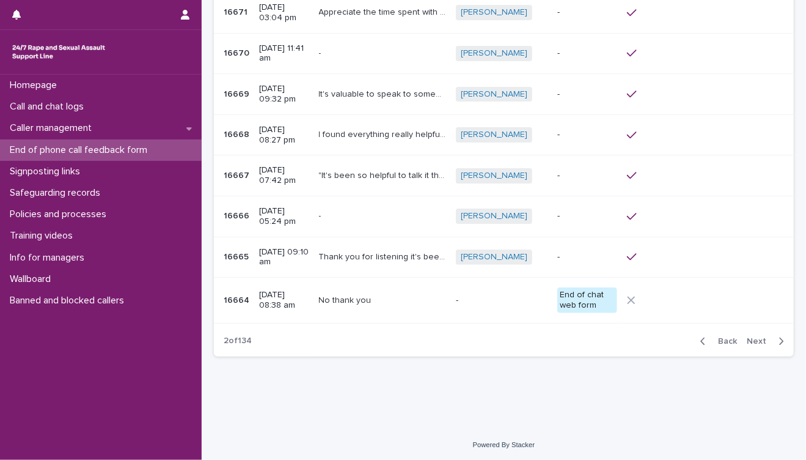
click at [747, 342] on span "Next" at bounding box center [760, 341] width 27 height 9
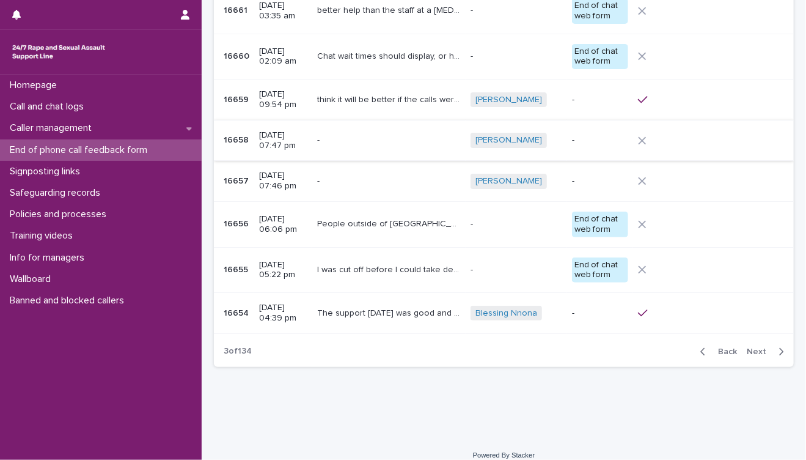
scroll to position [197, 0]
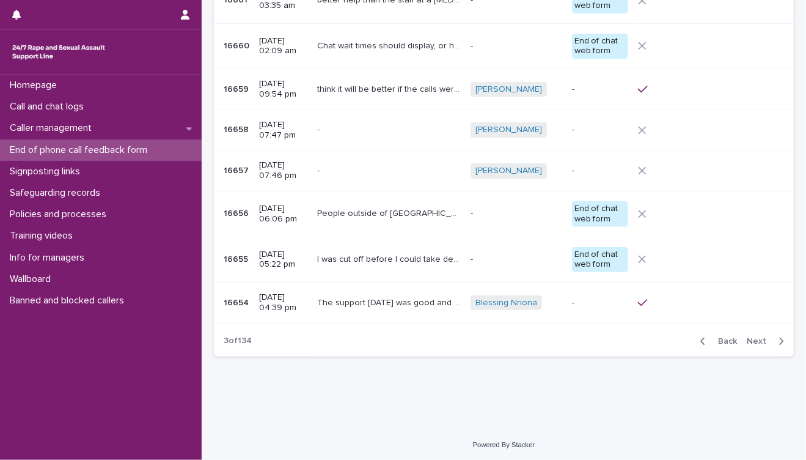
click at [750, 338] on span "Next" at bounding box center [760, 341] width 27 height 9
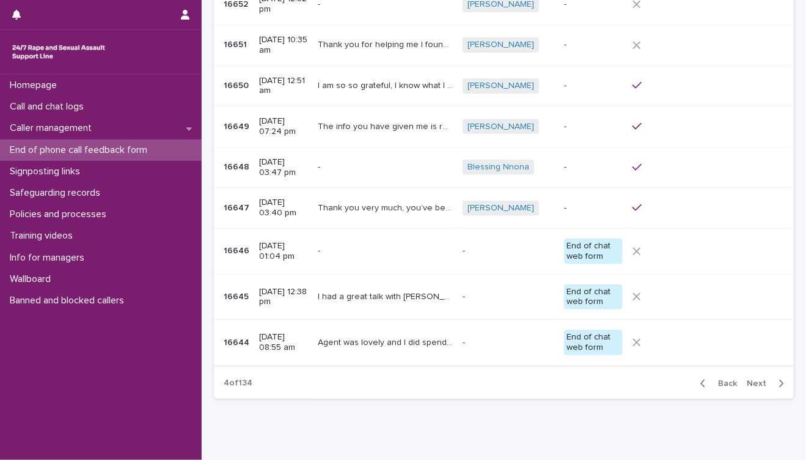
scroll to position [120, 0]
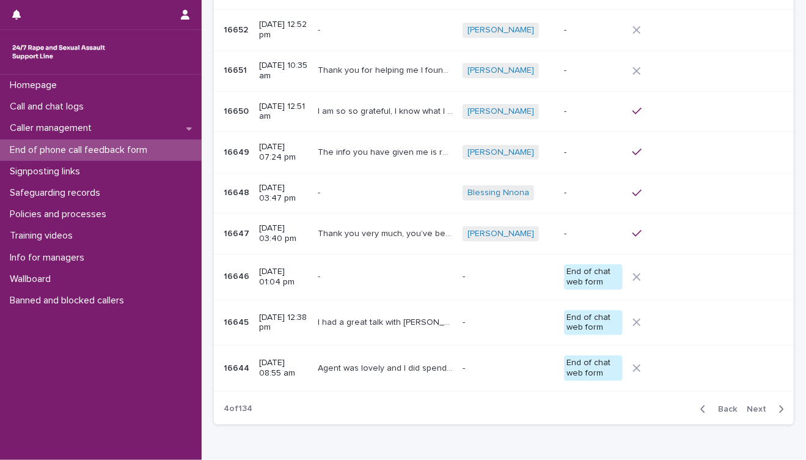
click at [751, 405] on span "Next" at bounding box center [760, 409] width 27 height 9
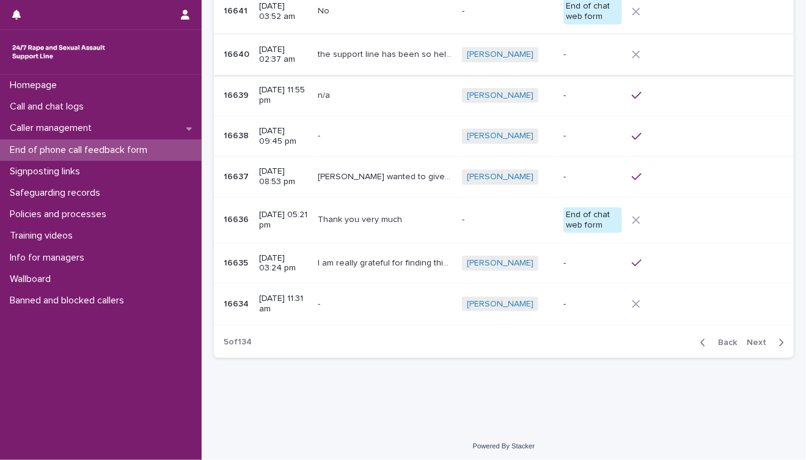
scroll to position [188, 0]
click at [750, 337] on span "Next" at bounding box center [760, 341] width 27 height 9
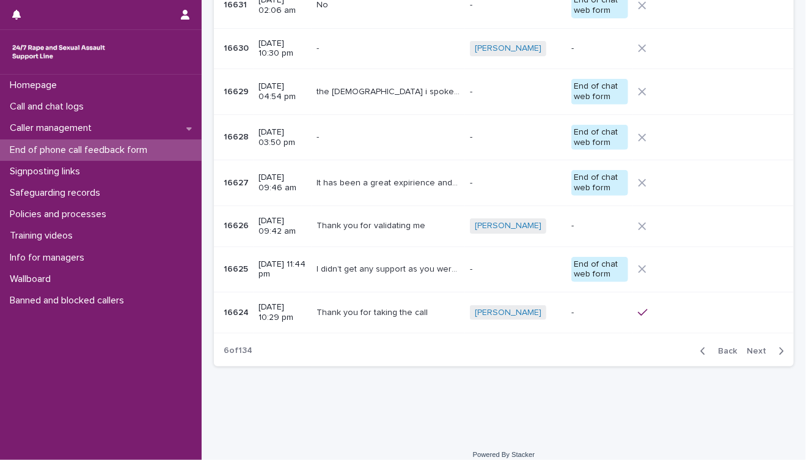
scroll to position [193, 0]
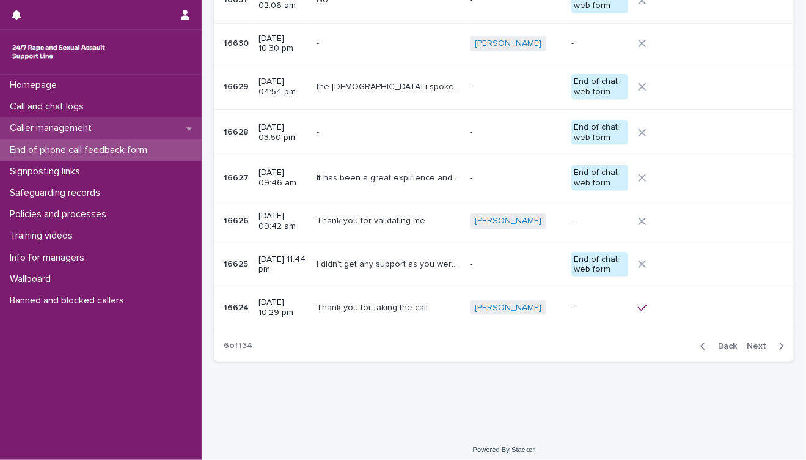
click at [114, 128] on div "Caller management" at bounding box center [101, 127] width 202 height 21
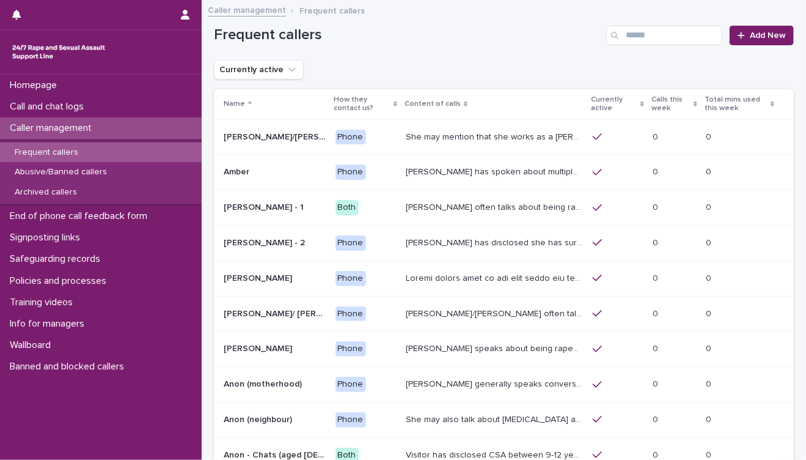
click at [101, 129] on p "Caller management" at bounding box center [53, 128] width 97 height 12
click at [57, 104] on p "Call and chat logs" at bounding box center [49, 107] width 89 height 12
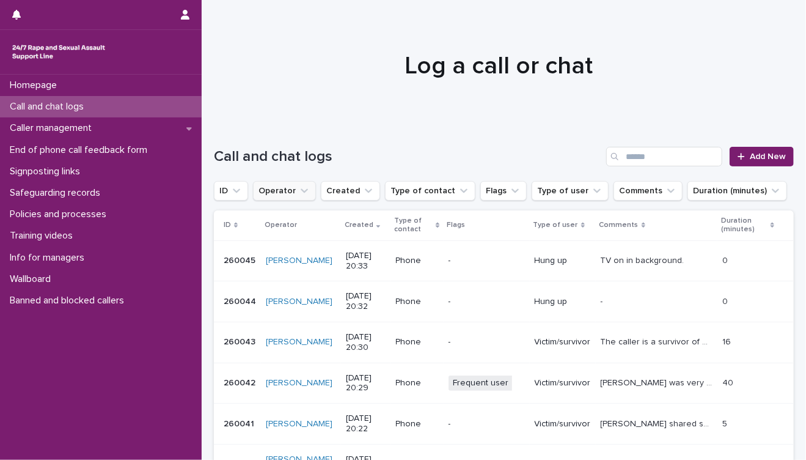
click at [306, 193] on icon "Operator" at bounding box center [304, 191] width 12 height 12
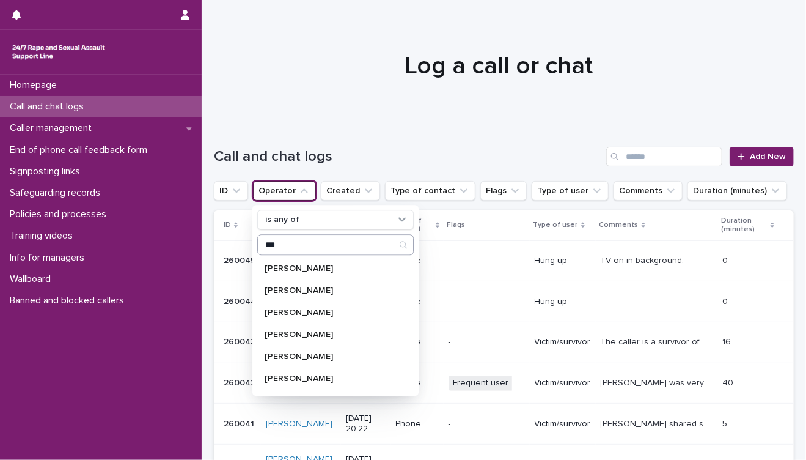
type input "**********"
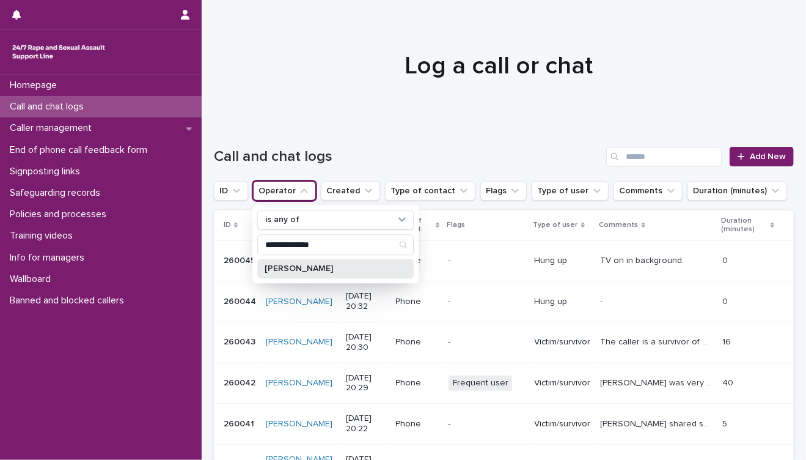
click at [304, 268] on p "[PERSON_NAME]" at bounding box center [330, 268] width 130 height 9
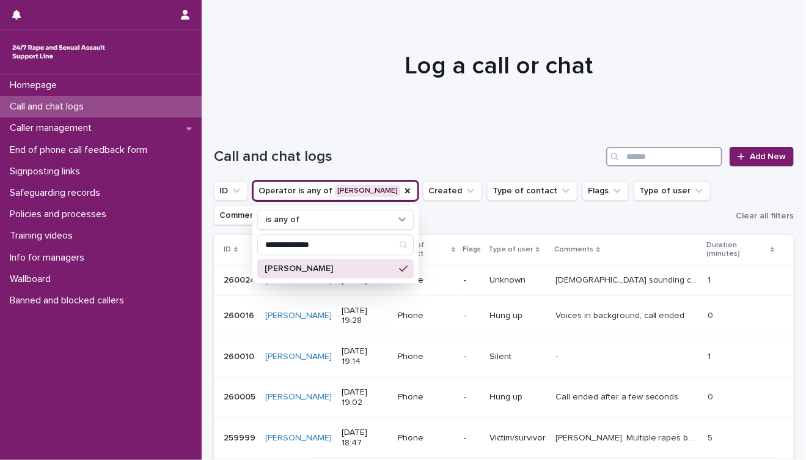
click at [643, 155] on input "Search" at bounding box center [665, 157] width 116 height 20
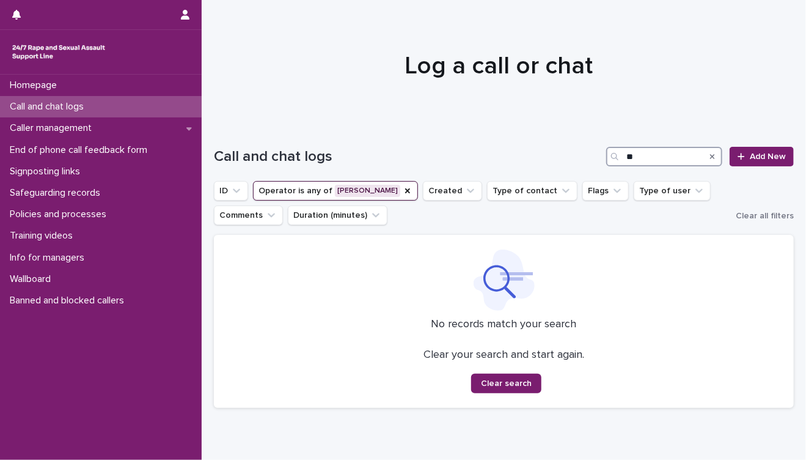
type input "*"
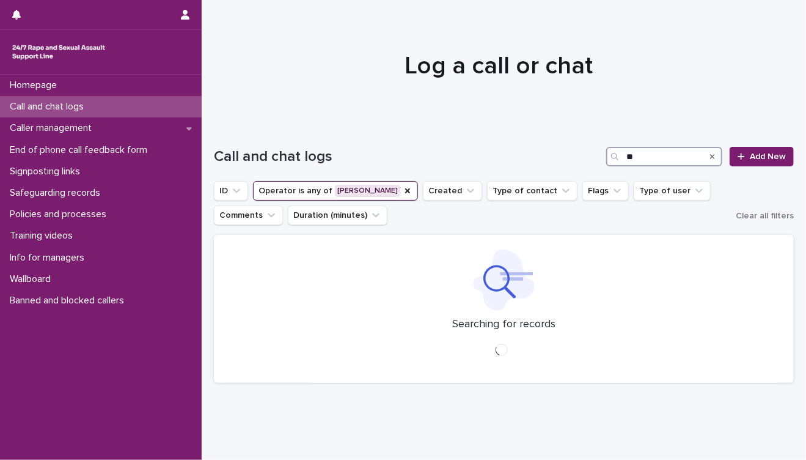
type input "*"
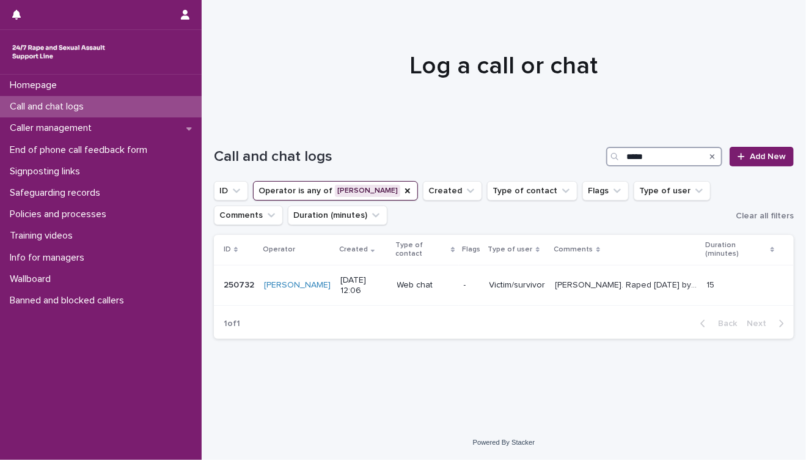
type input "*****"
click at [713, 158] on icon "Search" at bounding box center [712, 156] width 5 height 7
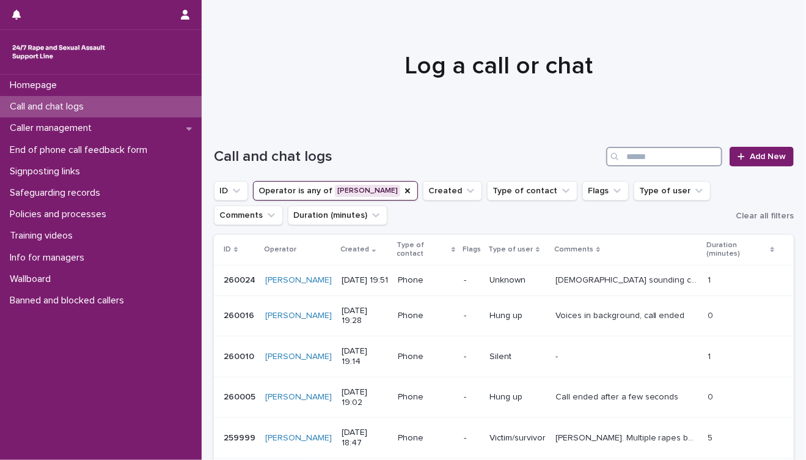
click at [676, 160] on input "Search" at bounding box center [665, 157] width 116 height 20
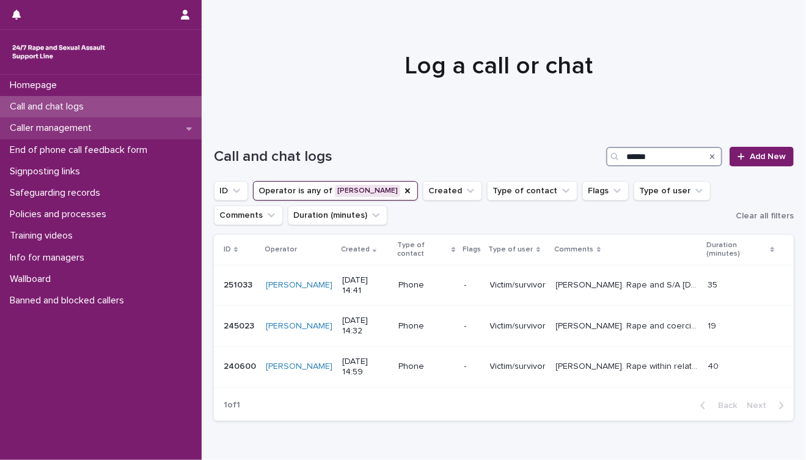
type input "******"
click at [43, 130] on p "Caller management" at bounding box center [53, 128] width 97 height 12
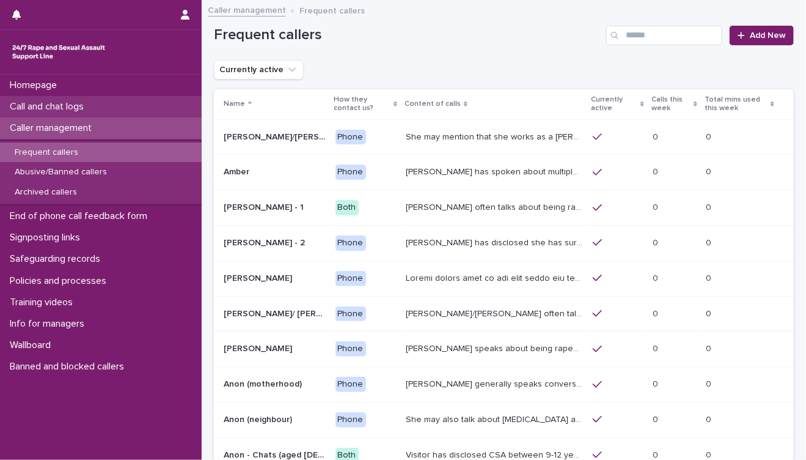
click at [71, 108] on p "Call and chat logs" at bounding box center [49, 107] width 89 height 12
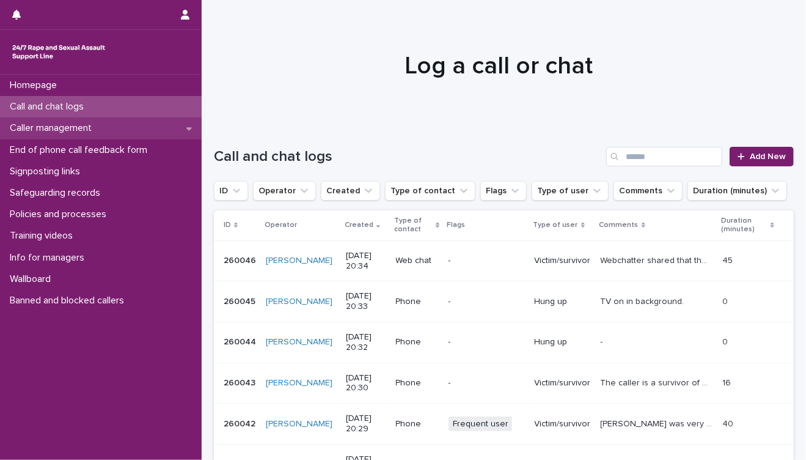
click at [71, 129] on p "Caller management" at bounding box center [53, 128] width 97 height 12
